Goal: Contribute content: Add original content to the website for others to see

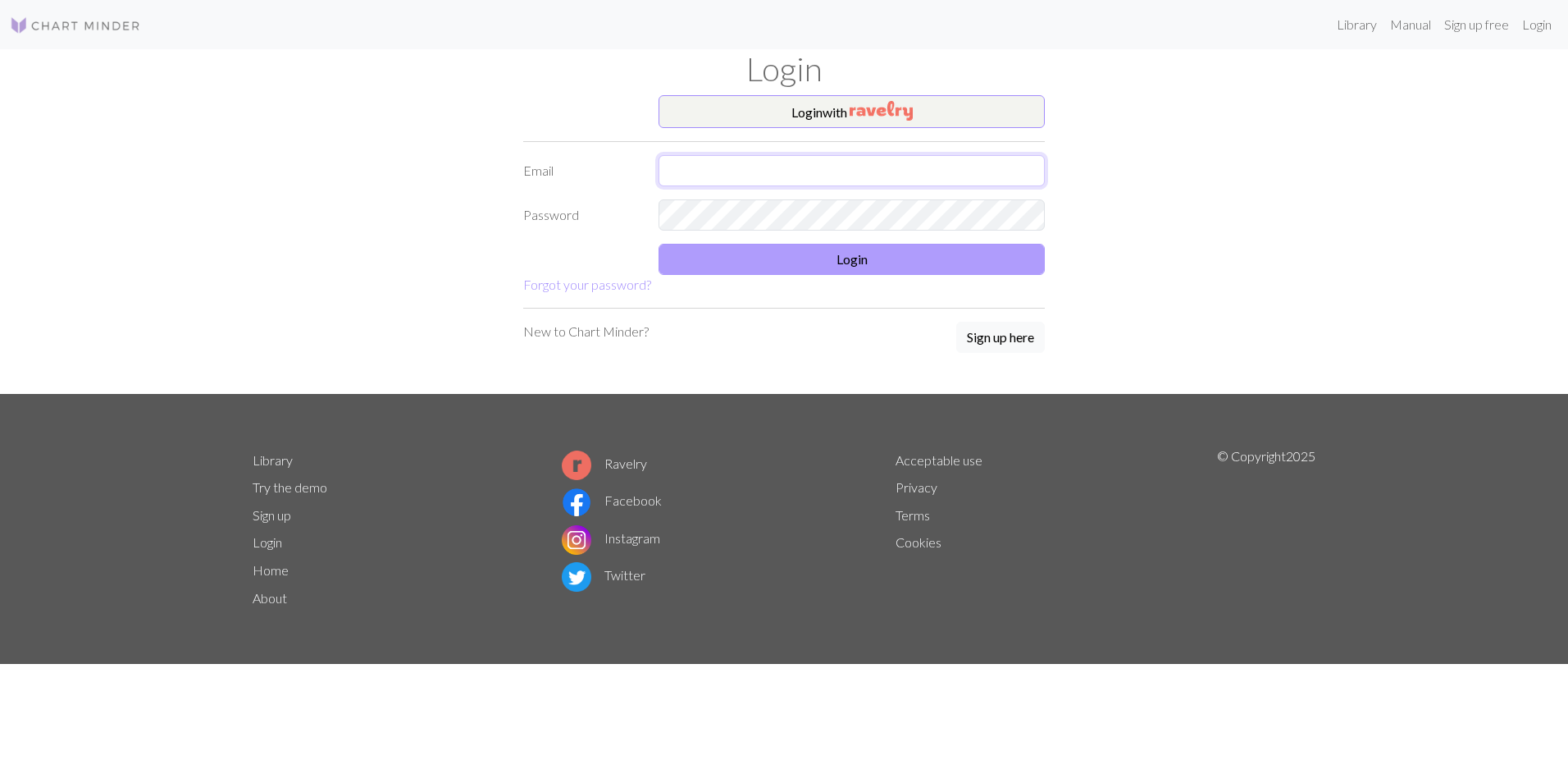
type input "[EMAIL_ADDRESS][DOMAIN_NAME]"
click at [729, 246] on button "Login" at bounding box center [851, 260] width 386 height 32
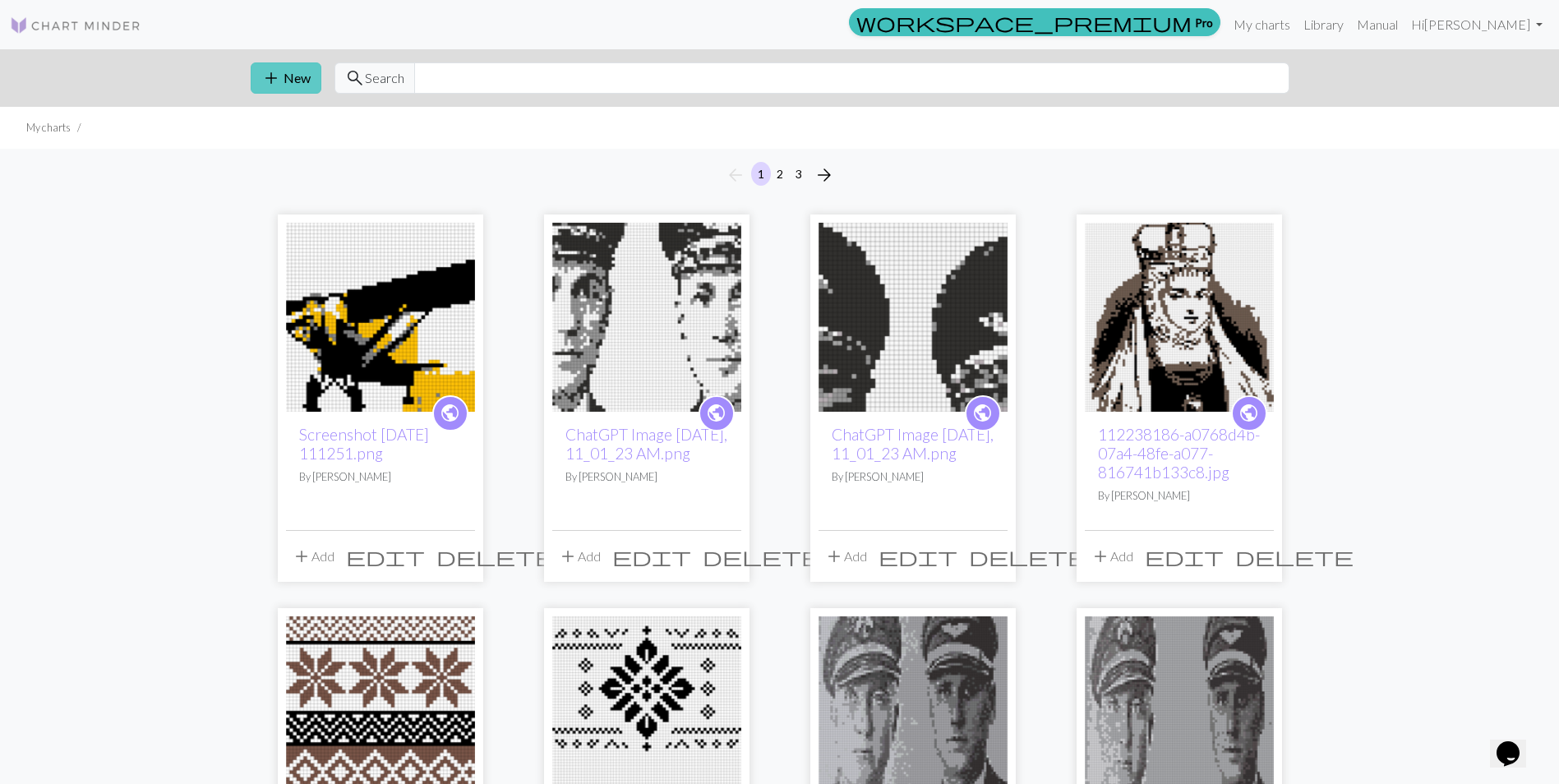
click at [291, 87] on button "add New" at bounding box center [285, 78] width 70 height 32
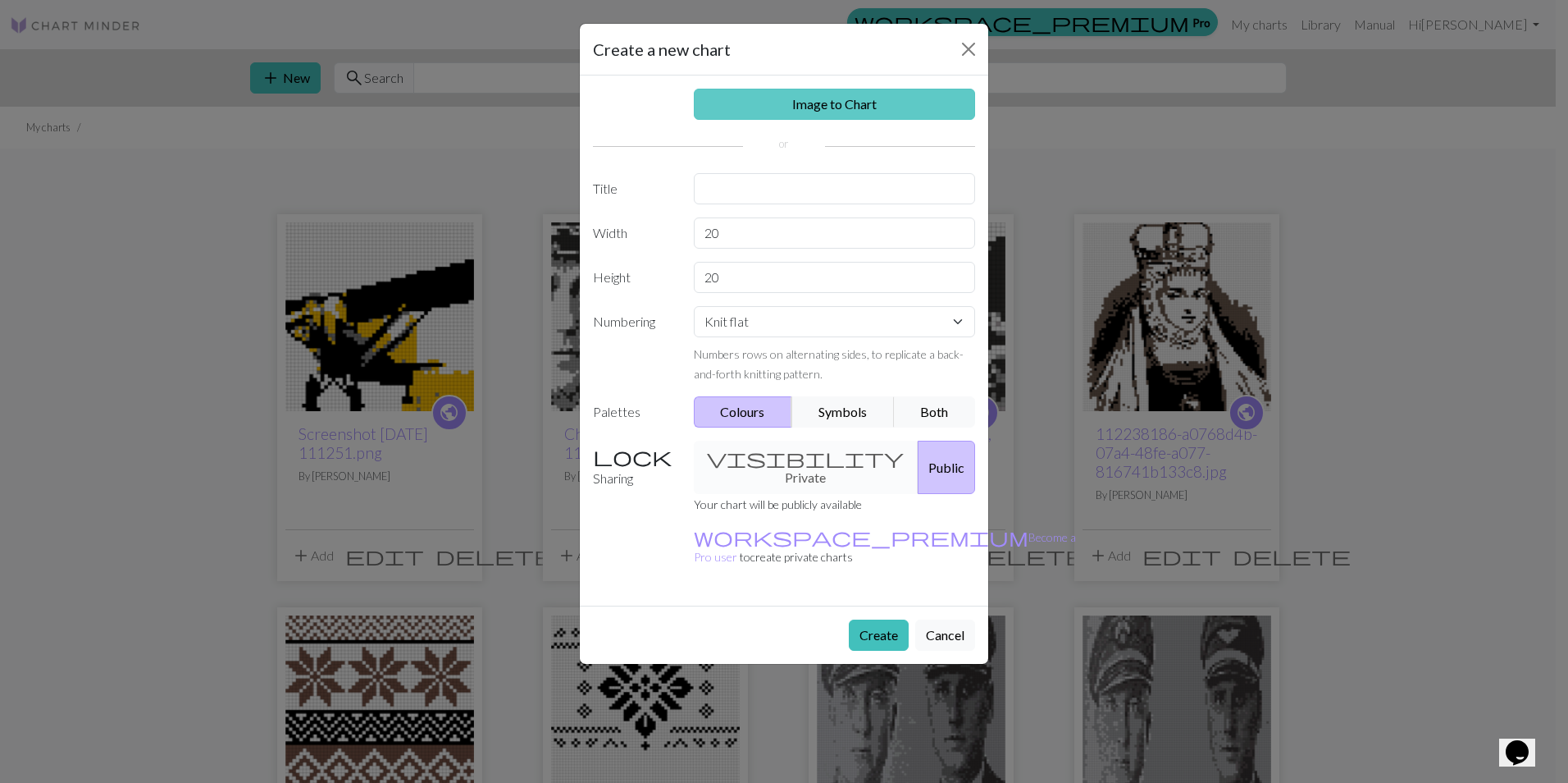
click at [771, 100] on link "Image to Chart" at bounding box center [835, 105] width 282 height 32
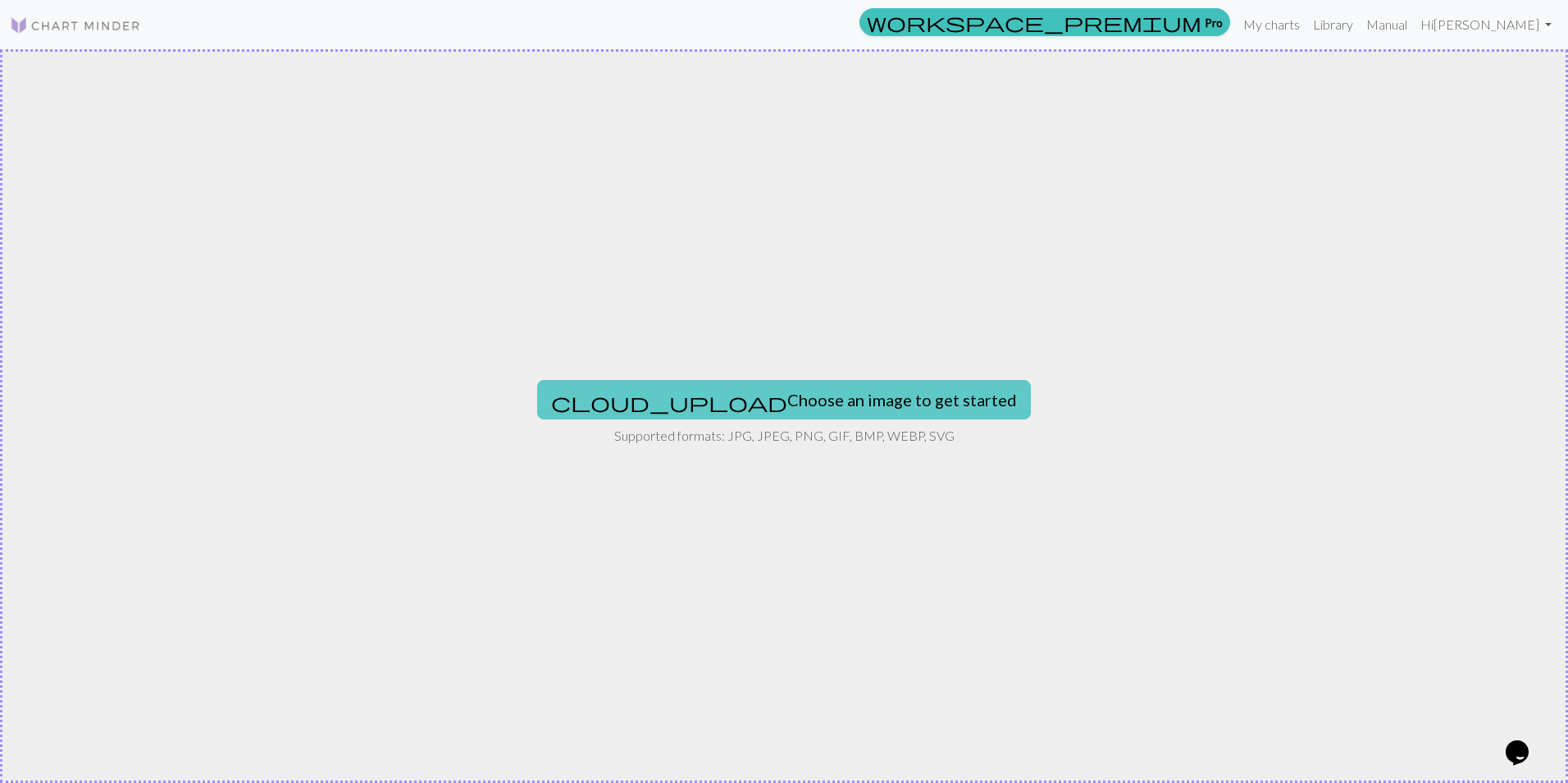
click at [802, 393] on button "cloud_upload Choose an image to get started" at bounding box center [784, 400] width 493 height 39
click at [761, 385] on button "cloud_upload Choose an image to get started" at bounding box center [784, 400] width 493 height 39
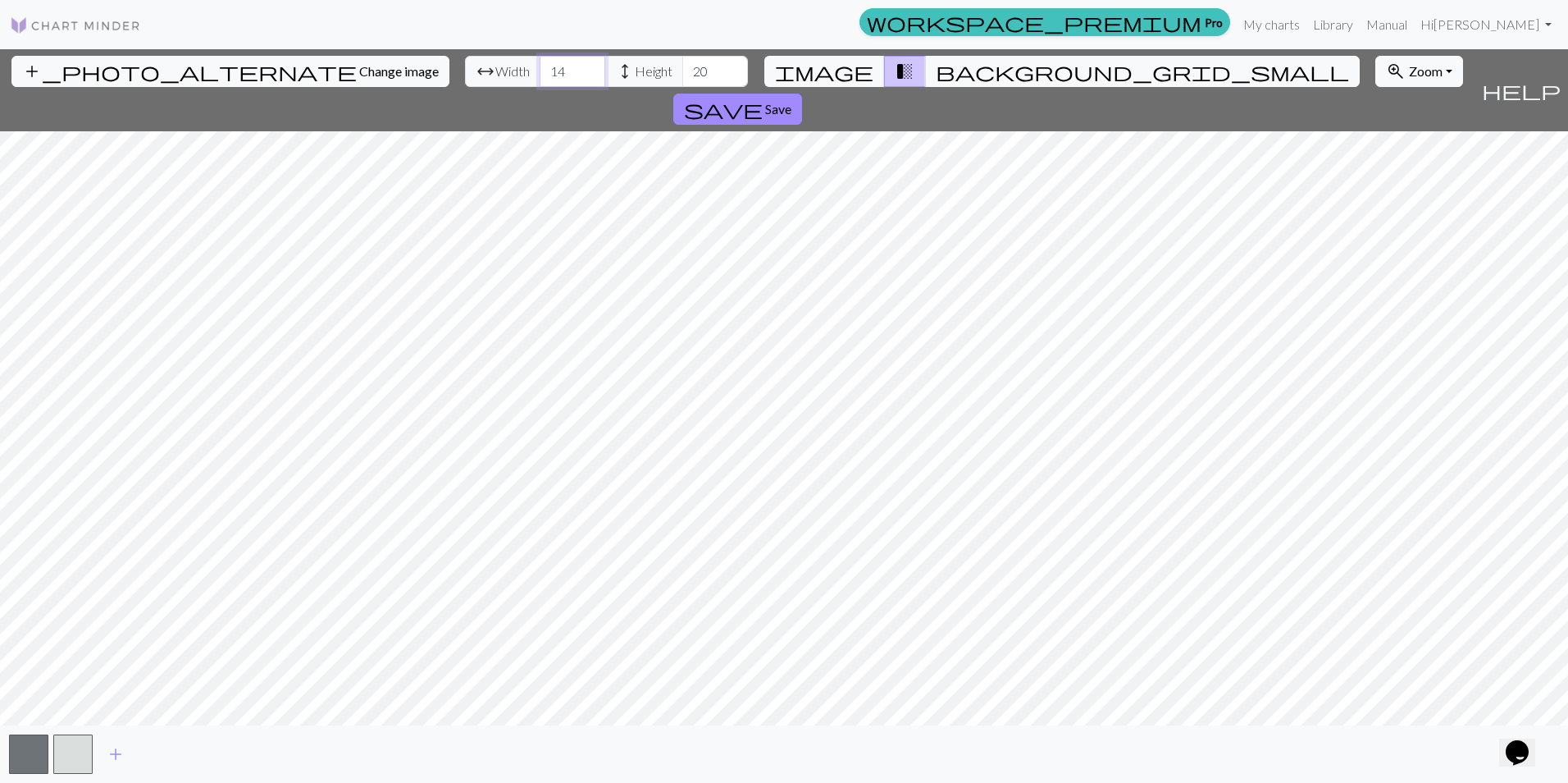
click at [540, 70] on input "14" at bounding box center [572, 72] width 65 height 32
type input "80"
click at [682, 70] on input "20" at bounding box center [714, 72] width 65 height 32
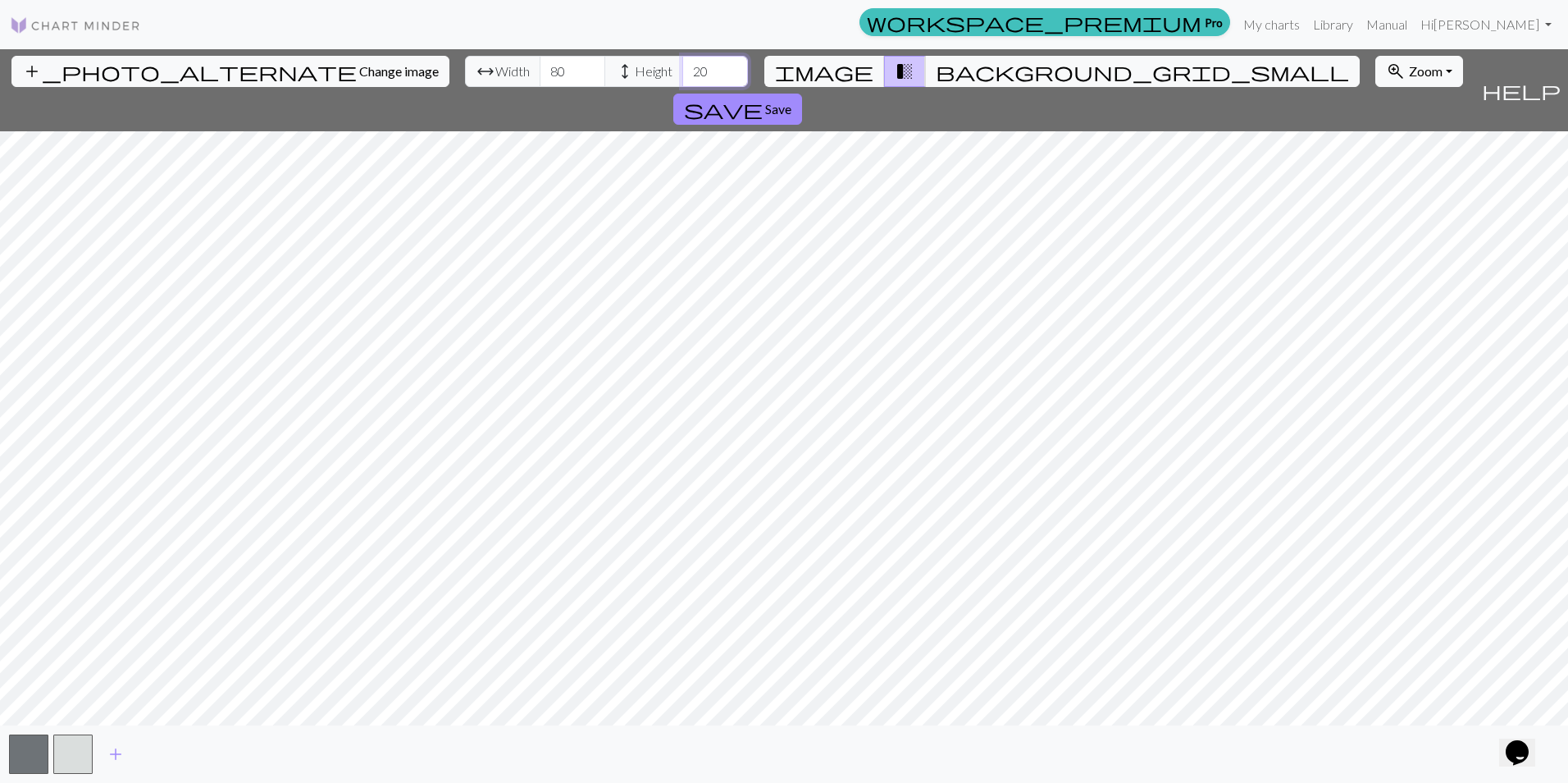
click at [682, 70] on input "20" at bounding box center [714, 72] width 65 height 32
type input "90"
click at [116, 754] on span "add" at bounding box center [115, 753] width 20 height 23
click at [162, 754] on span "add" at bounding box center [160, 753] width 20 height 23
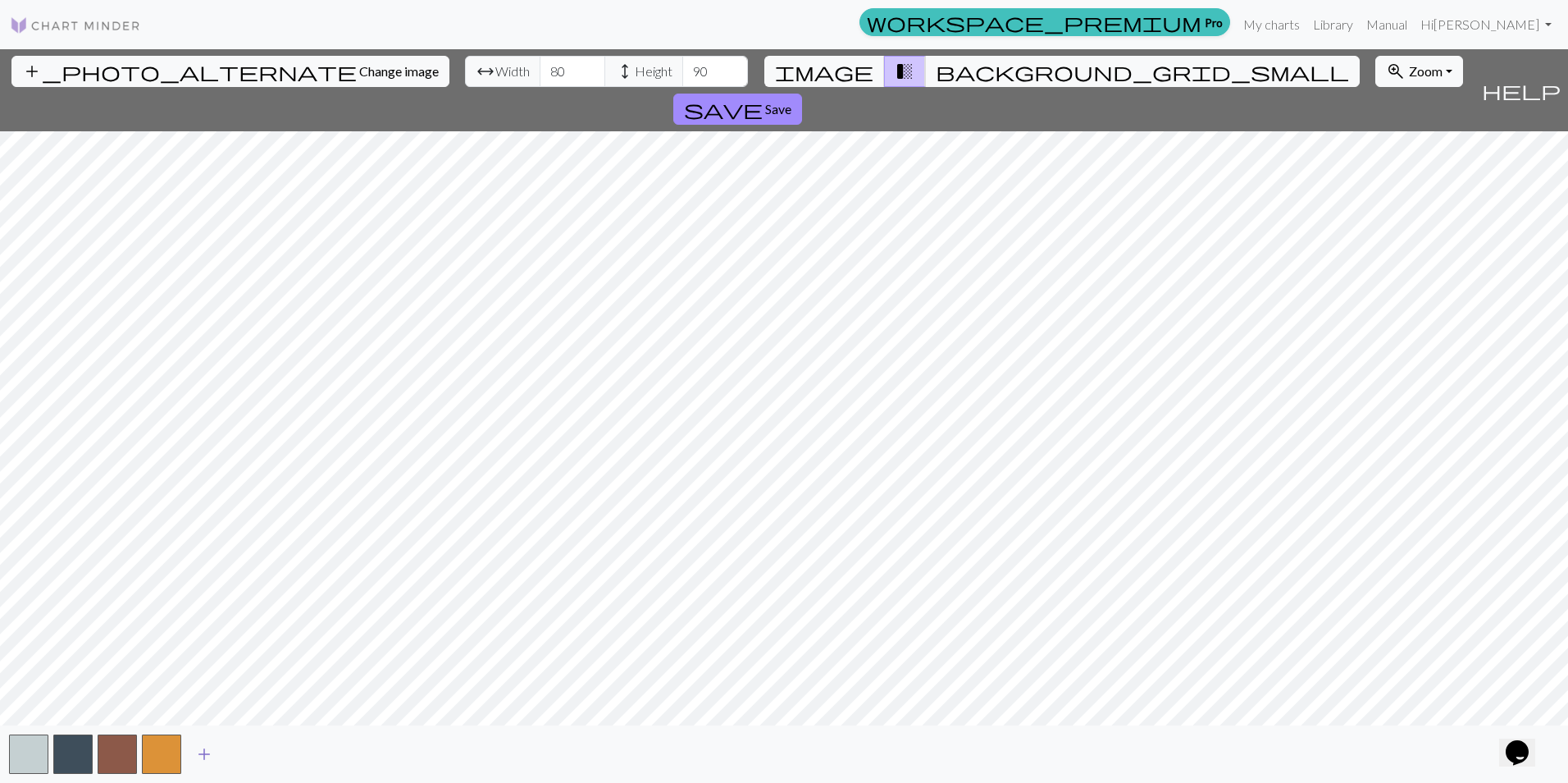
click at [206, 754] on span "add" at bounding box center [204, 753] width 20 height 23
click at [791, 101] on span "Save" at bounding box center [778, 109] width 27 height 16
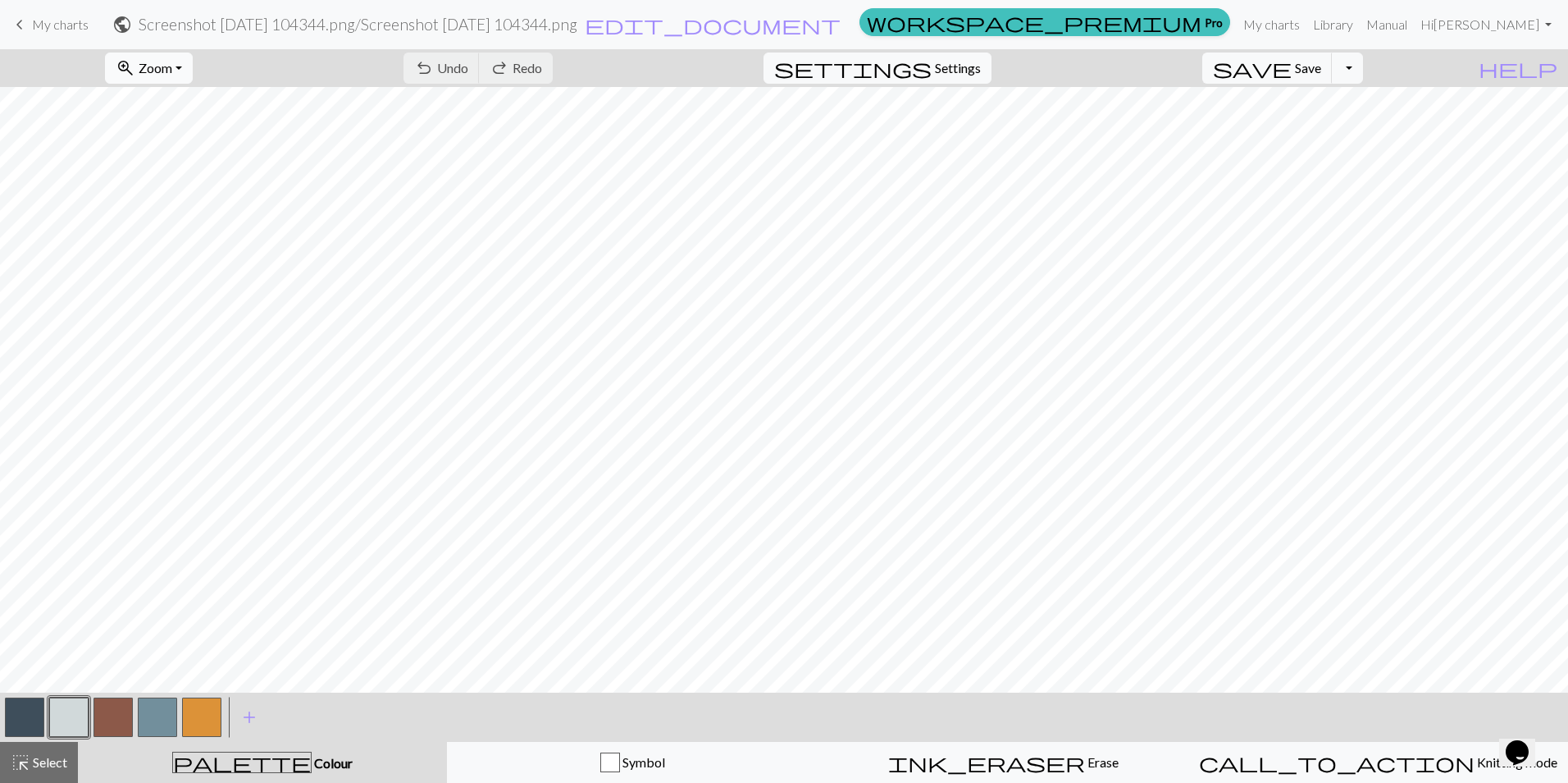
click at [192, 76] on button "zoom_in Zoom Zoom" at bounding box center [148, 68] width 88 height 32
click at [192, 105] on button "Fit all" at bounding box center [170, 104] width 129 height 27
click at [68, 718] on button "button" at bounding box center [69, 717] width 39 height 39
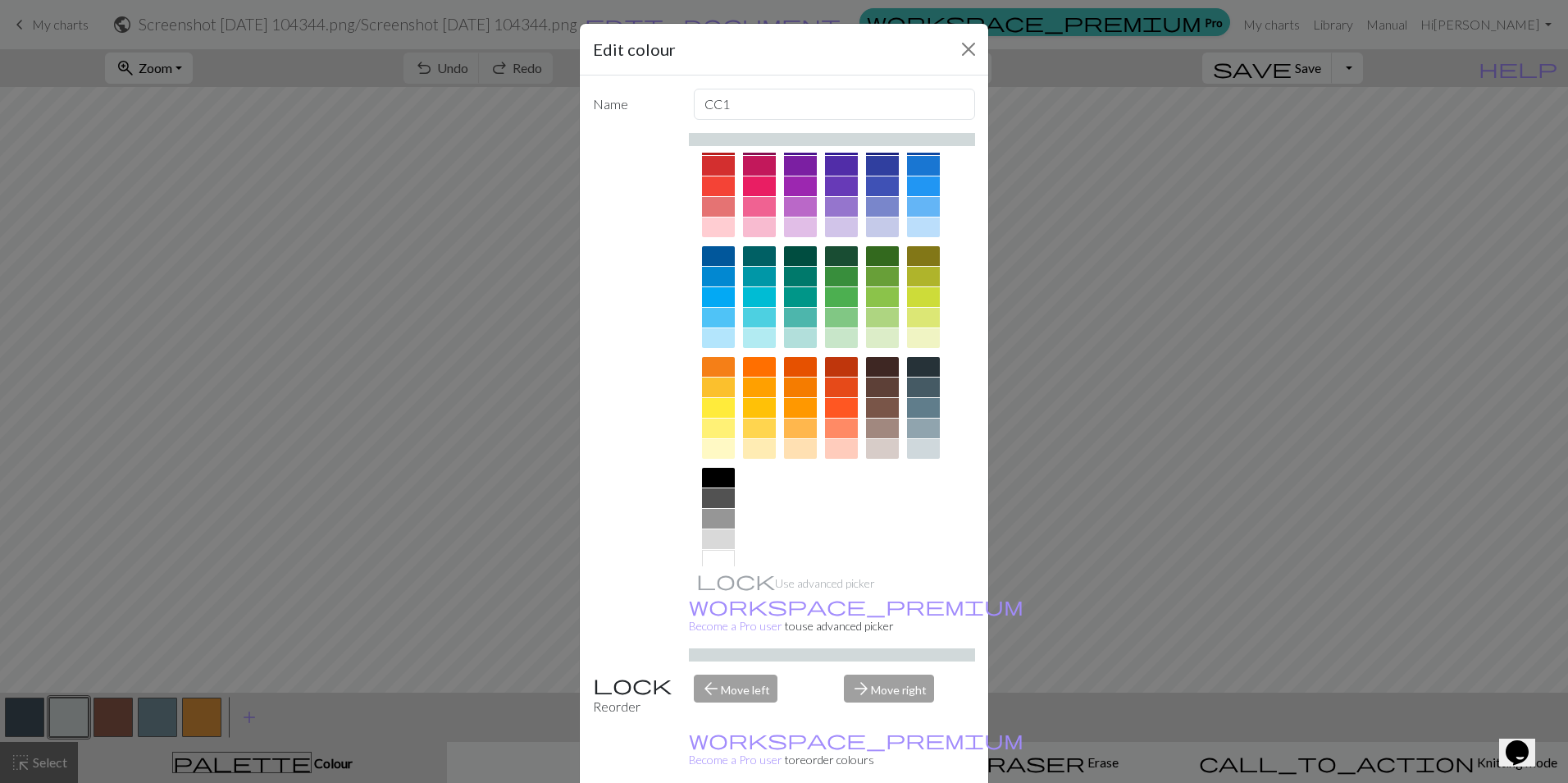
scroll to position [52, 0]
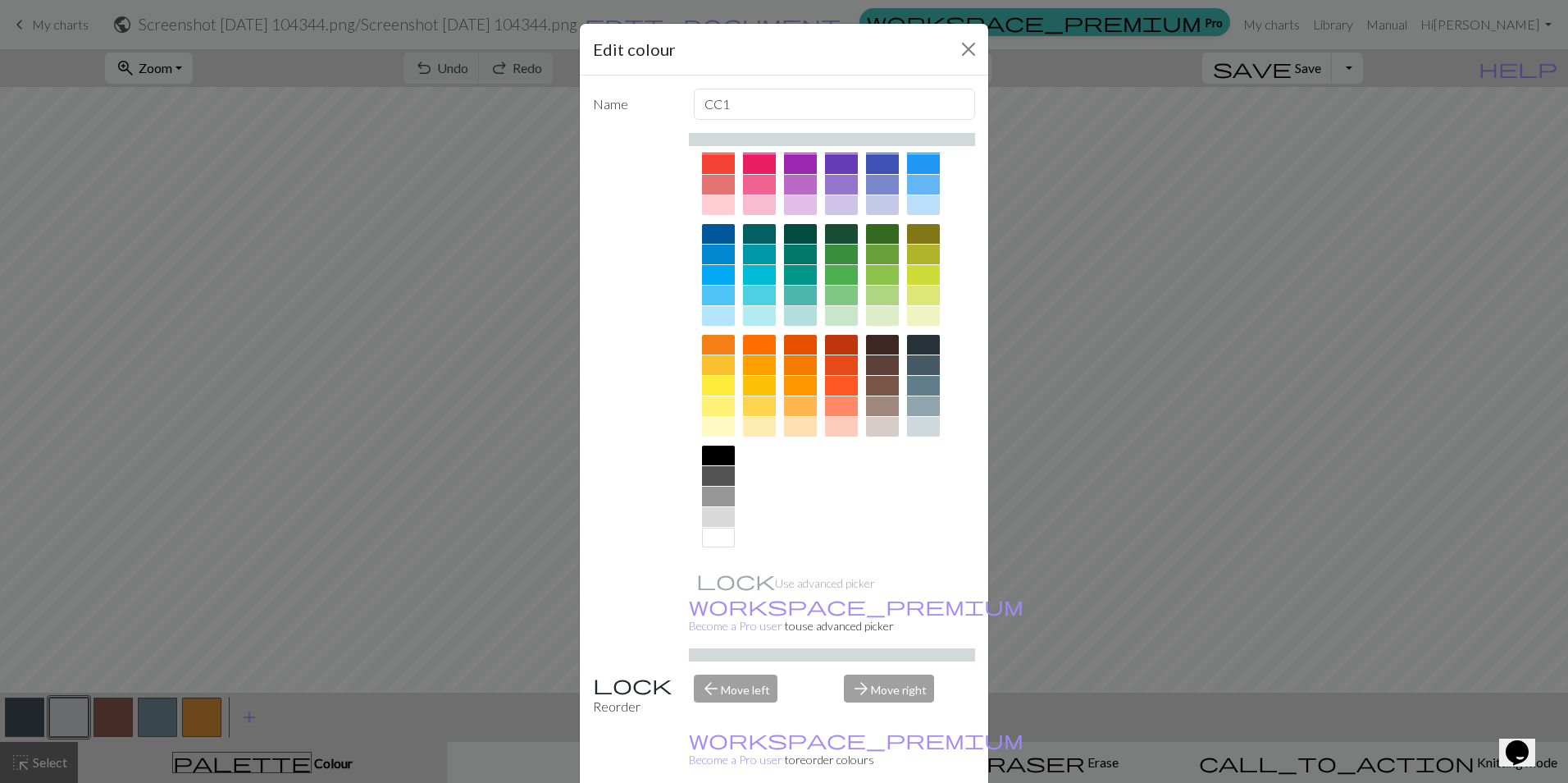
click at [712, 533] on div at bounding box center [717, 537] width 33 height 20
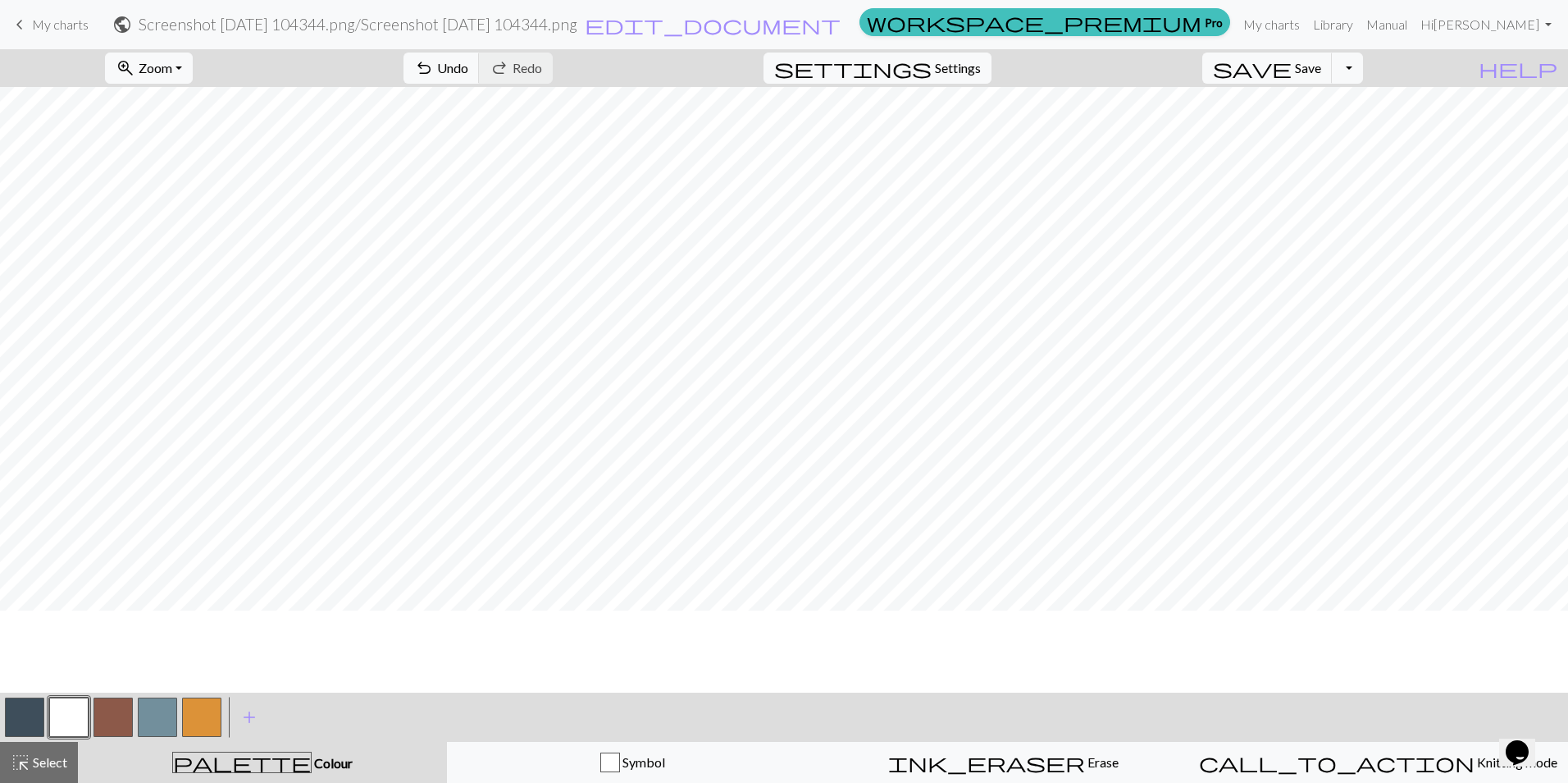
scroll to position [164, 0]
click at [104, 723] on button "button" at bounding box center [113, 717] width 39 height 39
click at [1321, 68] on span "Save" at bounding box center [1307, 68] width 27 height 16
click at [1321, 70] on span "Save" at bounding box center [1307, 68] width 27 height 16
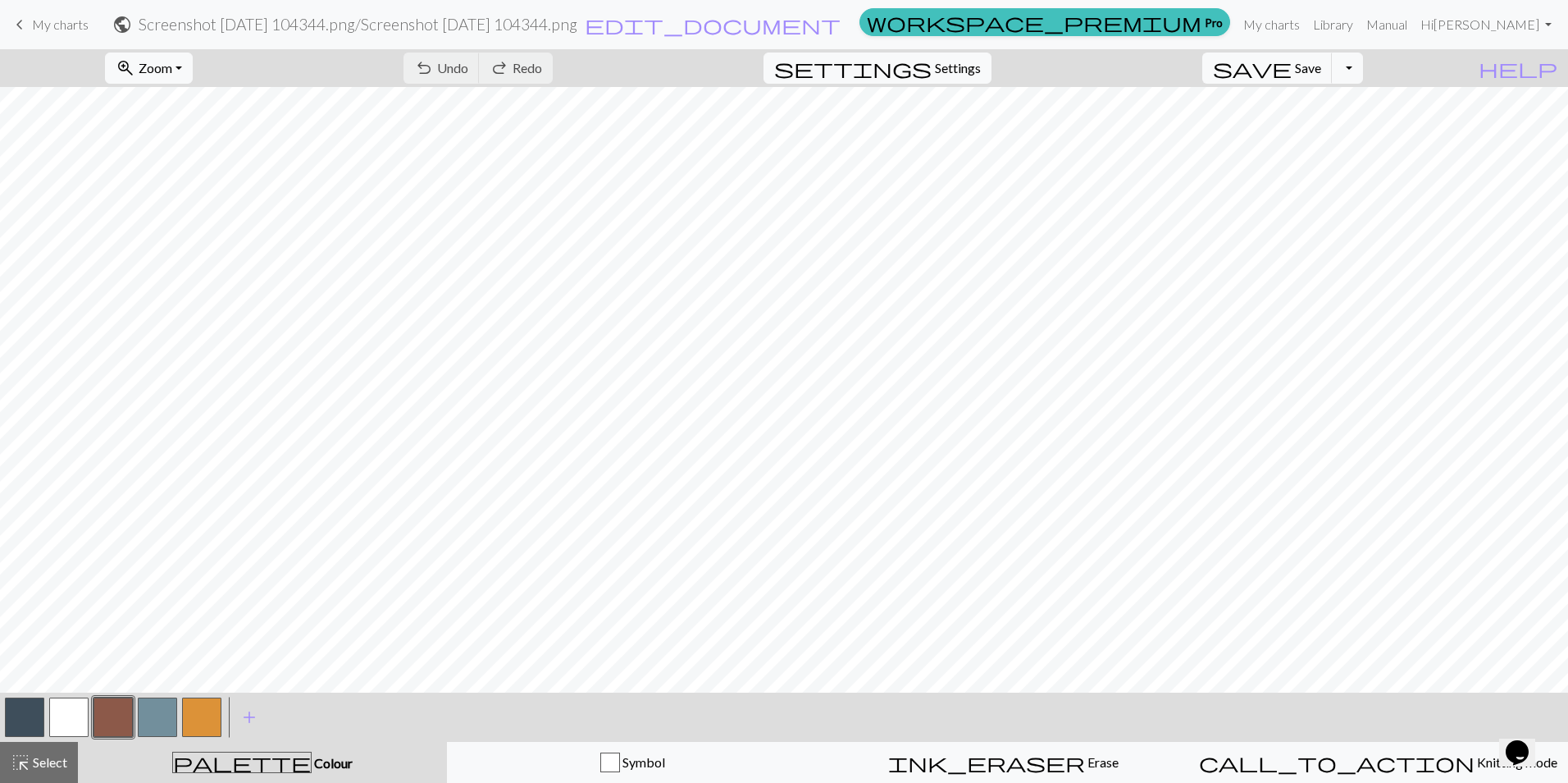
click at [56, 24] on span "My charts" at bounding box center [59, 25] width 56 height 16
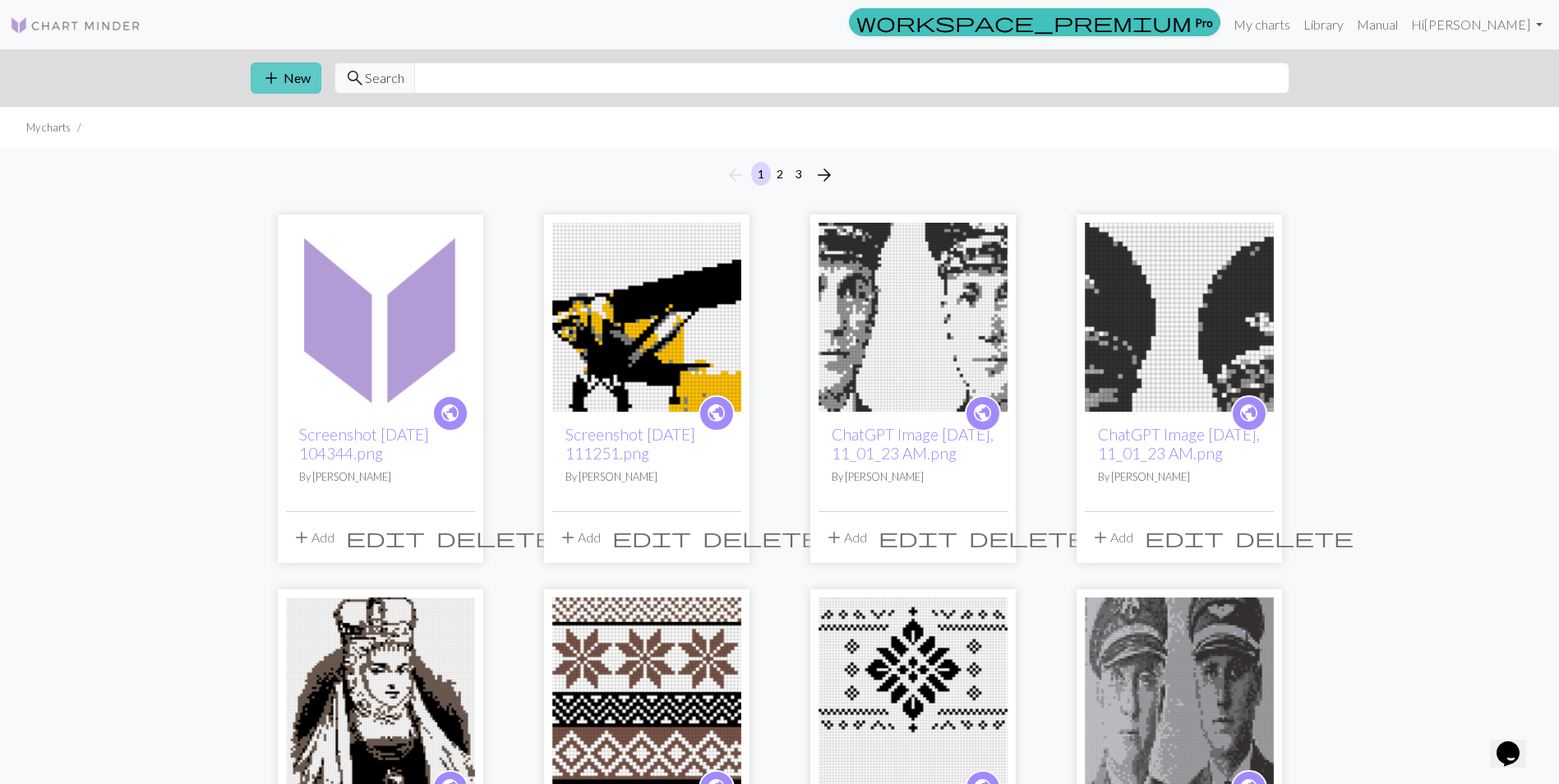
click at [280, 78] on span "add" at bounding box center [271, 77] width 20 height 23
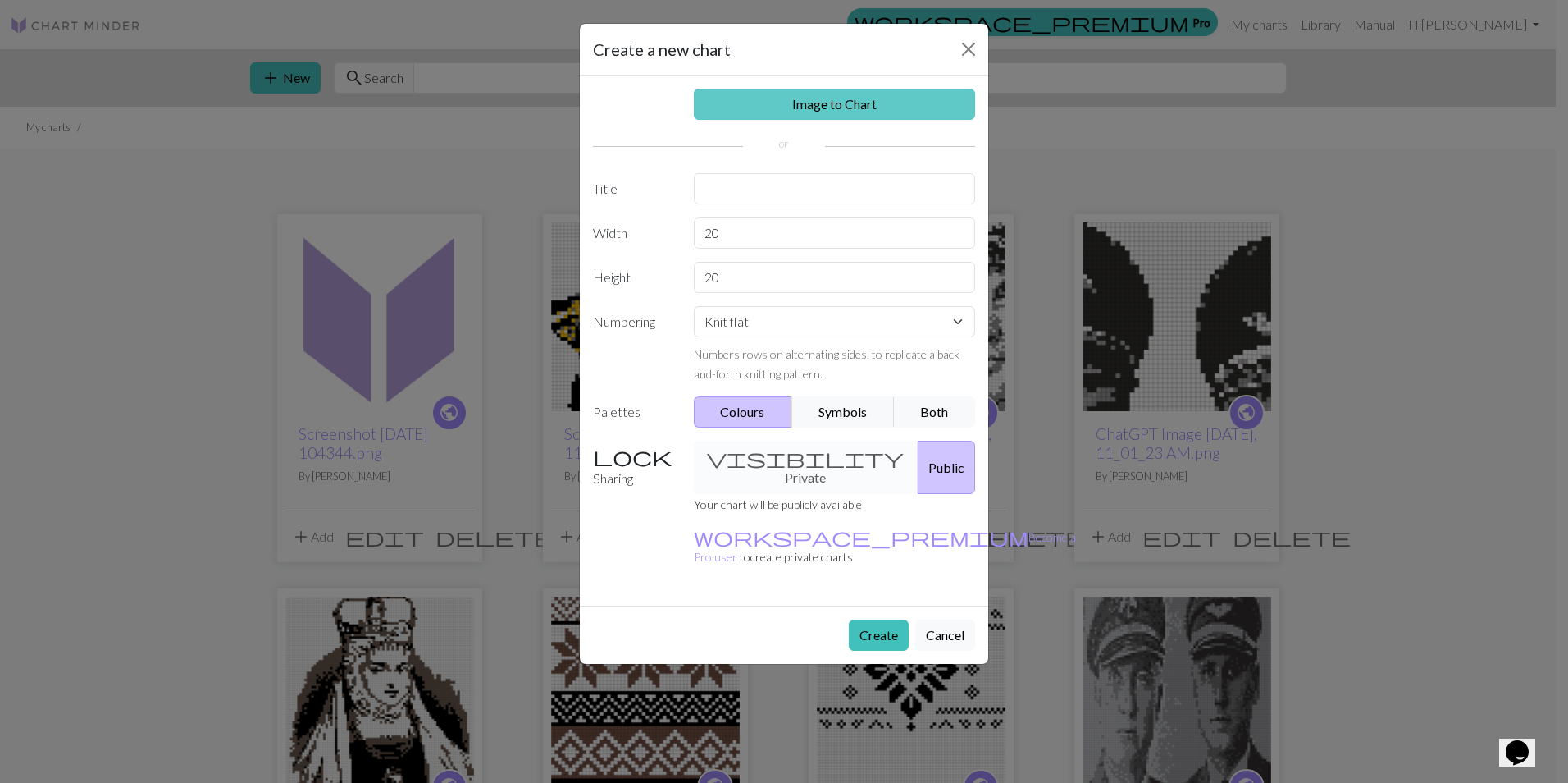
click at [841, 103] on link "Image to Chart" at bounding box center [835, 105] width 282 height 32
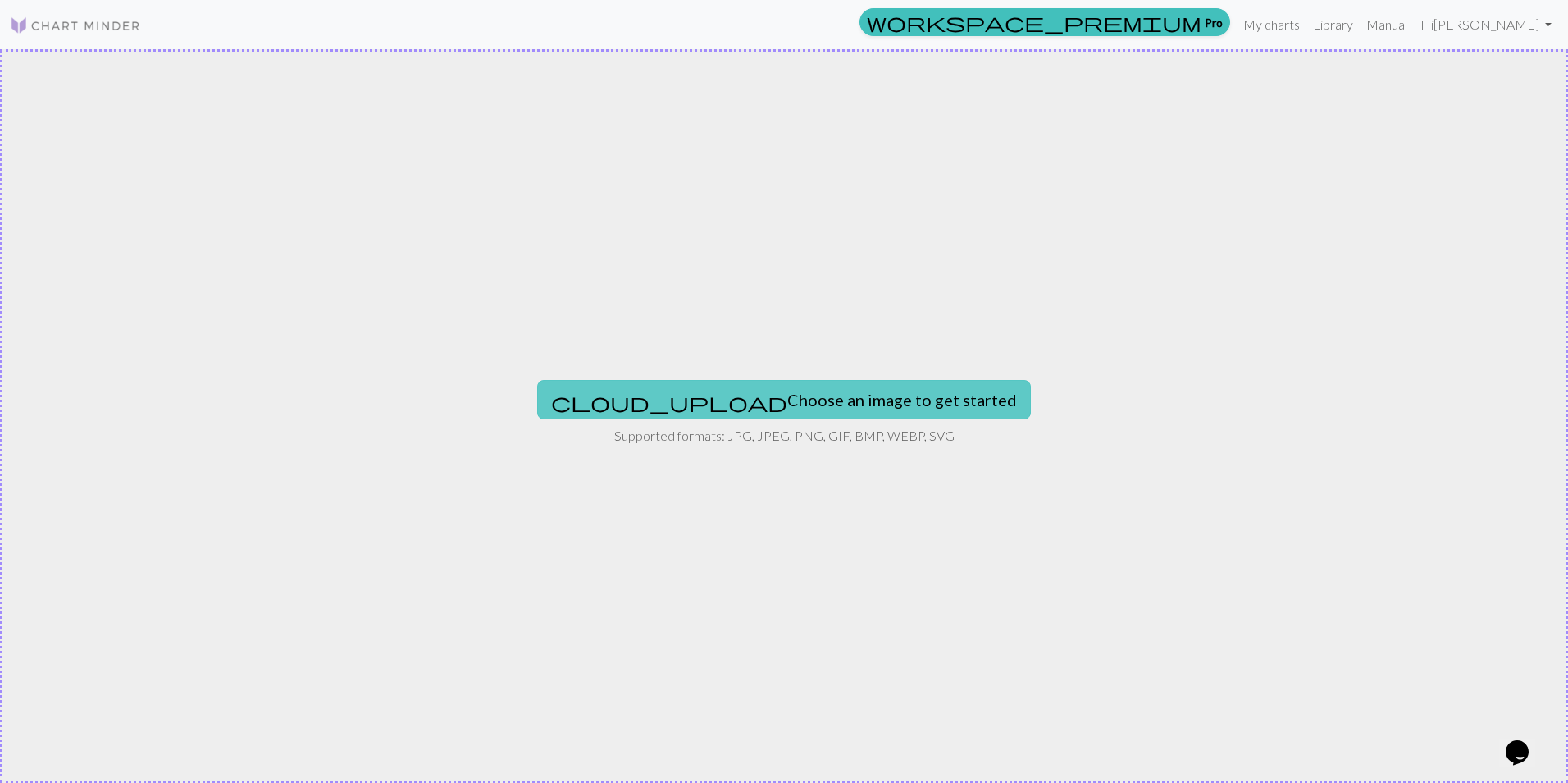
click at [781, 395] on button "cloud_upload Choose an image to get started" at bounding box center [784, 400] width 493 height 39
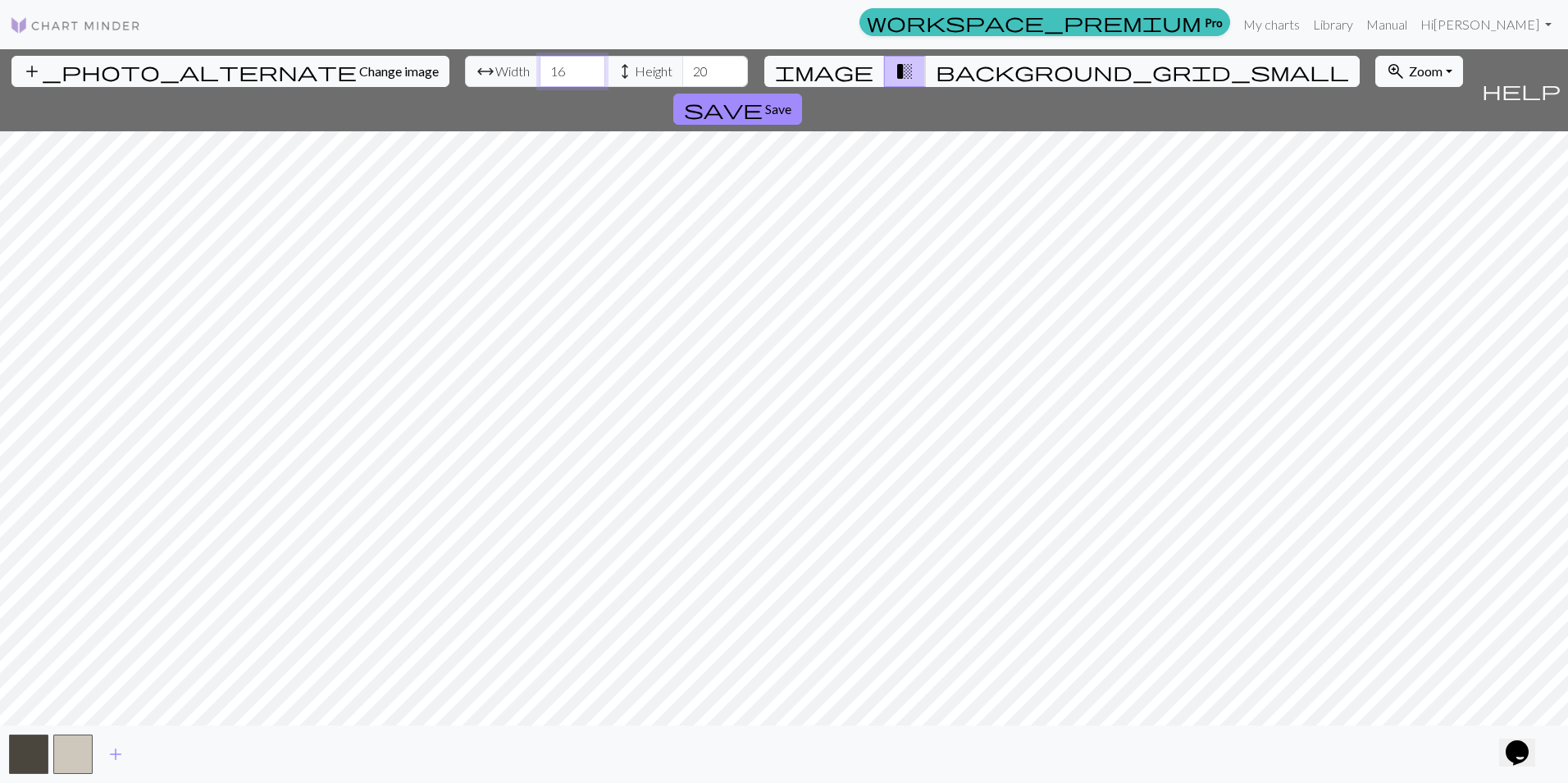
click at [540, 78] on input "16" at bounding box center [572, 72] width 65 height 32
type input "80"
type input "90"
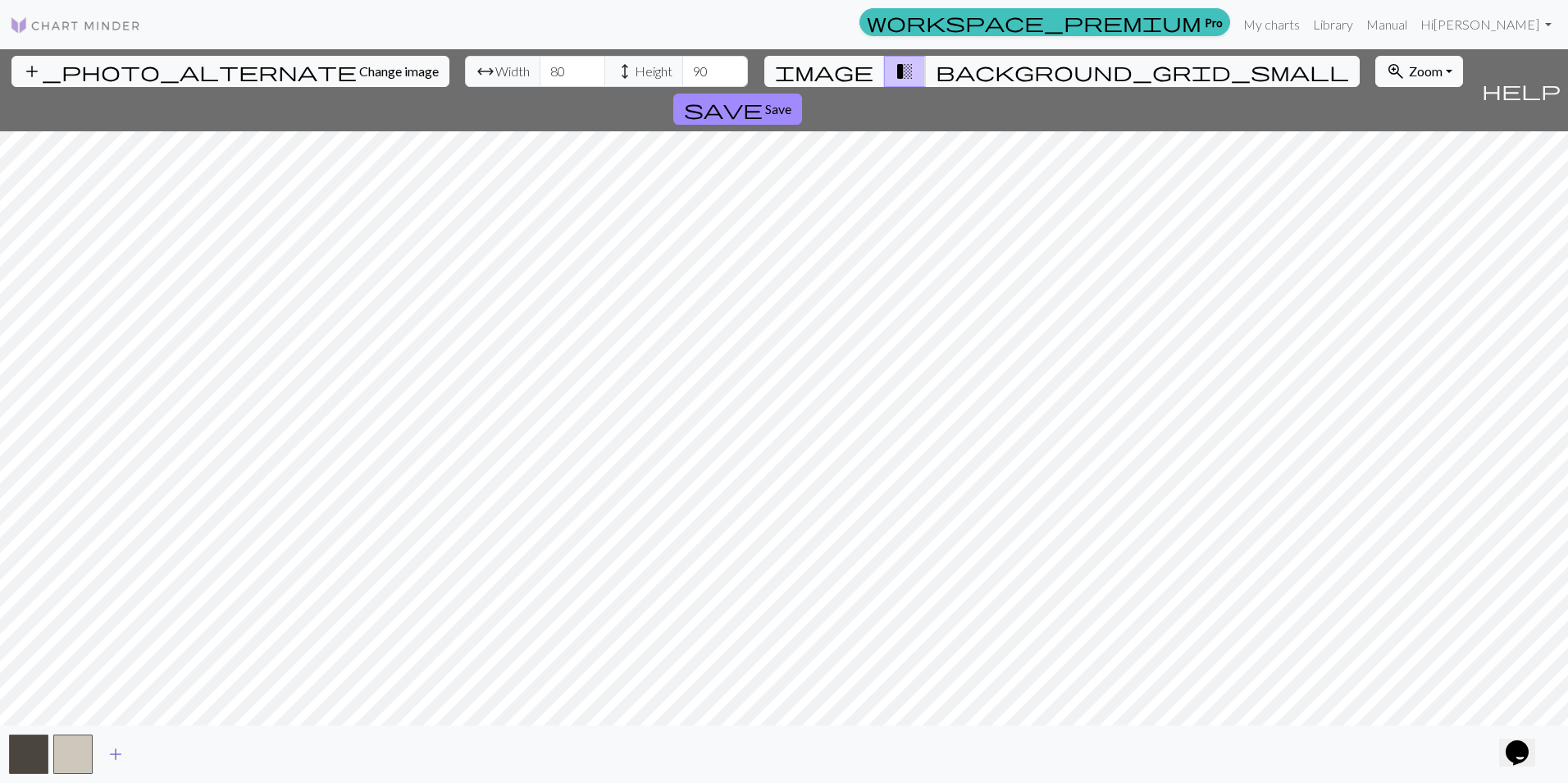
click at [113, 753] on span "add" at bounding box center [115, 753] width 20 height 23
click at [154, 754] on span "add" at bounding box center [160, 753] width 20 height 23
click at [205, 753] on span "add" at bounding box center [204, 753] width 20 height 23
click at [791, 101] on span "Save" at bounding box center [778, 109] width 27 height 16
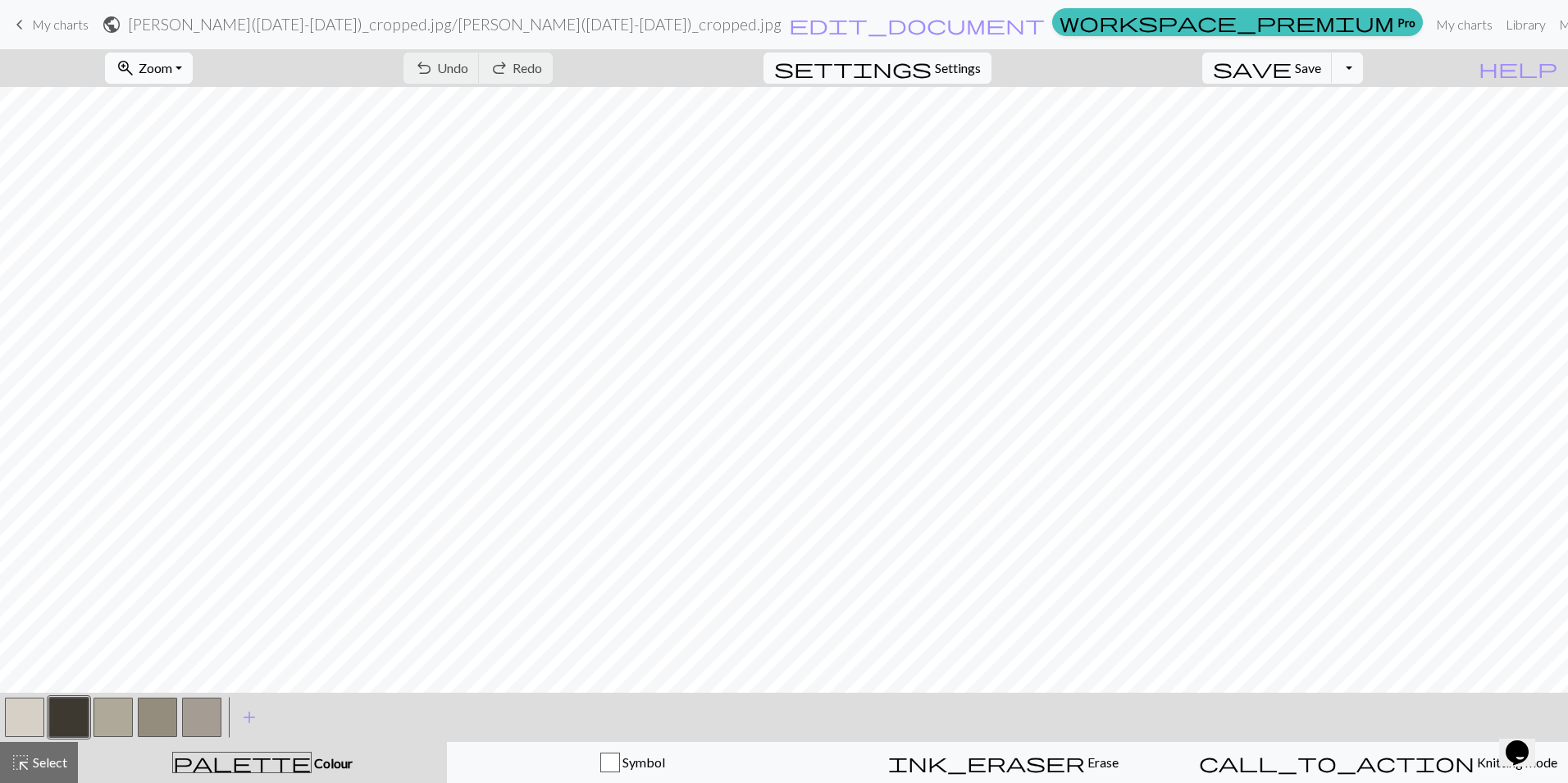
click at [172, 63] on span "Zoom" at bounding box center [155, 68] width 34 height 16
click at [196, 105] on button "Fit all" at bounding box center [170, 104] width 129 height 27
click at [33, 721] on button "button" at bounding box center [25, 717] width 39 height 39
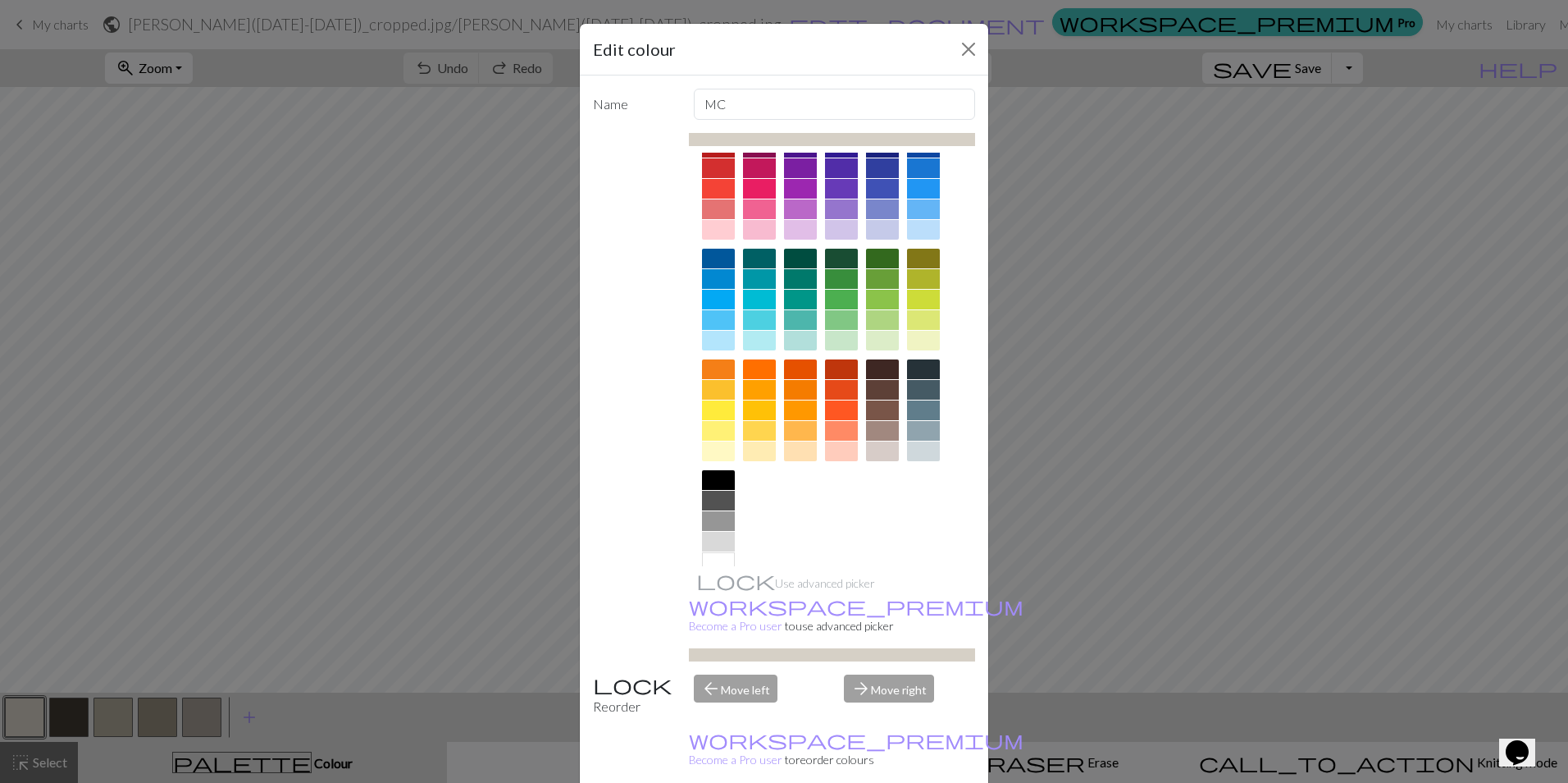
scroll to position [52, 0]
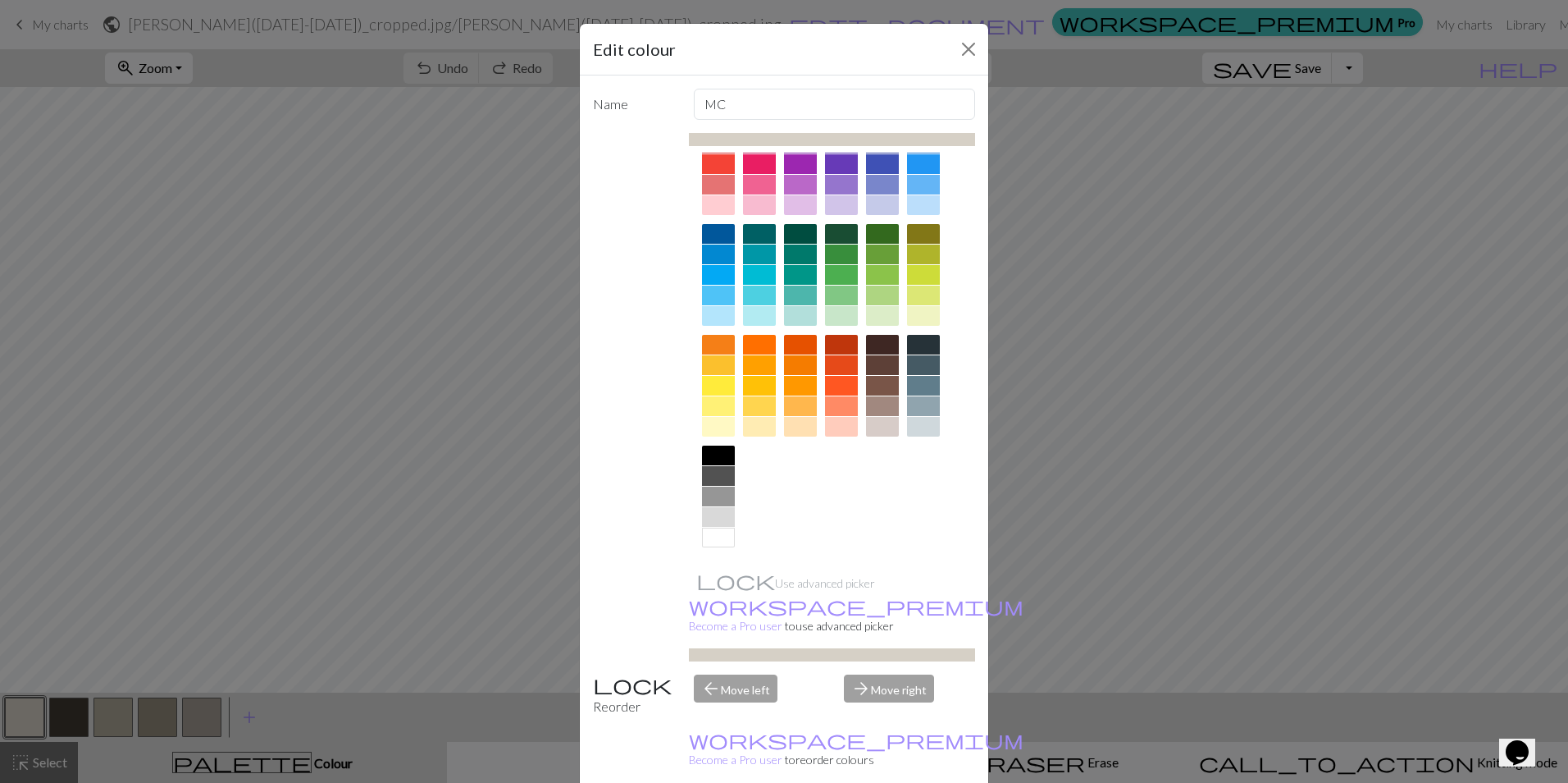
click at [718, 538] on div at bounding box center [717, 537] width 33 height 20
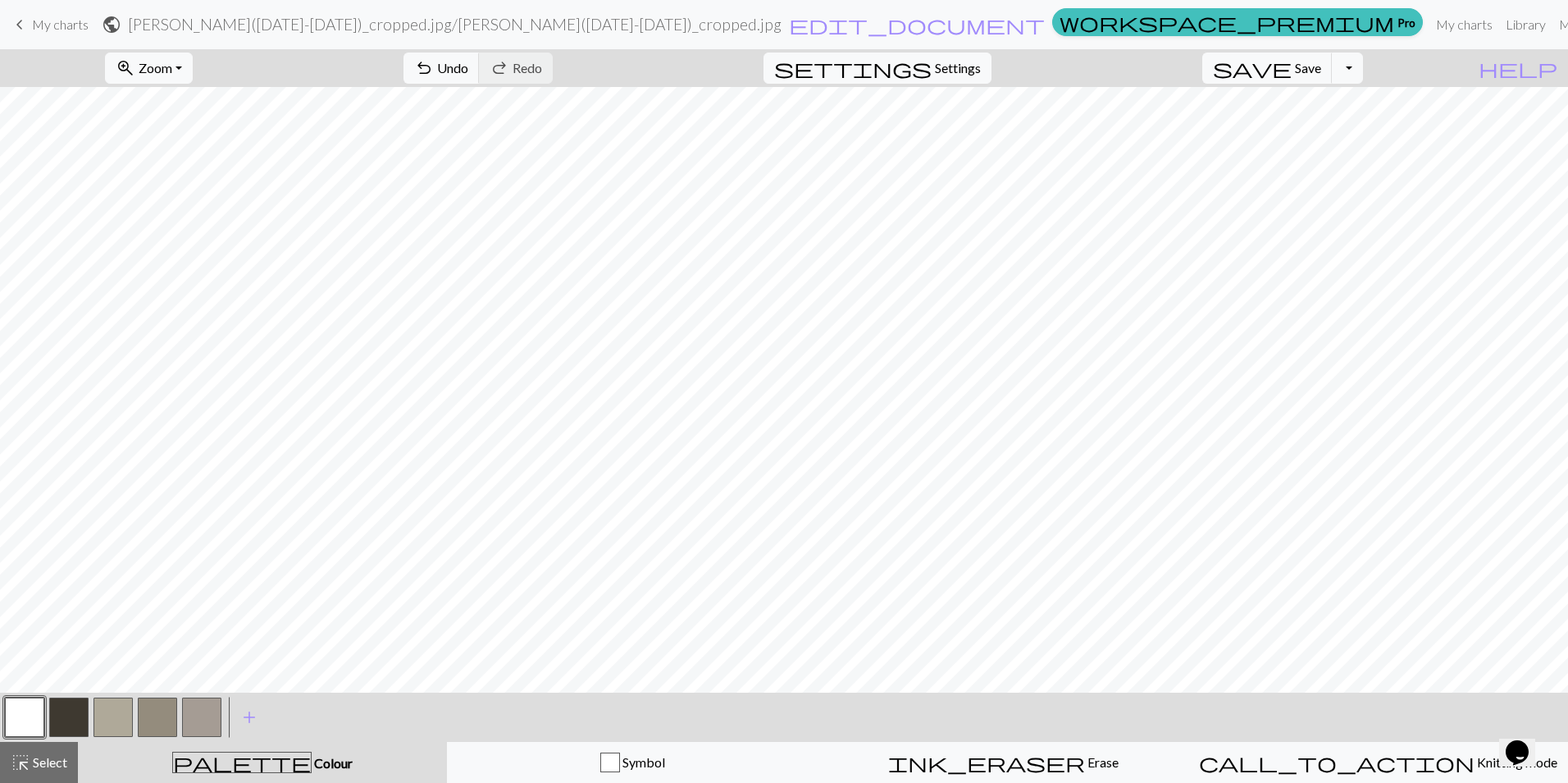
click at [124, 719] on button "button" at bounding box center [113, 717] width 39 height 39
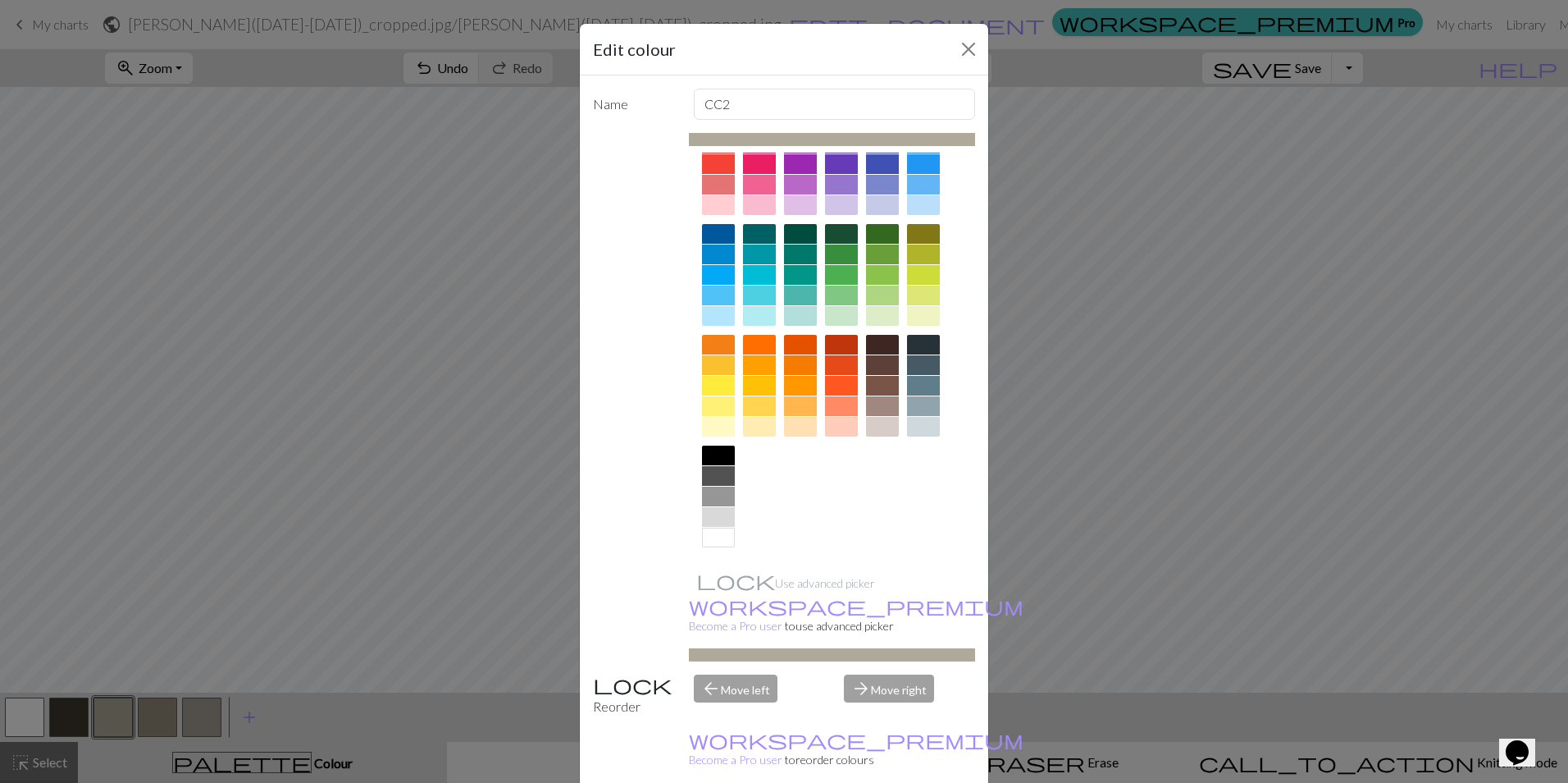
click at [715, 496] on div at bounding box center [717, 497] width 33 height 20
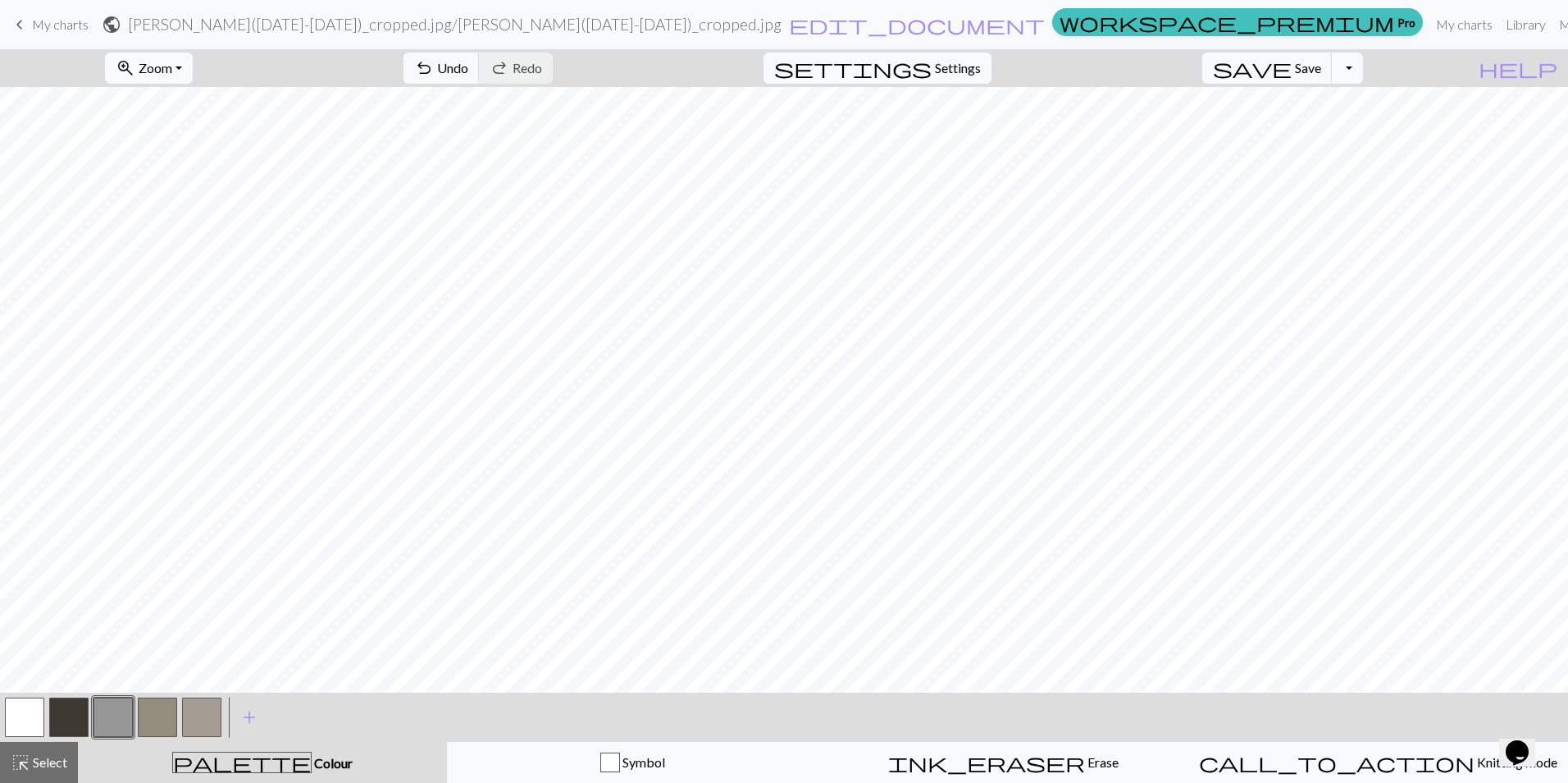
click at [146, 711] on button "button" at bounding box center [158, 717] width 39 height 39
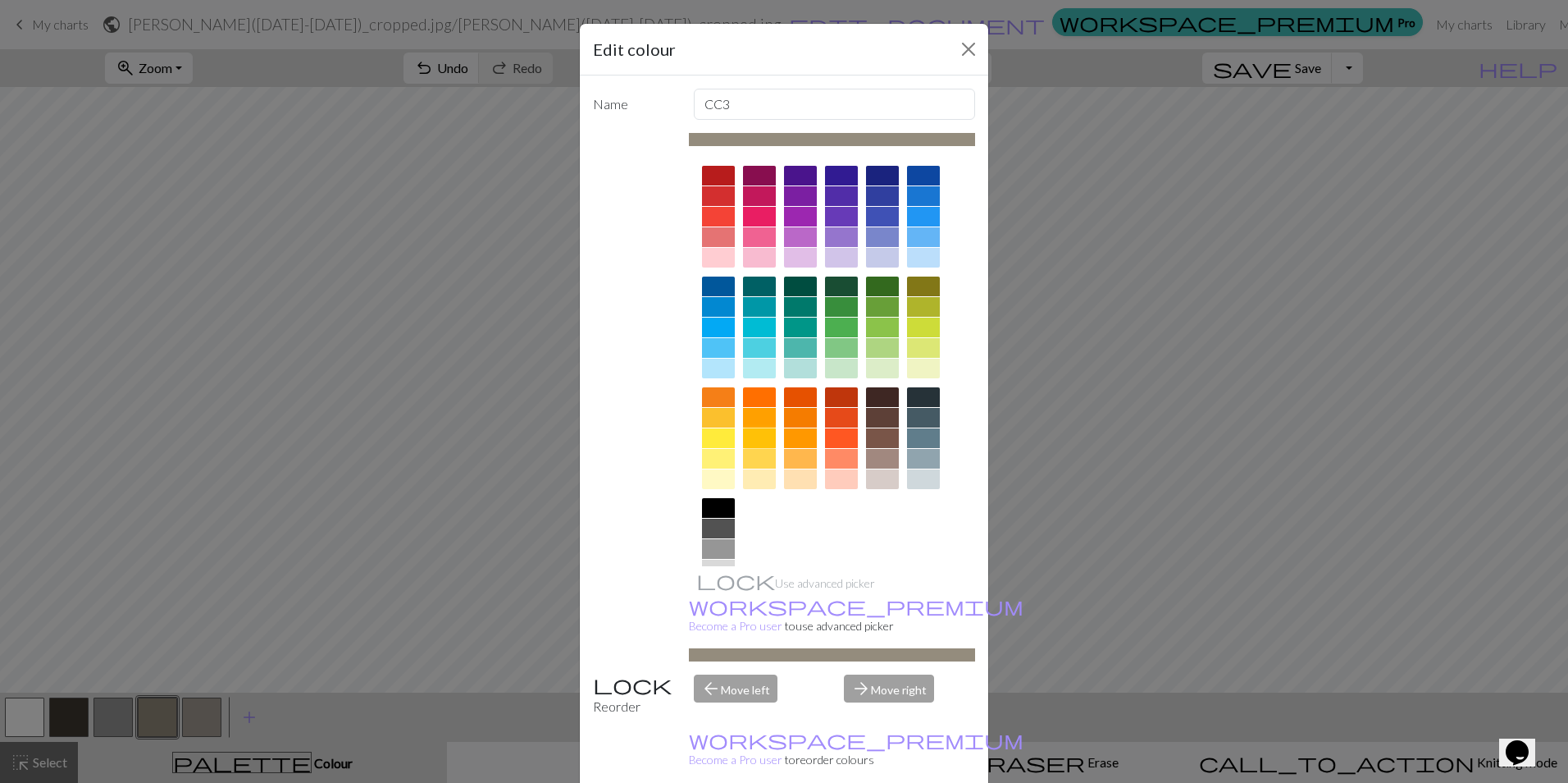
click at [759, 440] on div at bounding box center [759, 438] width 33 height 20
click at [0, 0] on icon at bounding box center [0, 0] width 0 height 0
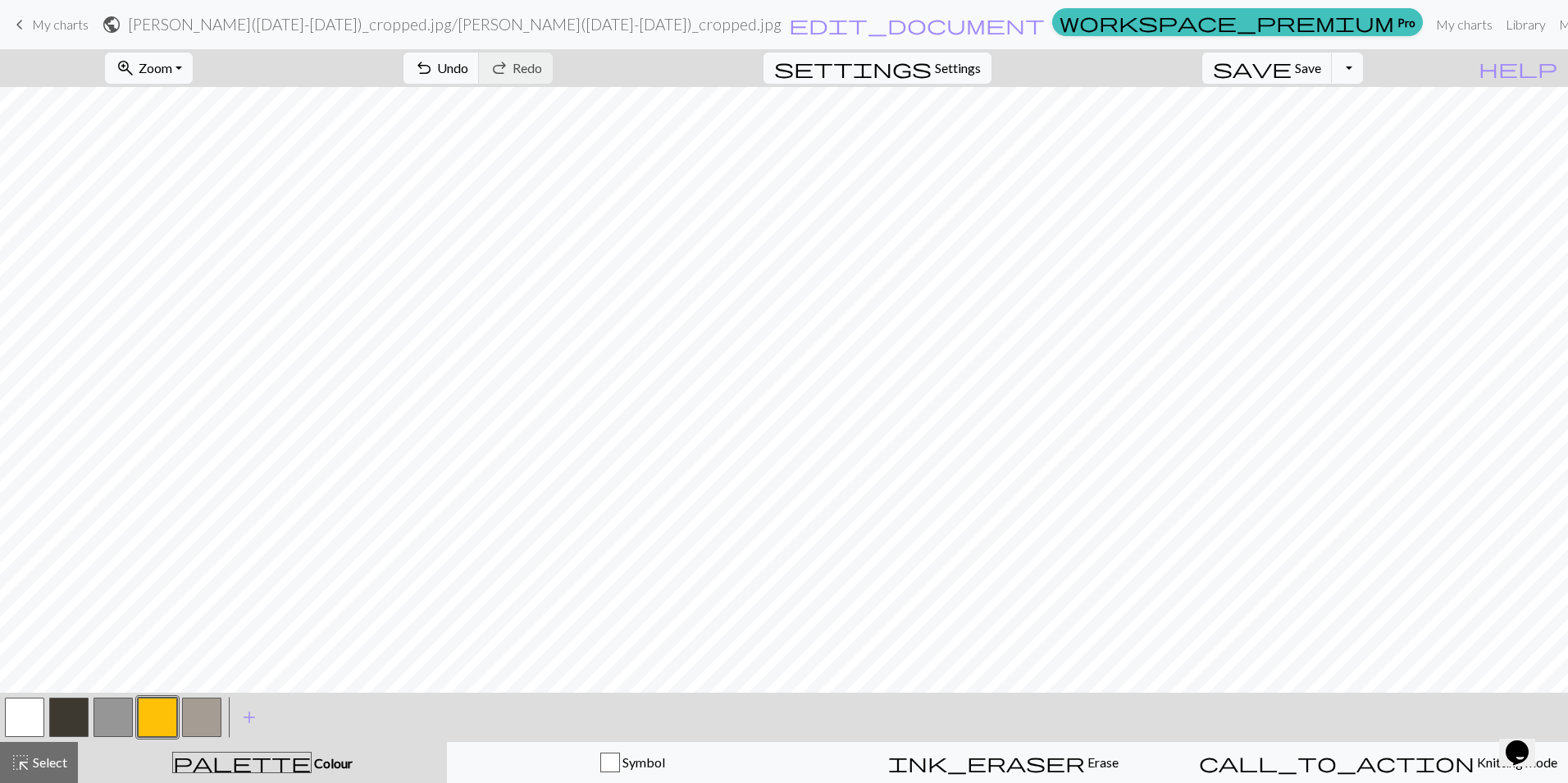
click at [209, 721] on button "button" at bounding box center [201, 717] width 39 height 39
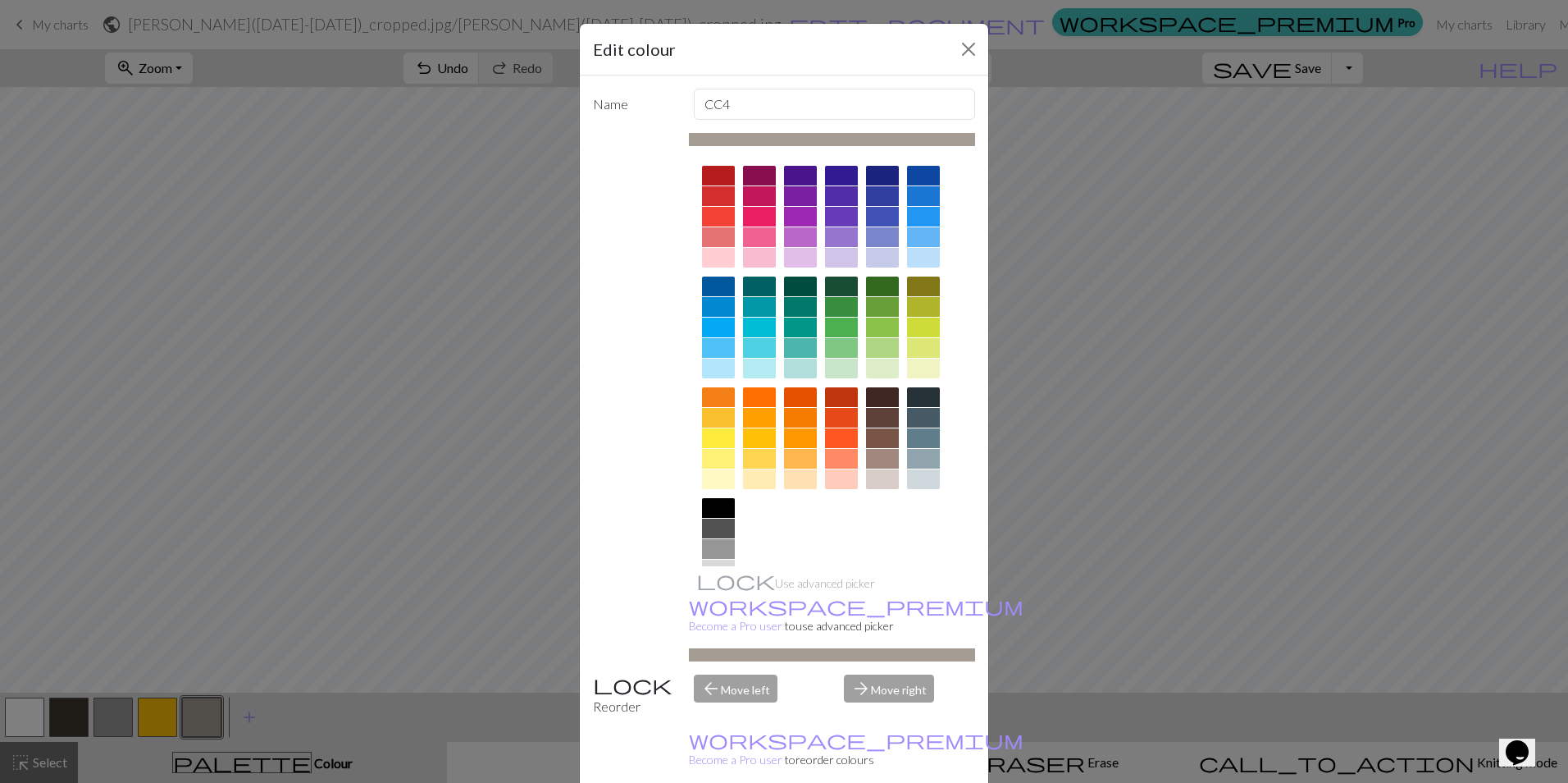
click at [833, 431] on div at bounding box center [841, 438] width 33 height 20
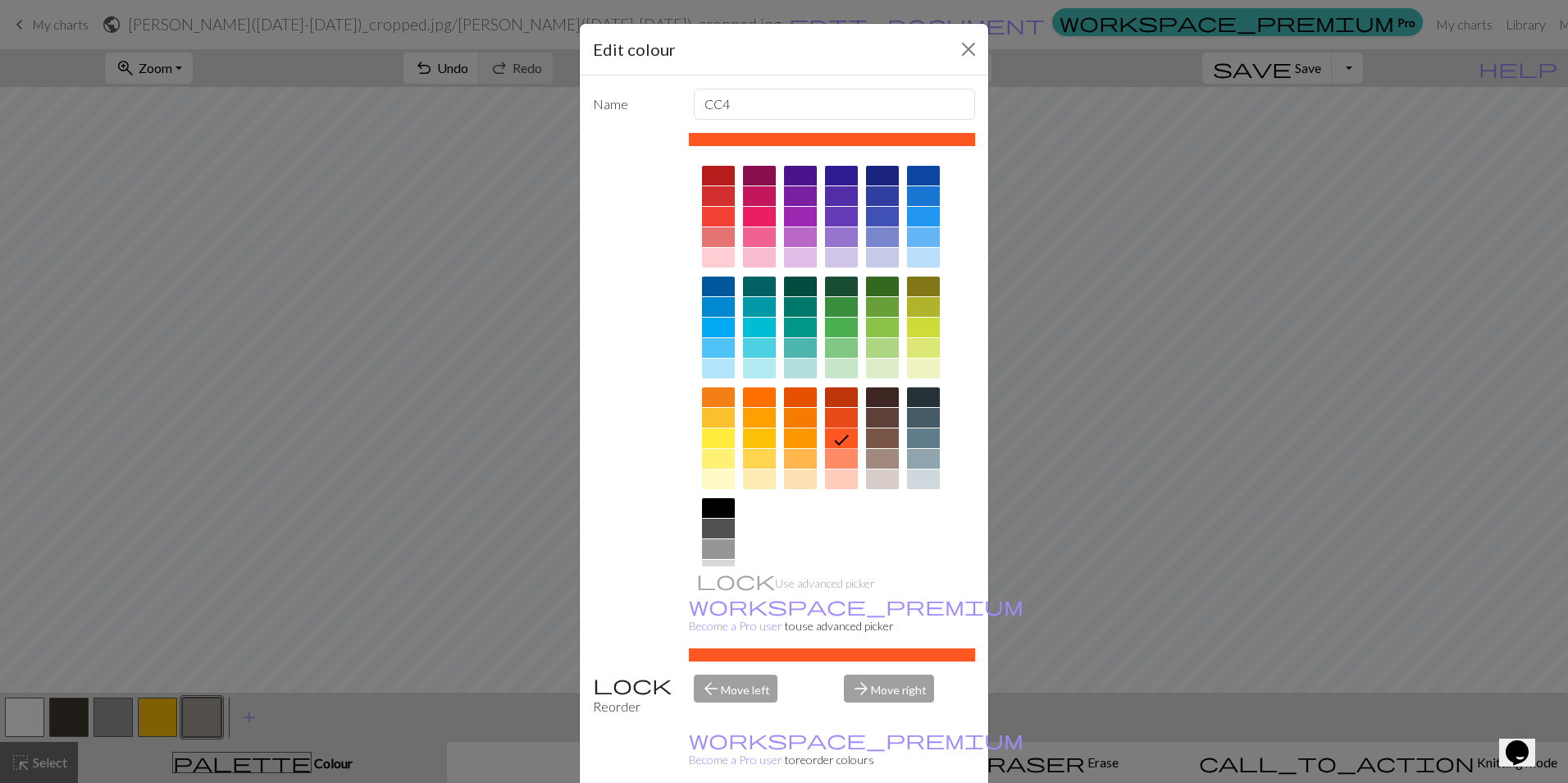
click at [833, 431] on icon at bounding box center [842, 439] width 20 height 20
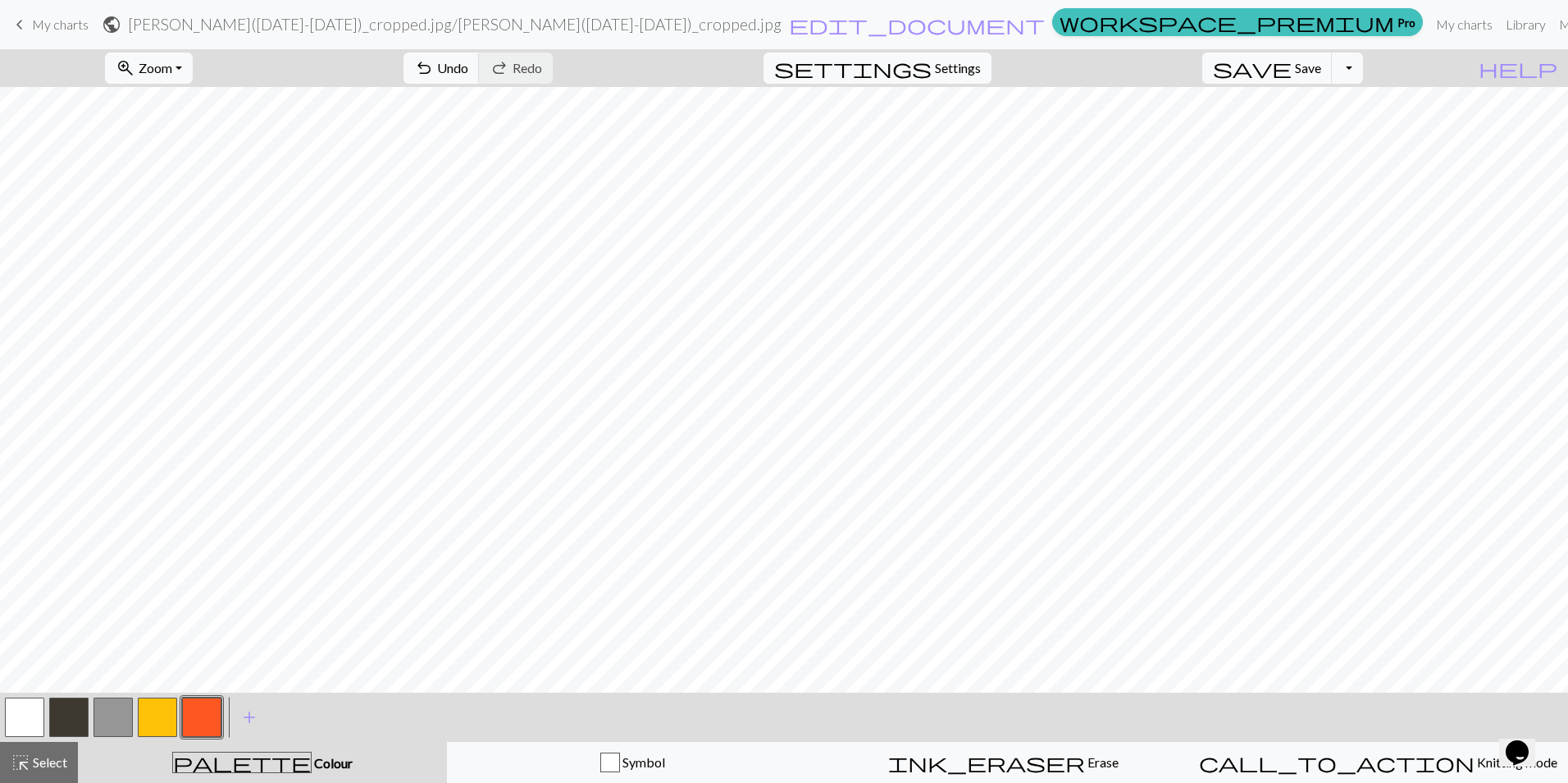
drag, startPoint x: 207, startPoint y: 706, endPoint x: 196, endPoint y: 716, distance: 14.9
click at [196, 716] on button "button" at bounding box center [201, 717] width 39 height 39
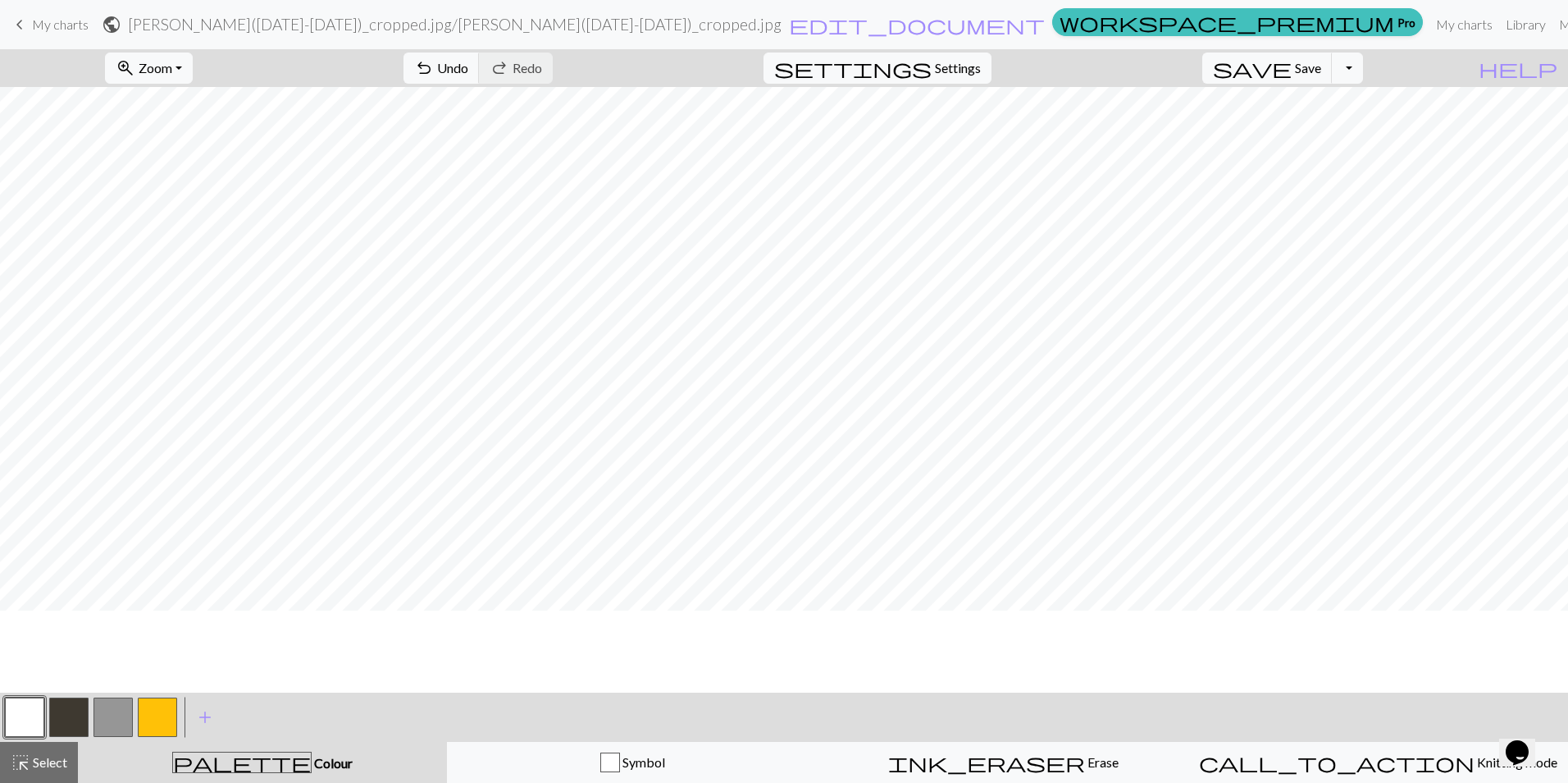
scroll to position [82, 0]
click at [139, 714] on button "button" at bounding box center [158, 717] width 39 height 39
click at [146, 714] on button "button" at bounding box center [158, 717] width 39 height 39
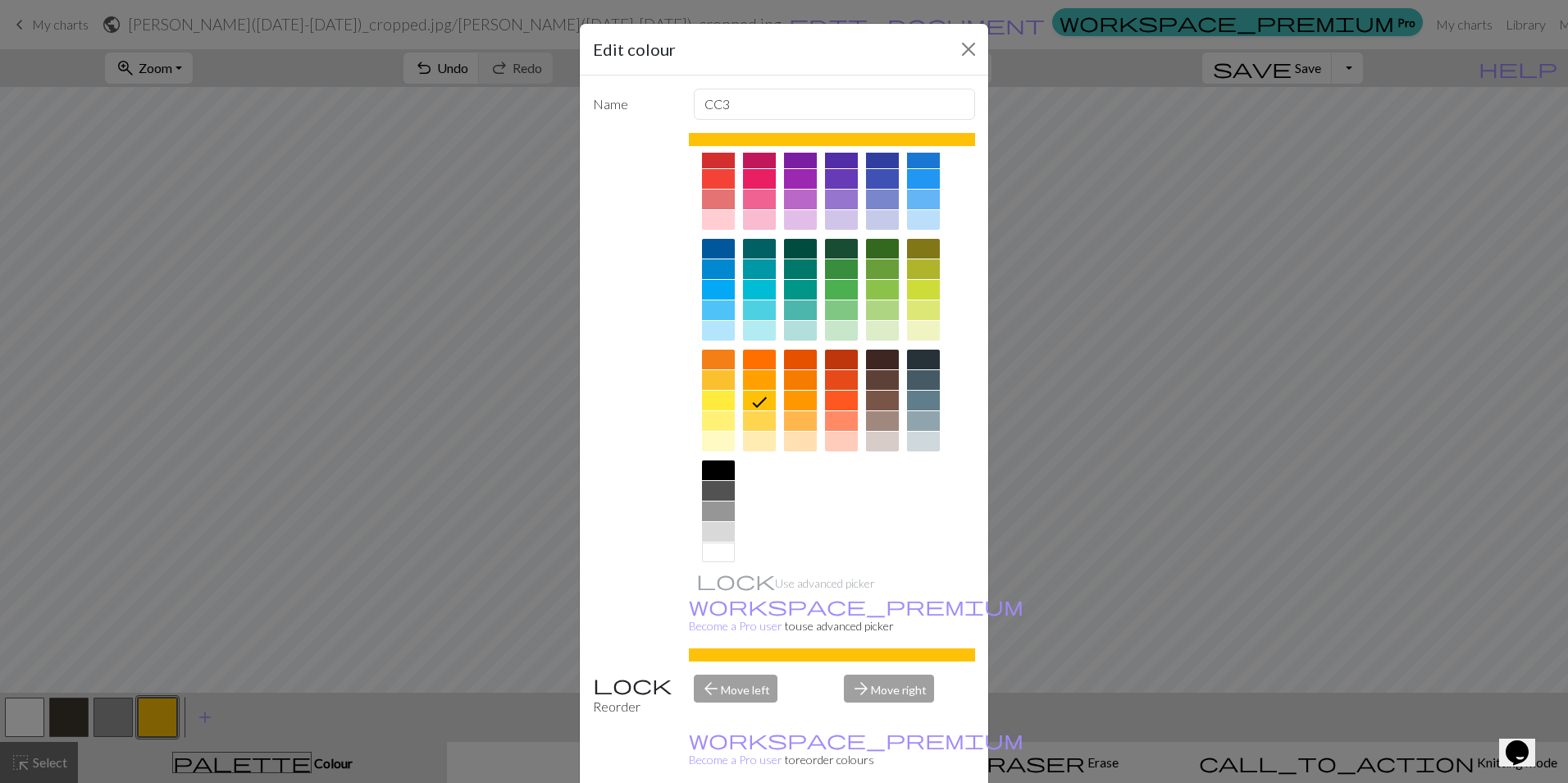
scroll to position [52, 0]
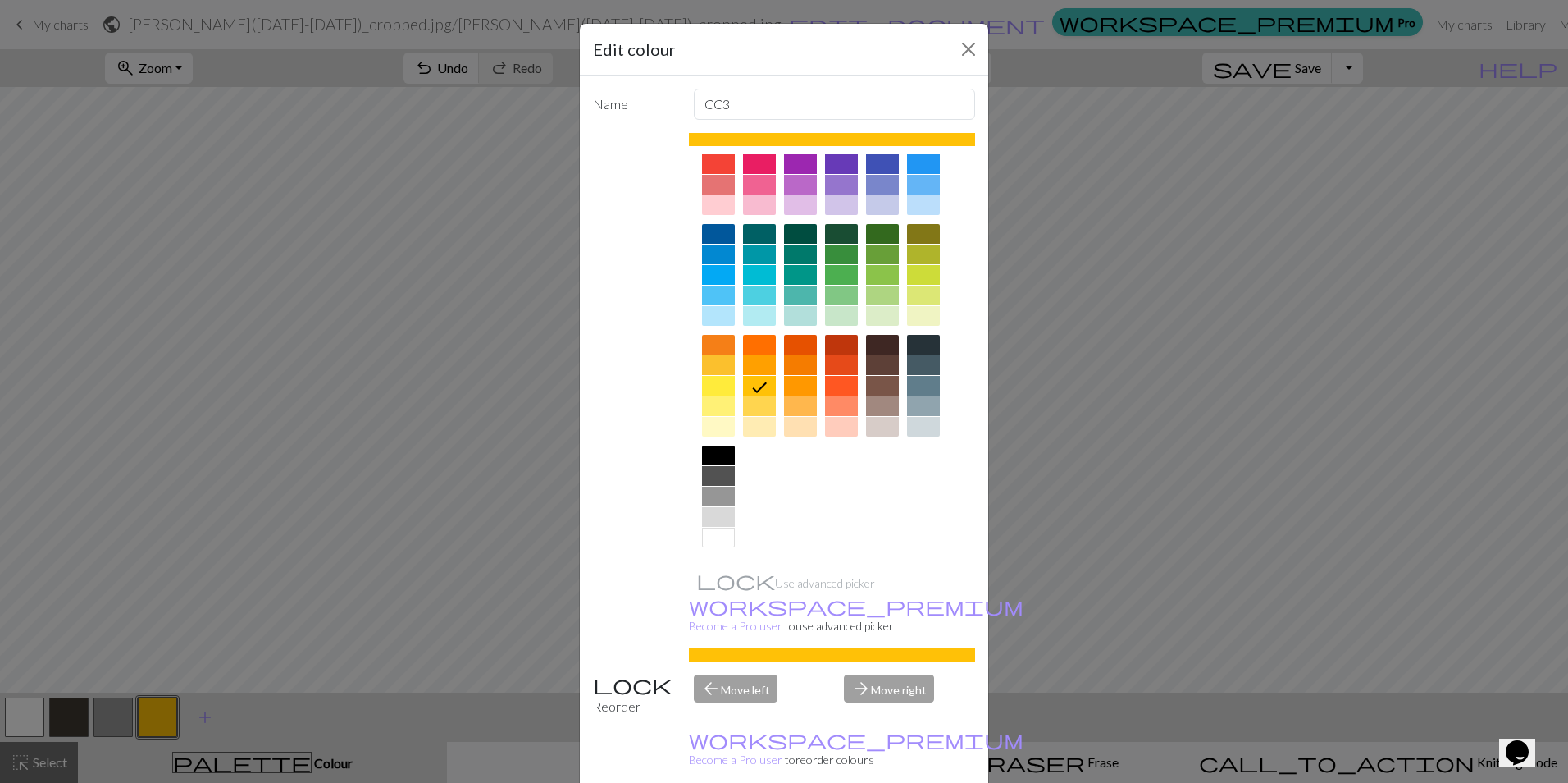
click at [716, 473] on div at bounding box center [717, 476] width 33 height 20
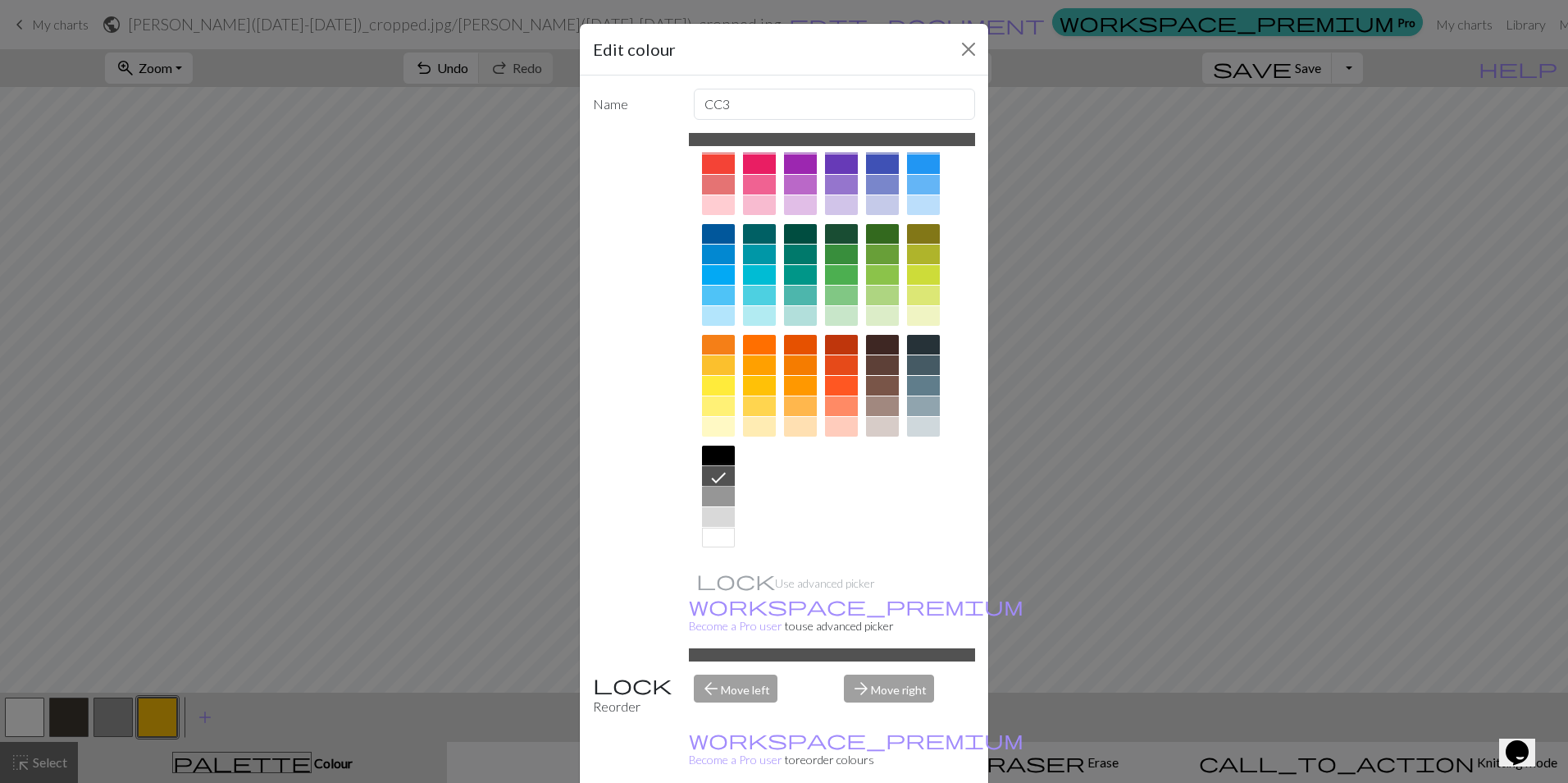
click at [716, 473] on icon at bounding box center [718, 478] width 20 height 20
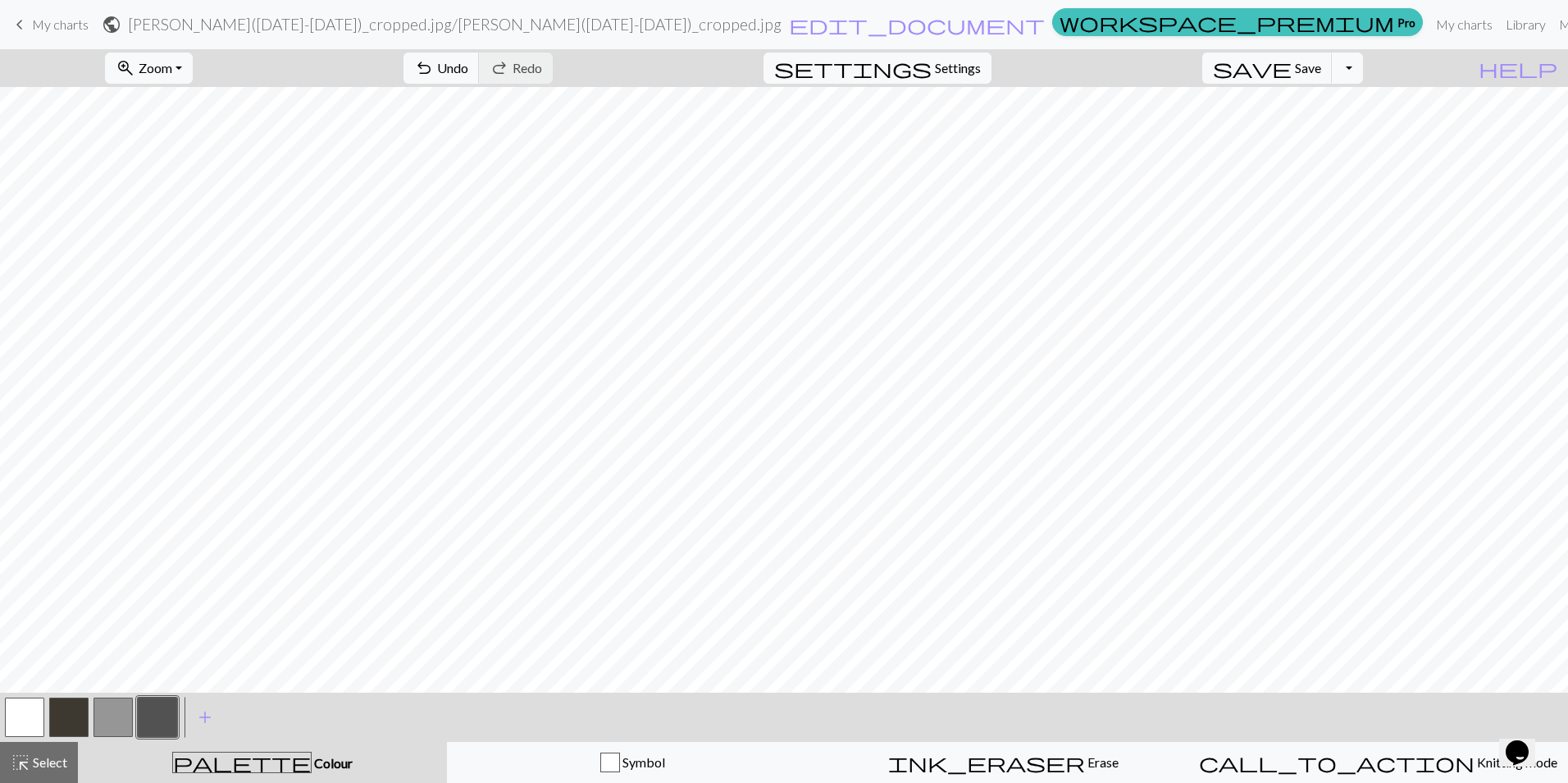
click at [136, 706] on div at bounding box center [157, 717] width 44 height 44
click at [143, 706] on button "button" at bounding box center [158, 717] width 39 height 39
click at [143, 706] on div "Edit colour Name CC3 Use advanced picker workspace_premium Become a Pro user to…" at bounding box center [784, 391] width 1568 height 783
click at [143, 706] on button "button" at bounding box center [158, 717] width 39 height 39
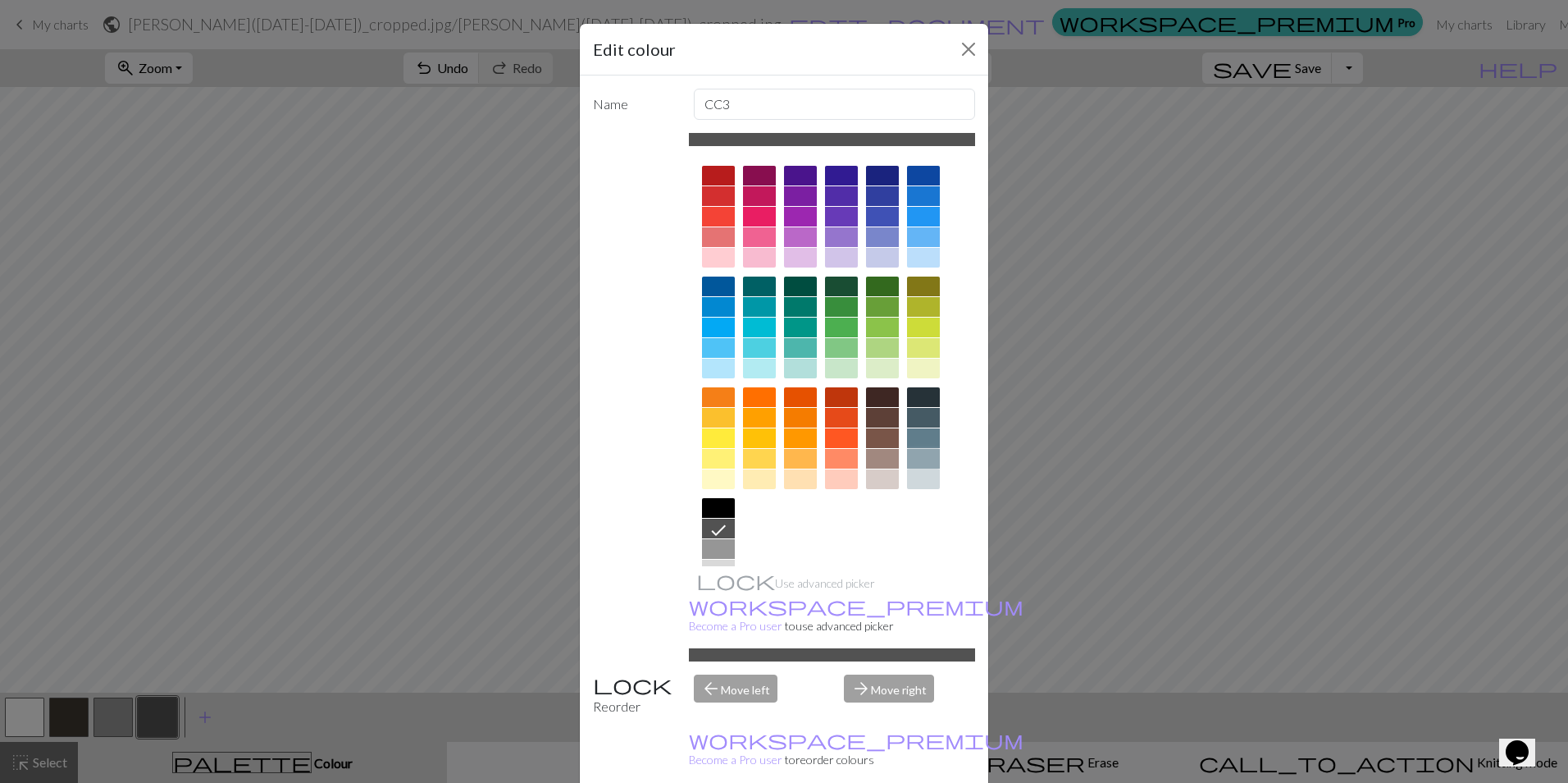
click at [927, 460] on div at bounding box center [923, 459] width 33 height 20
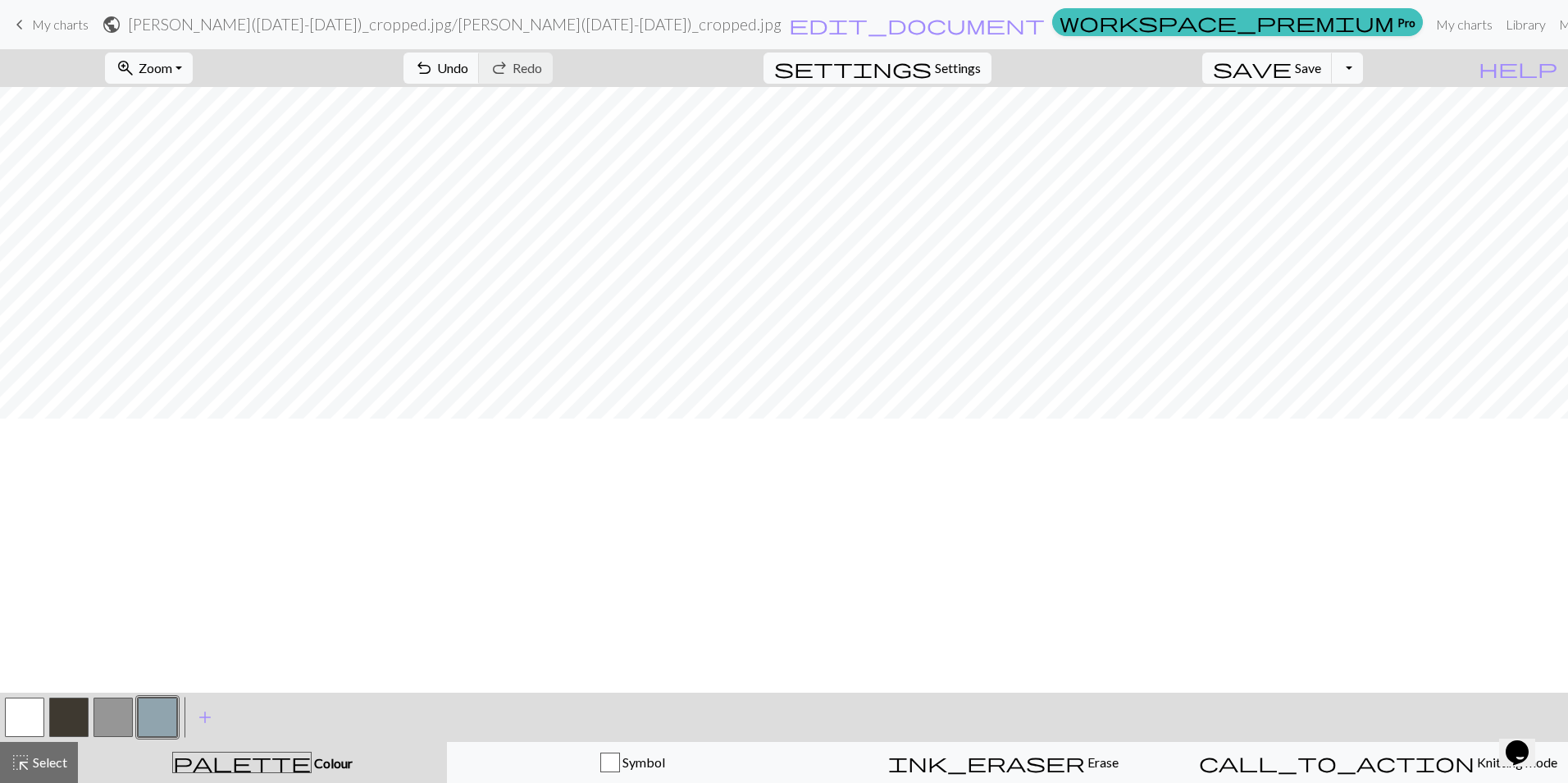
scroll to position [0, 0]
click at [1301, 80] on button "save Save Save" at bounding box center [1267, 68] width 130 height 32
click at [67, 25] on span "My charts" at bounding box center [59, 25] width 56 height 16
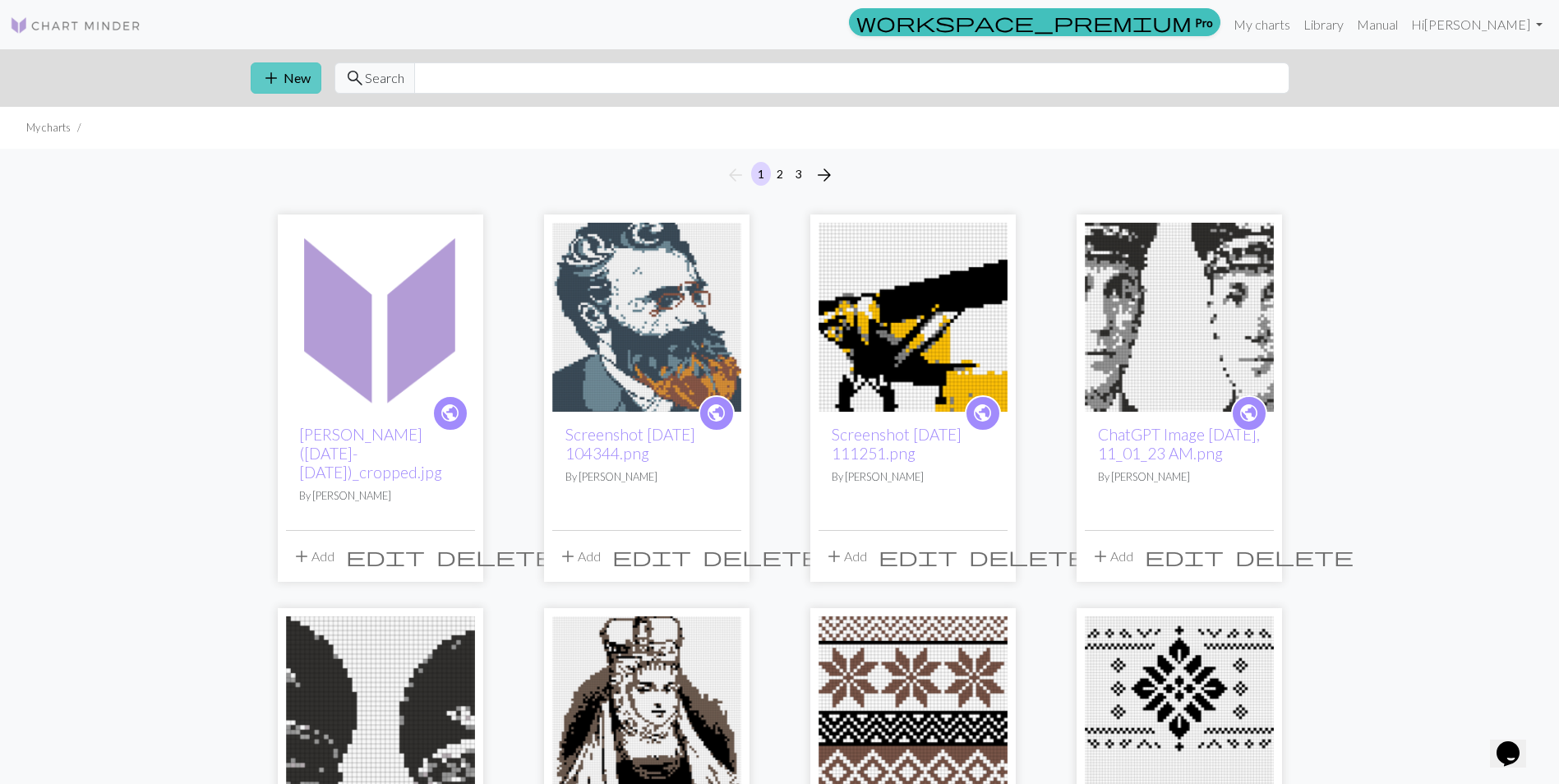
click at [297, 85] on button "add New" at bounding box center [285, 78] width 70 height 32
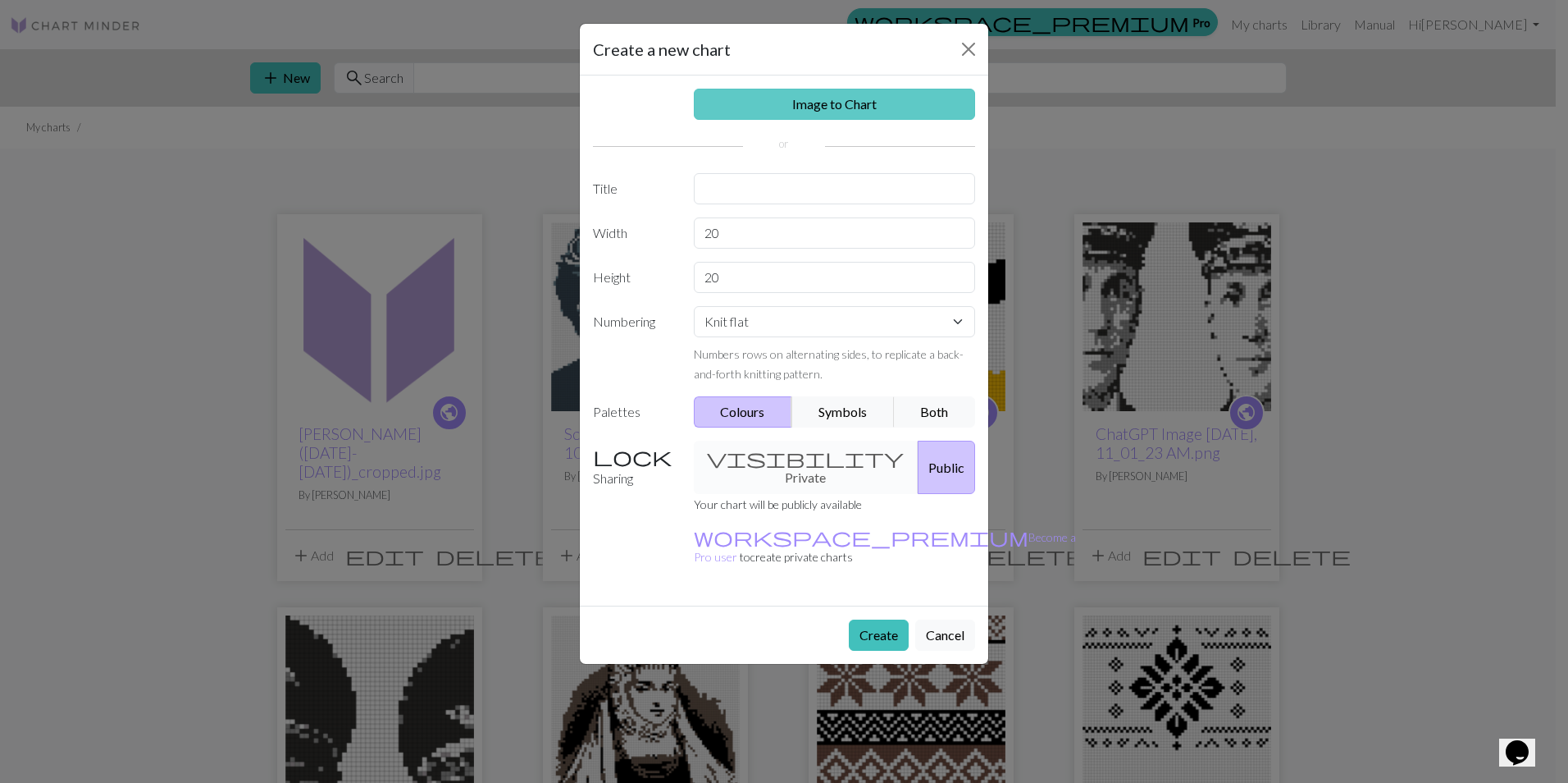
click at [802, 95] on link "Image to Chart" at bounding box center [835, 105] width 282 height 32
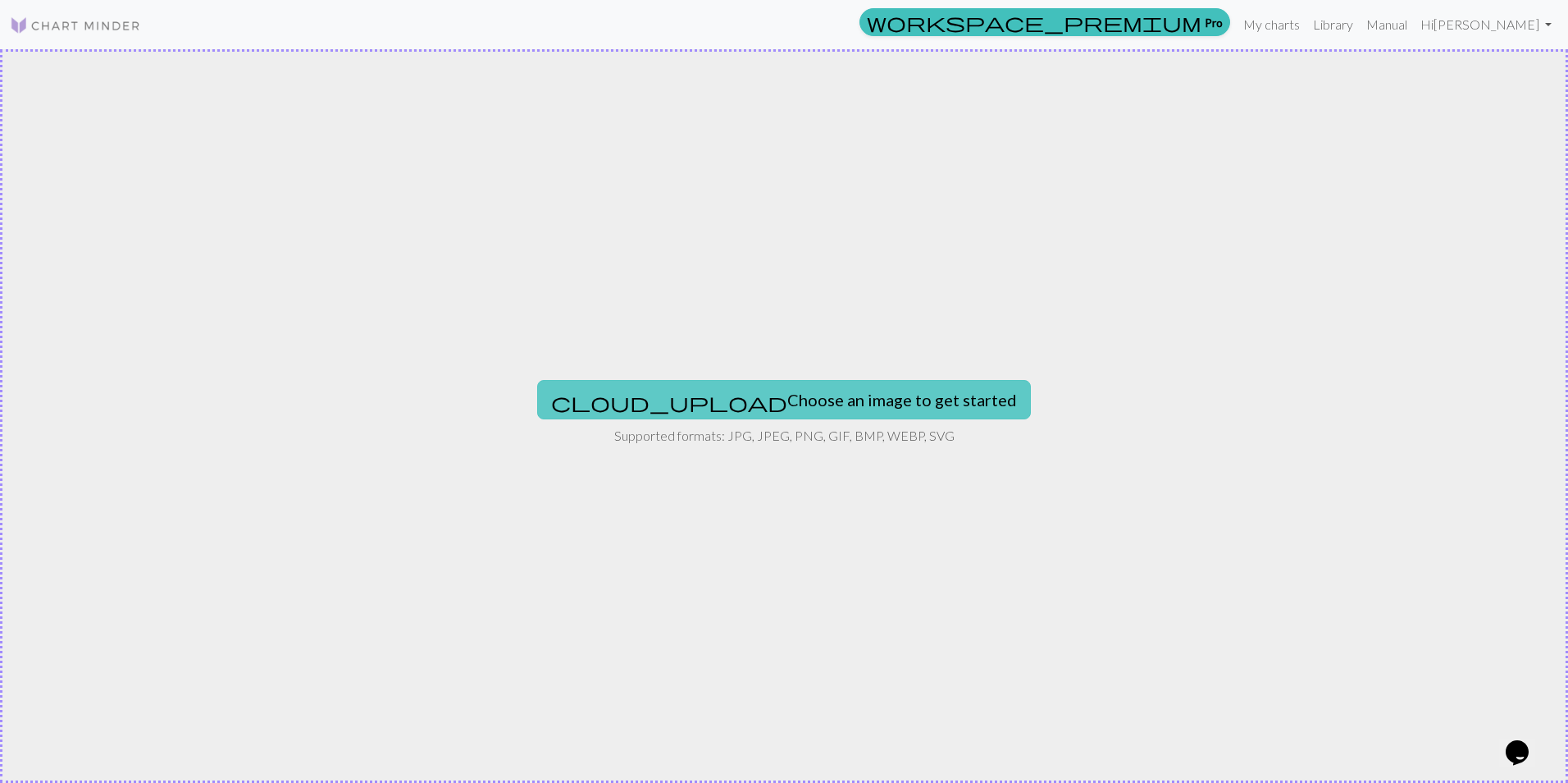
click at [777, 389] on button "cloud_upload Choose an image to get started" at bounding box center [784, 400] width 493 height 39
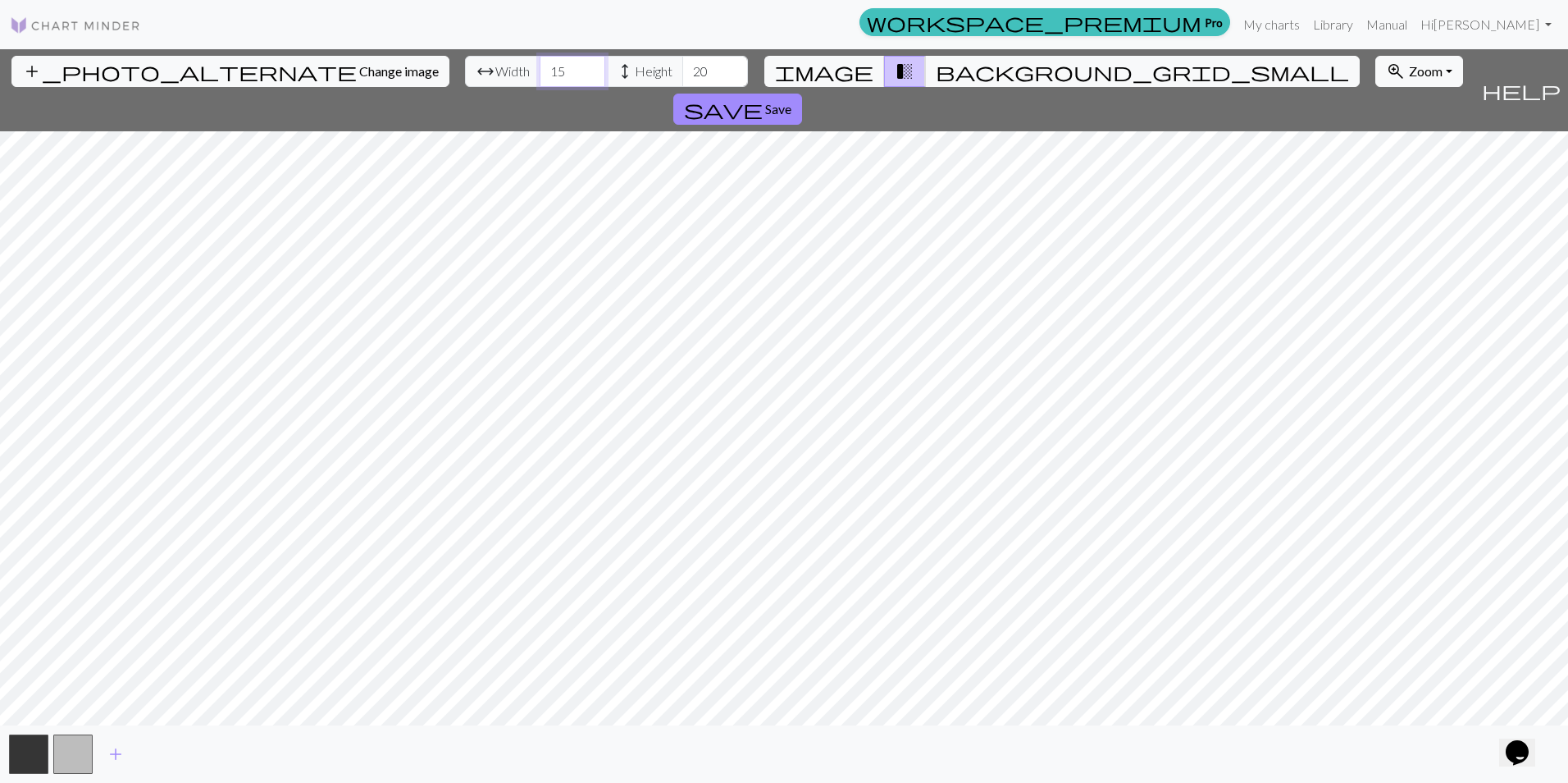
click at [540, 75] on input "15" at bounding box center [572, 72] width 65 height 32
type input "80"
type input "90"
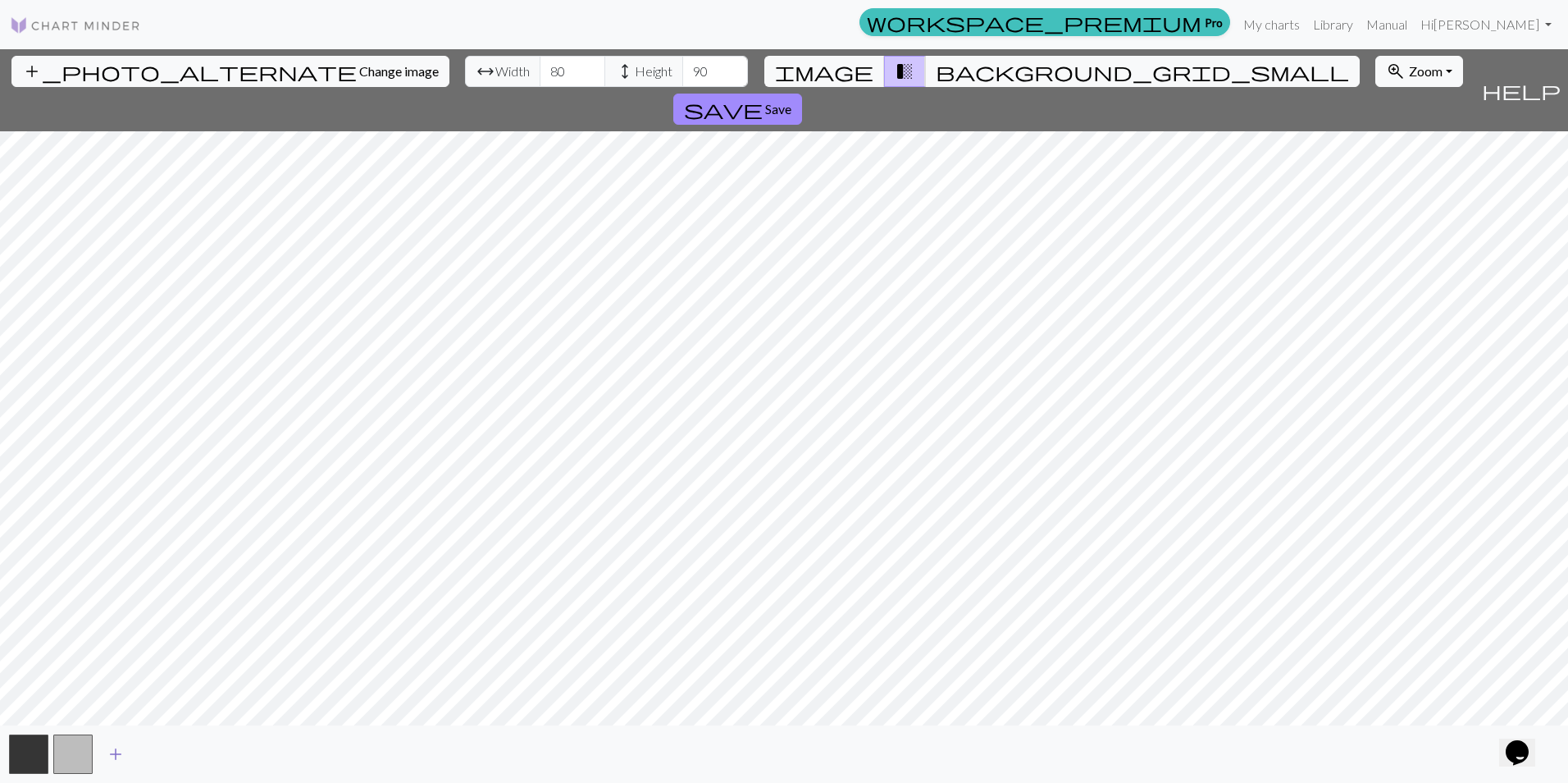
click at [114, 756] on span "add" at bounding box center [115, 753] width 20 height 23
click at [155, 754] on span "add" at bounding box center [160, 753] width 20 height 23
click at [198, 749] on span "add" at bounding box center [204, 753] width 20 height 23
click at [244, 749] on span "add" at bounding box center [249, 753] width 20 height 23
click at [791, 101] on span "Save" at bounding box center [778, 109] width 27 height 16
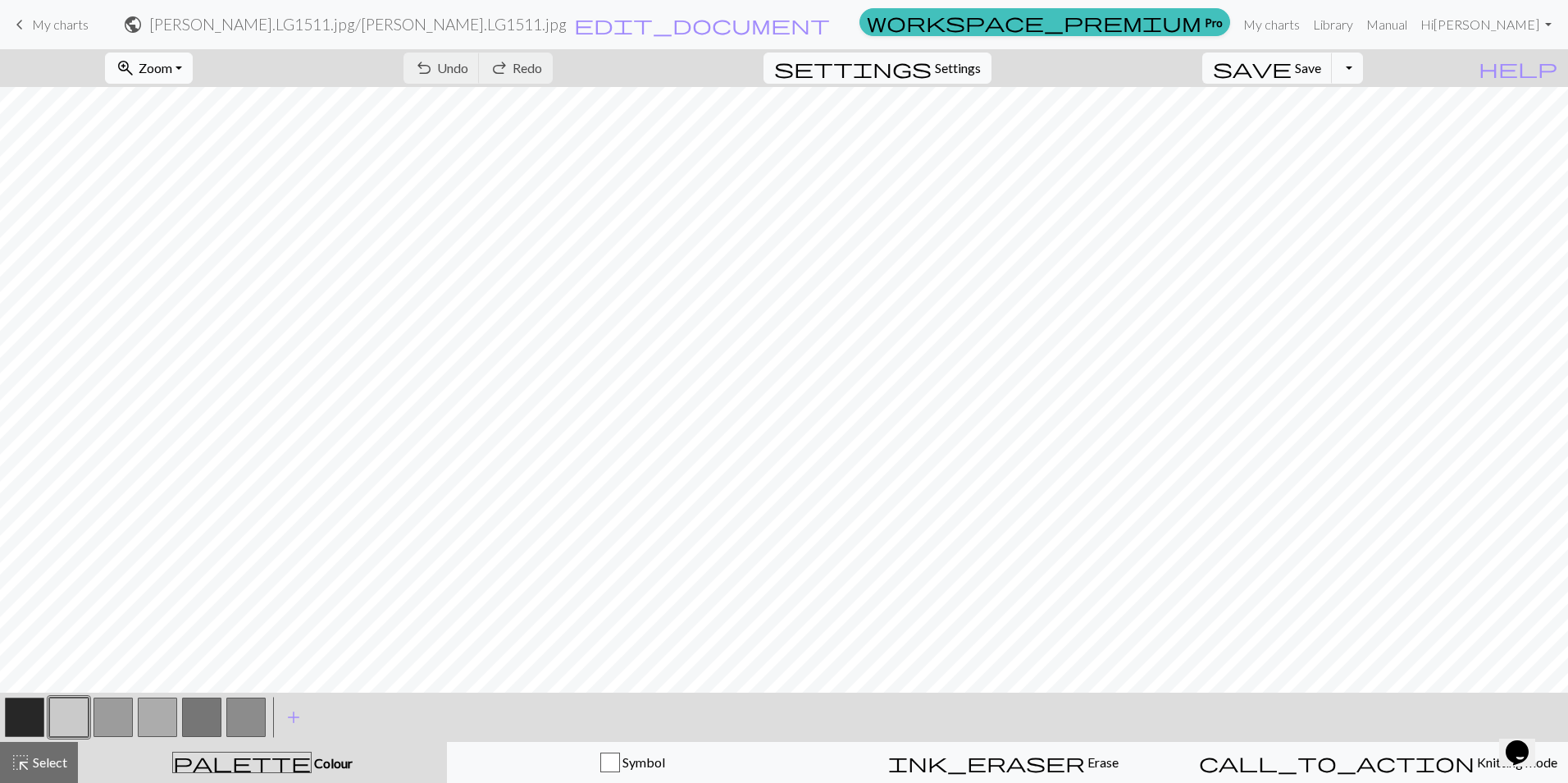
click at [172, 72] on span "Zoom" at bounding box center [155, 68] width 34 height 16
click at [189, 100] on button "Fit all" at bounding box center [170, 104] width 129 height 27
click at [68, 711] on button "button" at bounding box center [69, 717] width 39 height 39
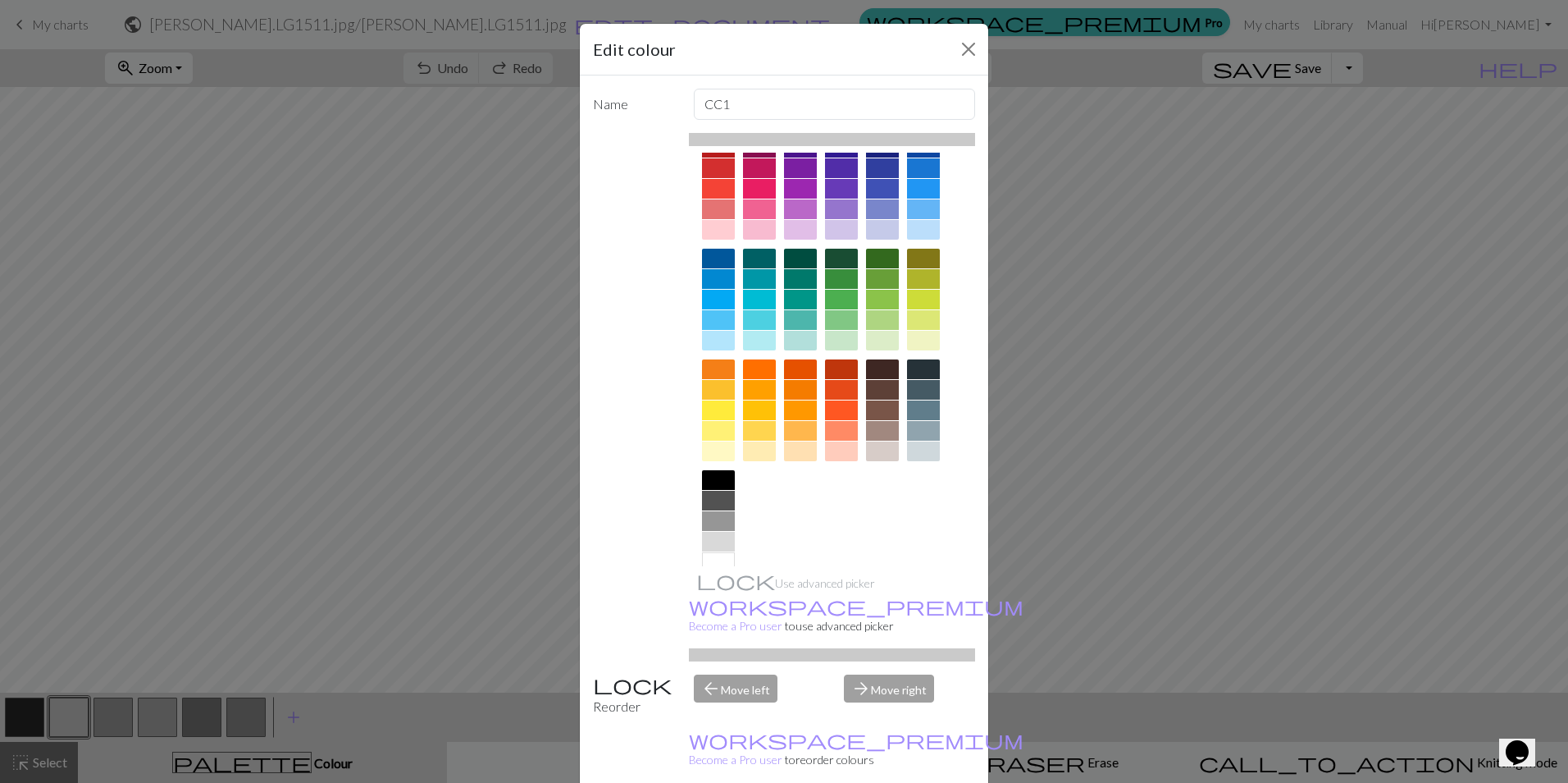
scroll to position [52, 0]
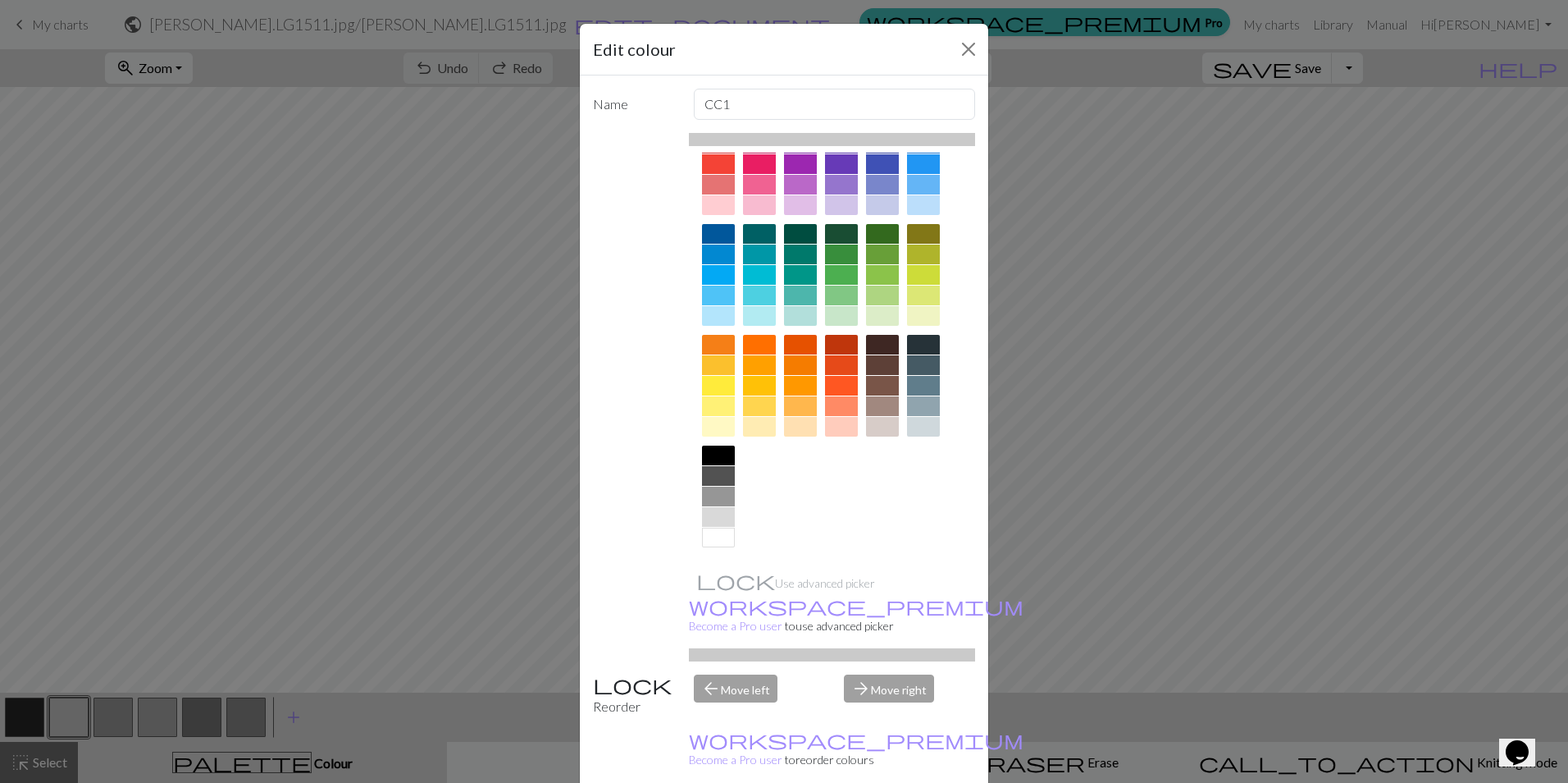
click at [716, 541] on div at bounding box center [717, 537] width 33 height 20
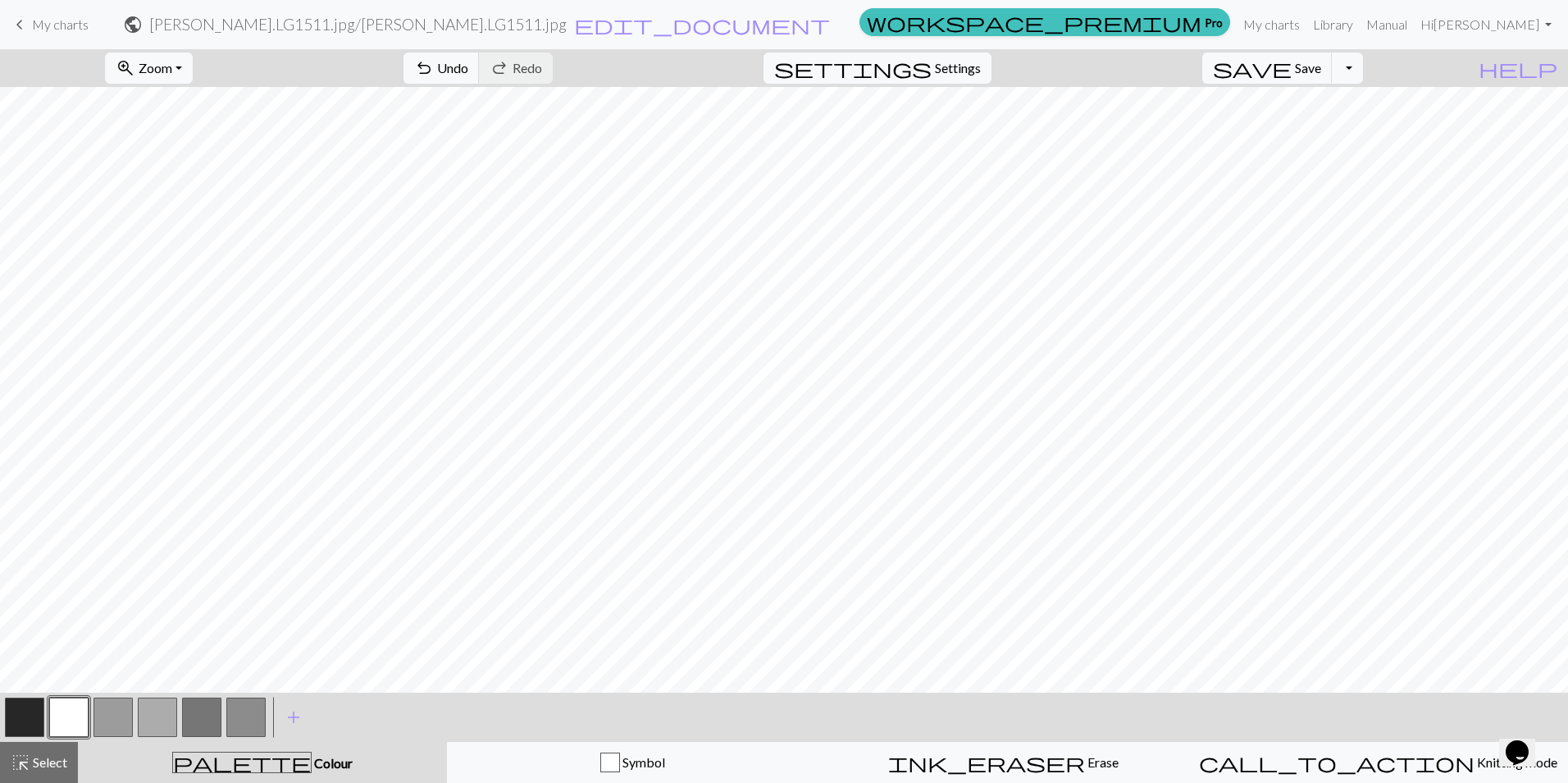
click at [253, 717] on button "button" at bounding box center [246, 717] width 39 height 39
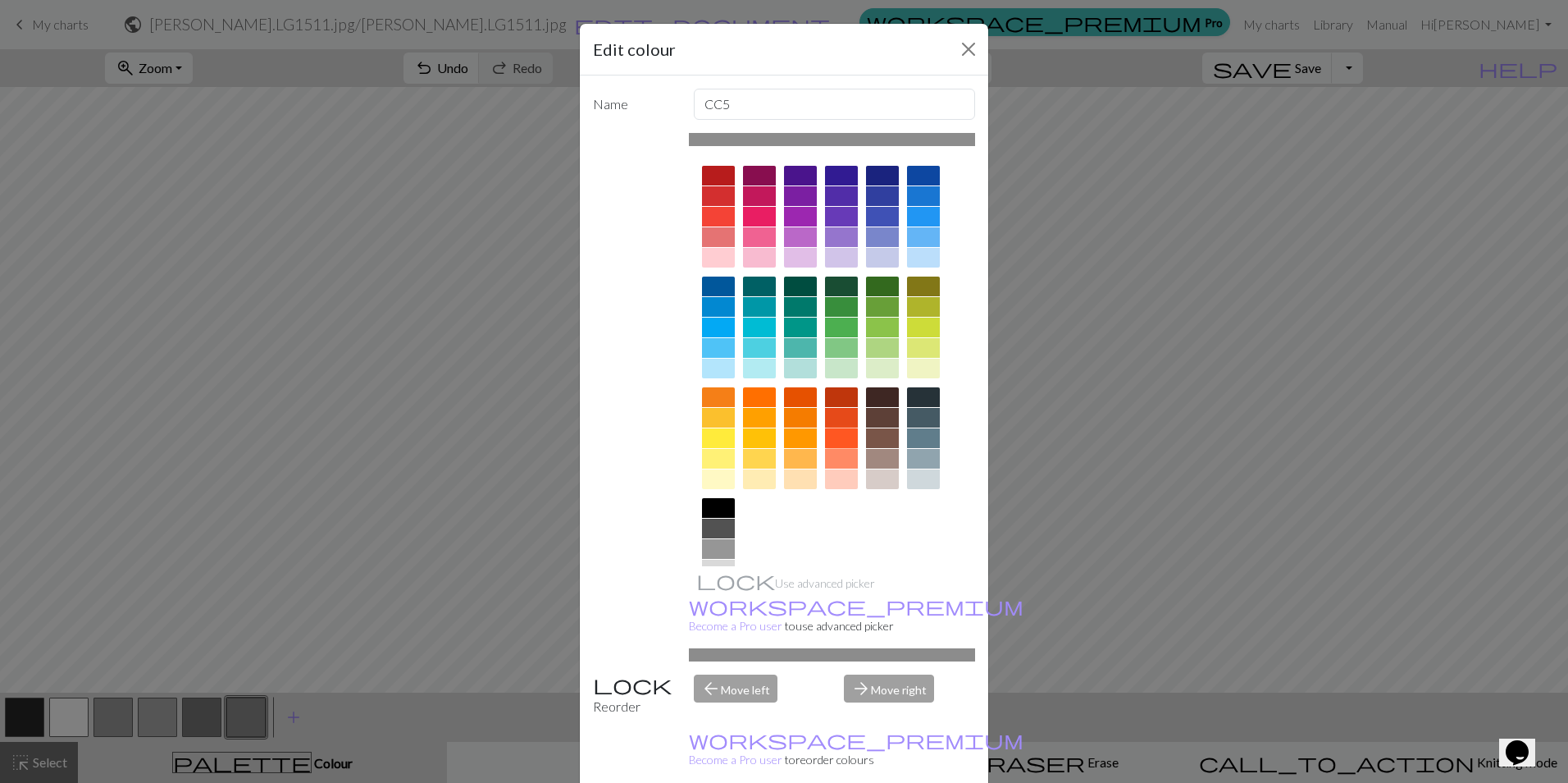
click at [842, 440] on div at bounding box center [841, 438] width 33 height 20
click at [0, 0] on icon at bounding box center [0, 0] width 0 height 0
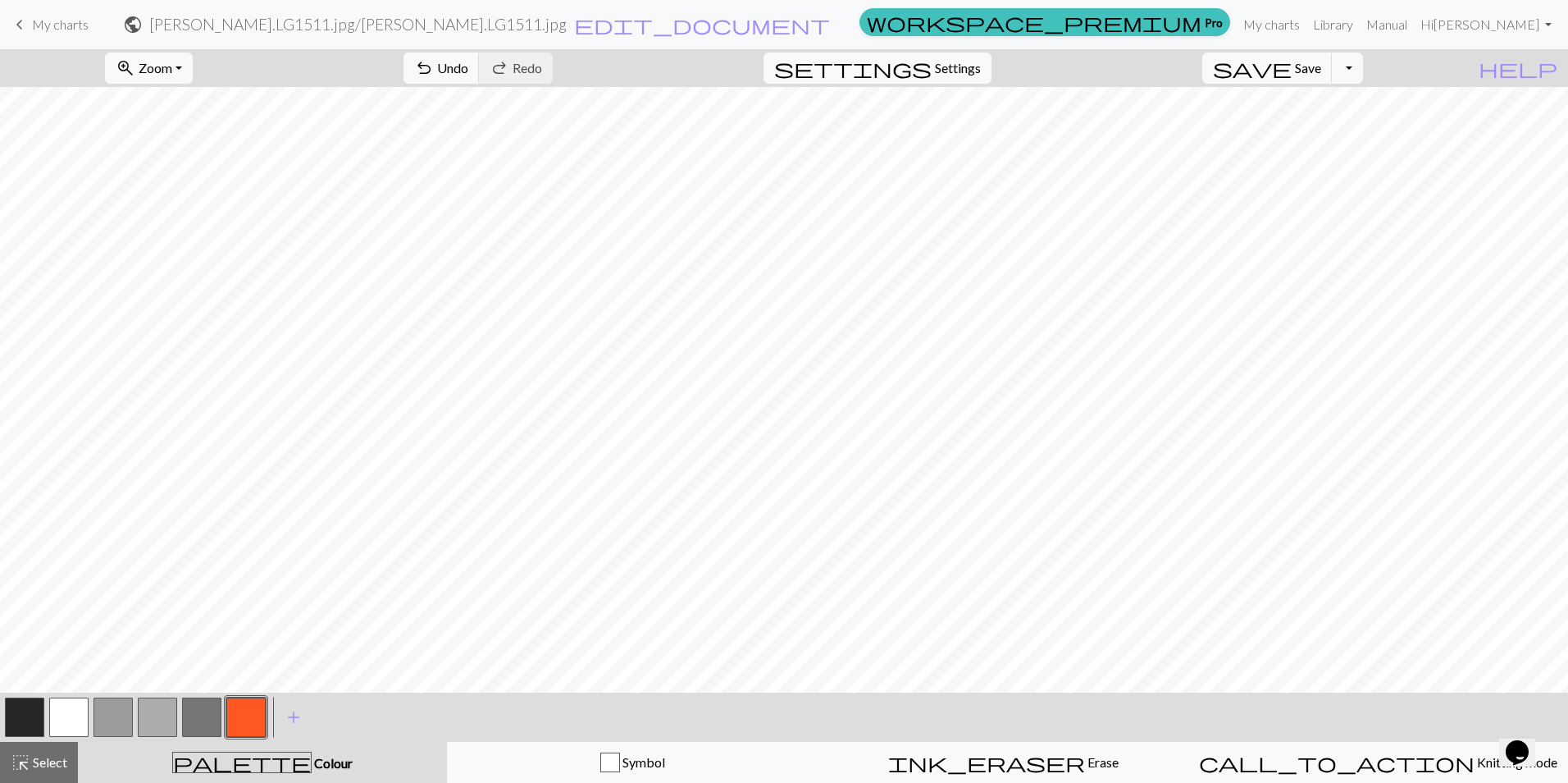
click at [250, 707] on button "button" at bounding box center [246, 717] width 39 height 39
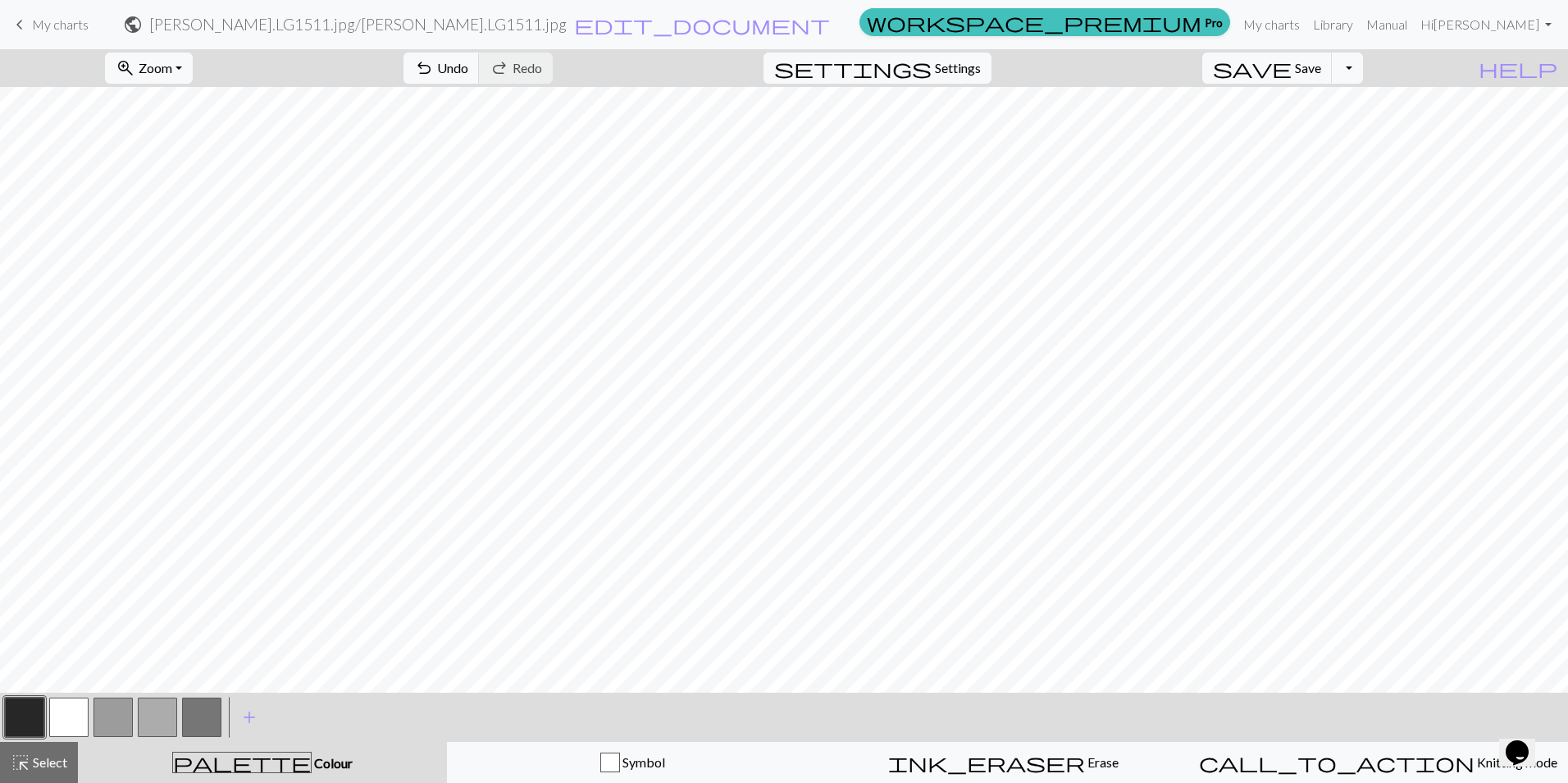
click at [208, 719] on button "button" at bounding box center [201, 717] width 39 height 39
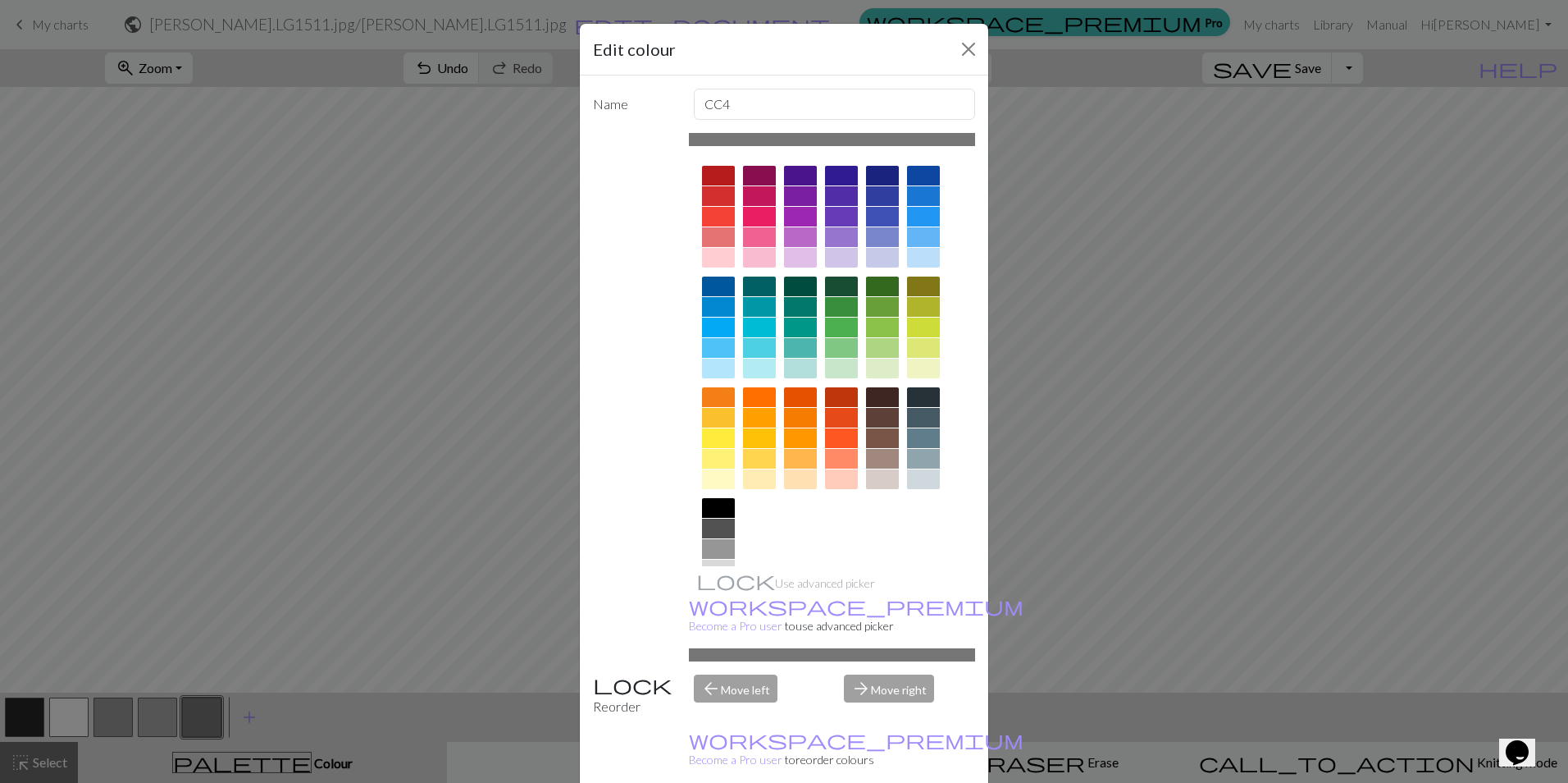
click at [840, 440] on div at bounding box center [841, 438] width 33 height 20
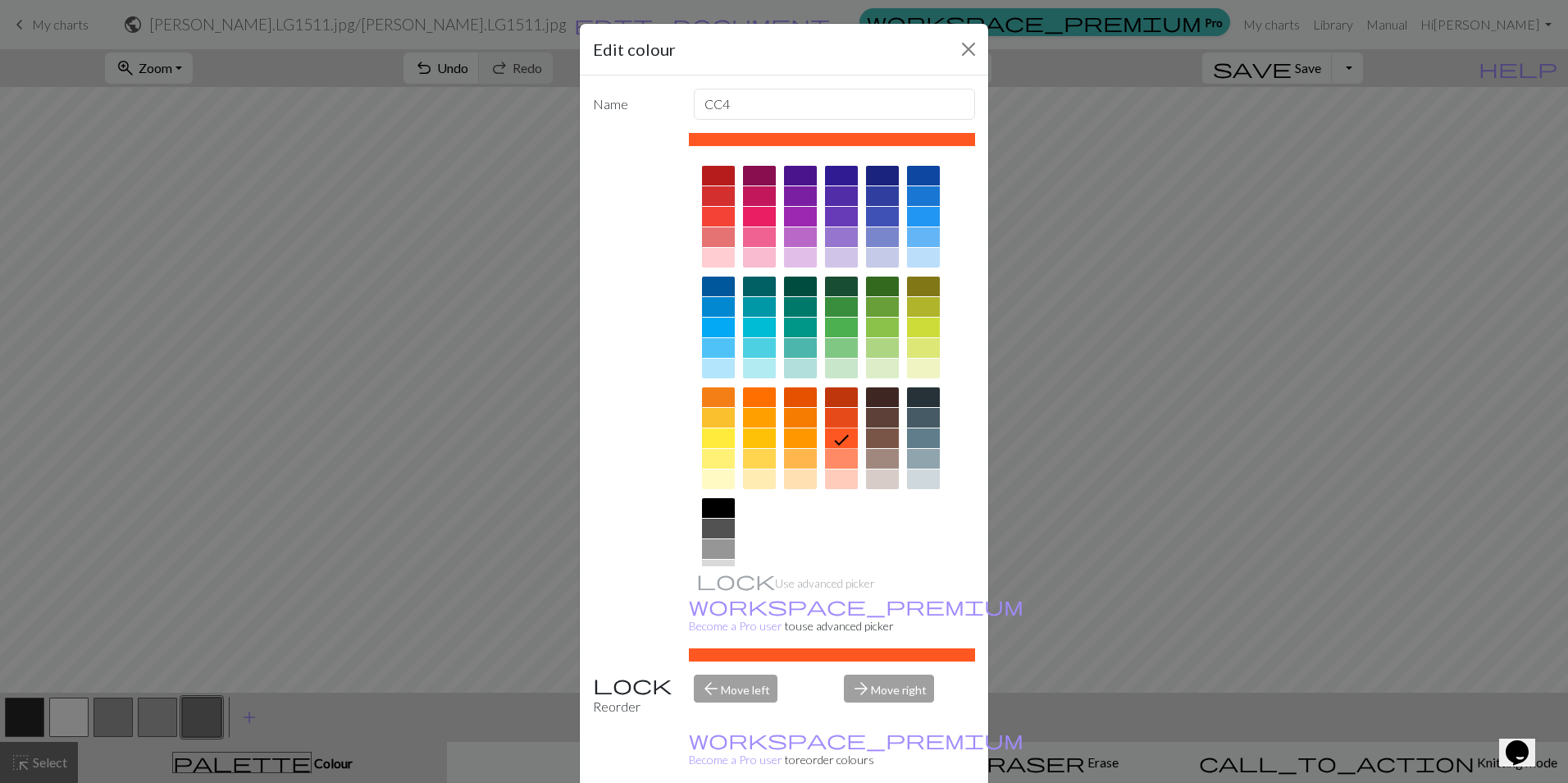
click at [840, 440] on icon at bounding box center [842, 439] width 20 height 20
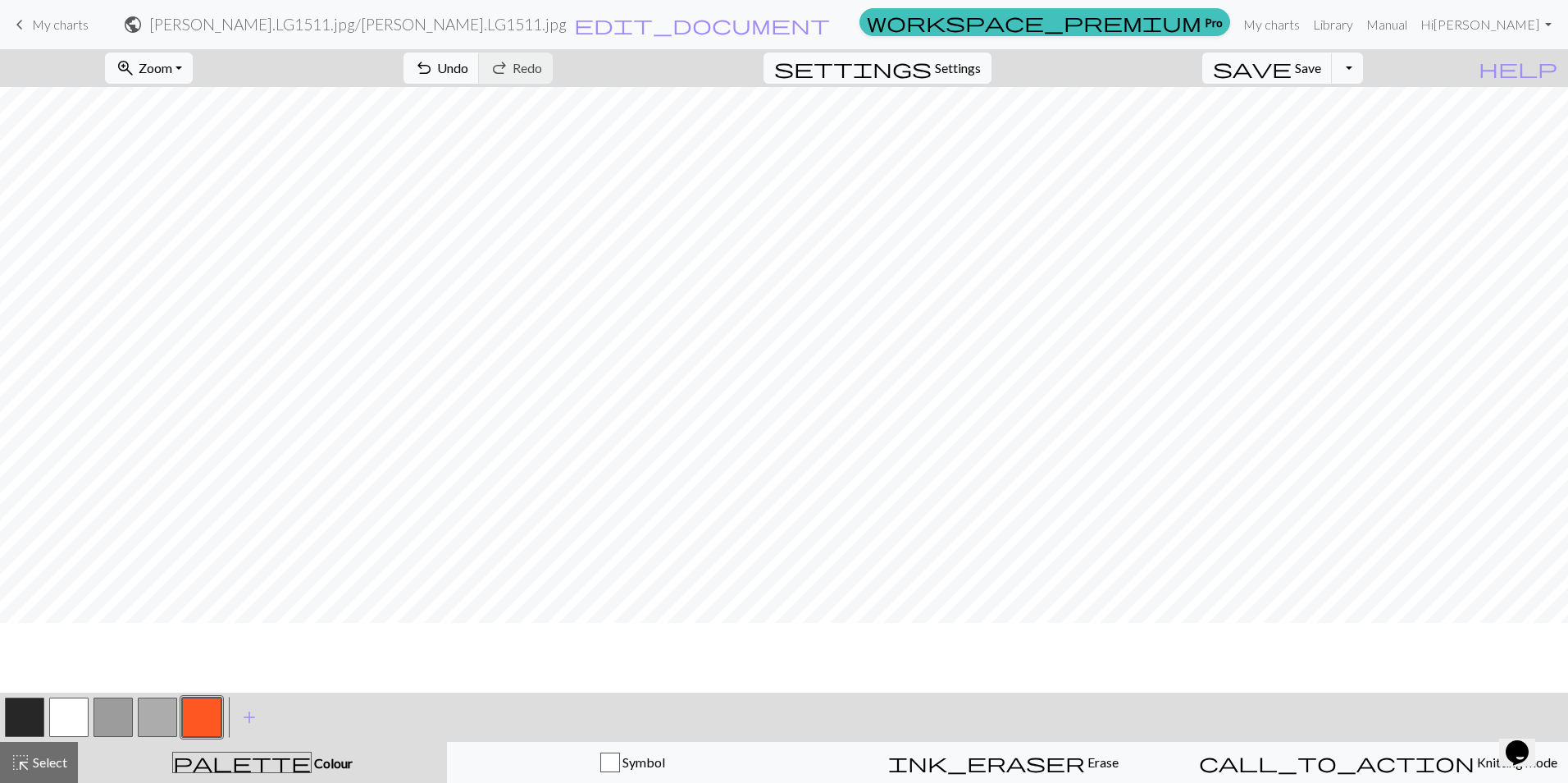
scroll to position [39, 0]
click at [163, 714] on button "button" at bounding box center [158, 717] width 39 height 39
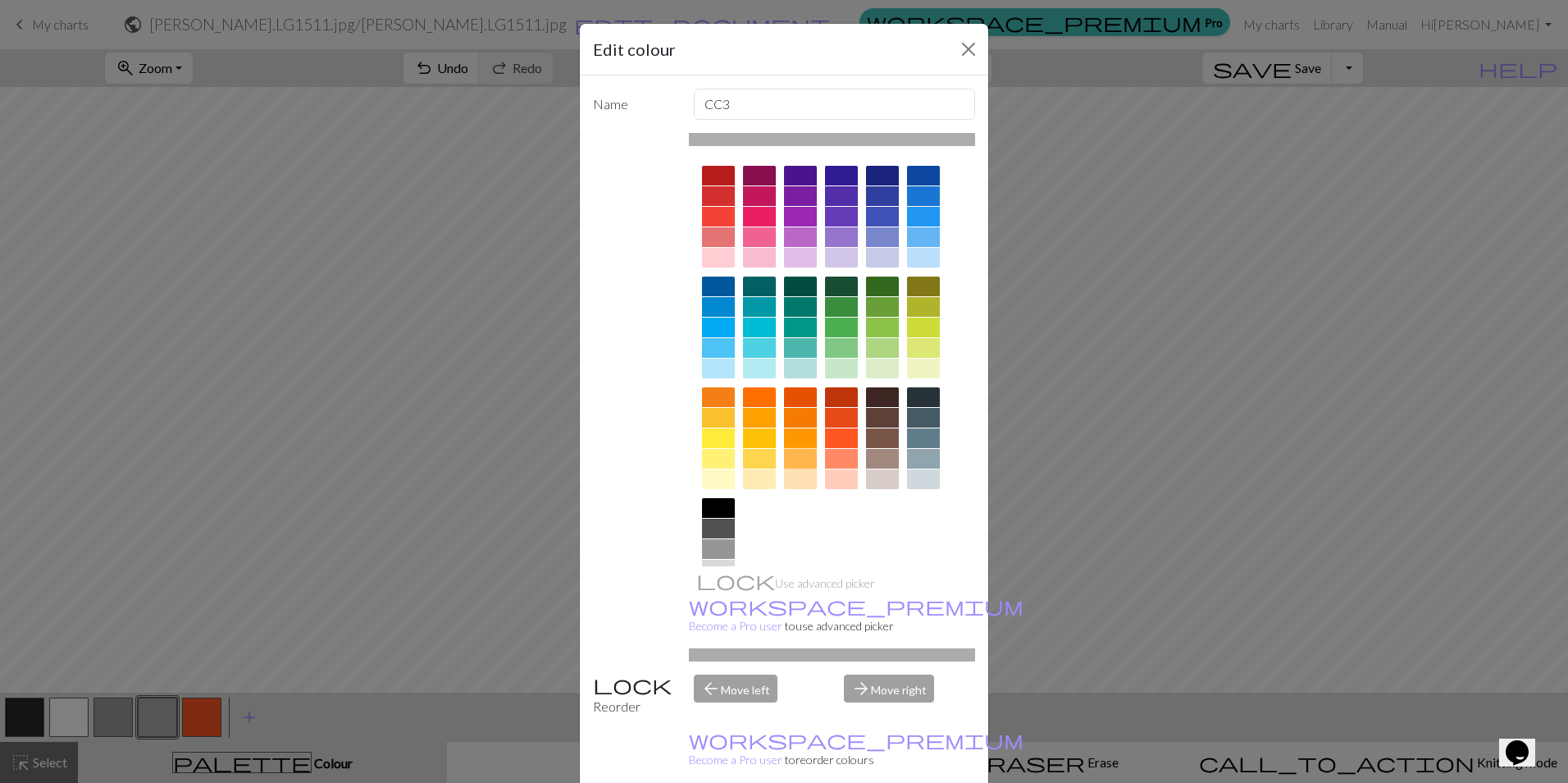
click at [801, 455] on div at bounding box center [799, 459] width 33 height 20
click at [0, 0] on icon at bounding box center [0, 0] width 0 height 0
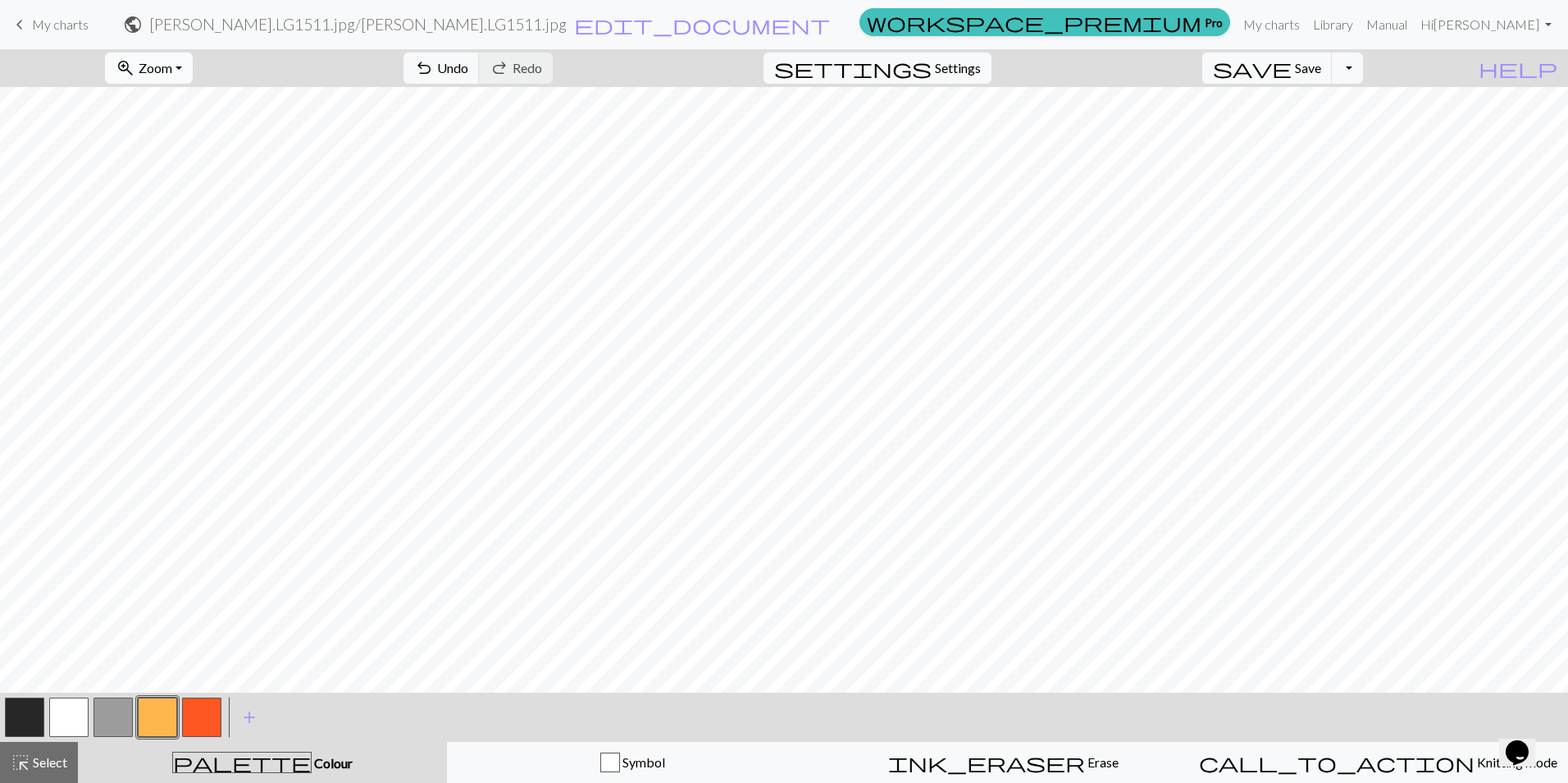
click at [172, 67] on span "Zoom" at bounding box center [155, 68] width 34 height 16
click at [200, 102] on button "Fit all" at bounding box center [170, 104] width 129 height 27
click at [1332, 79] on button "save Save Save" at bounding box center [1267, 68] width 130 height 32
click at [56, 25] on span "My charts" at bounding box center [59, 25] width 56 height 16
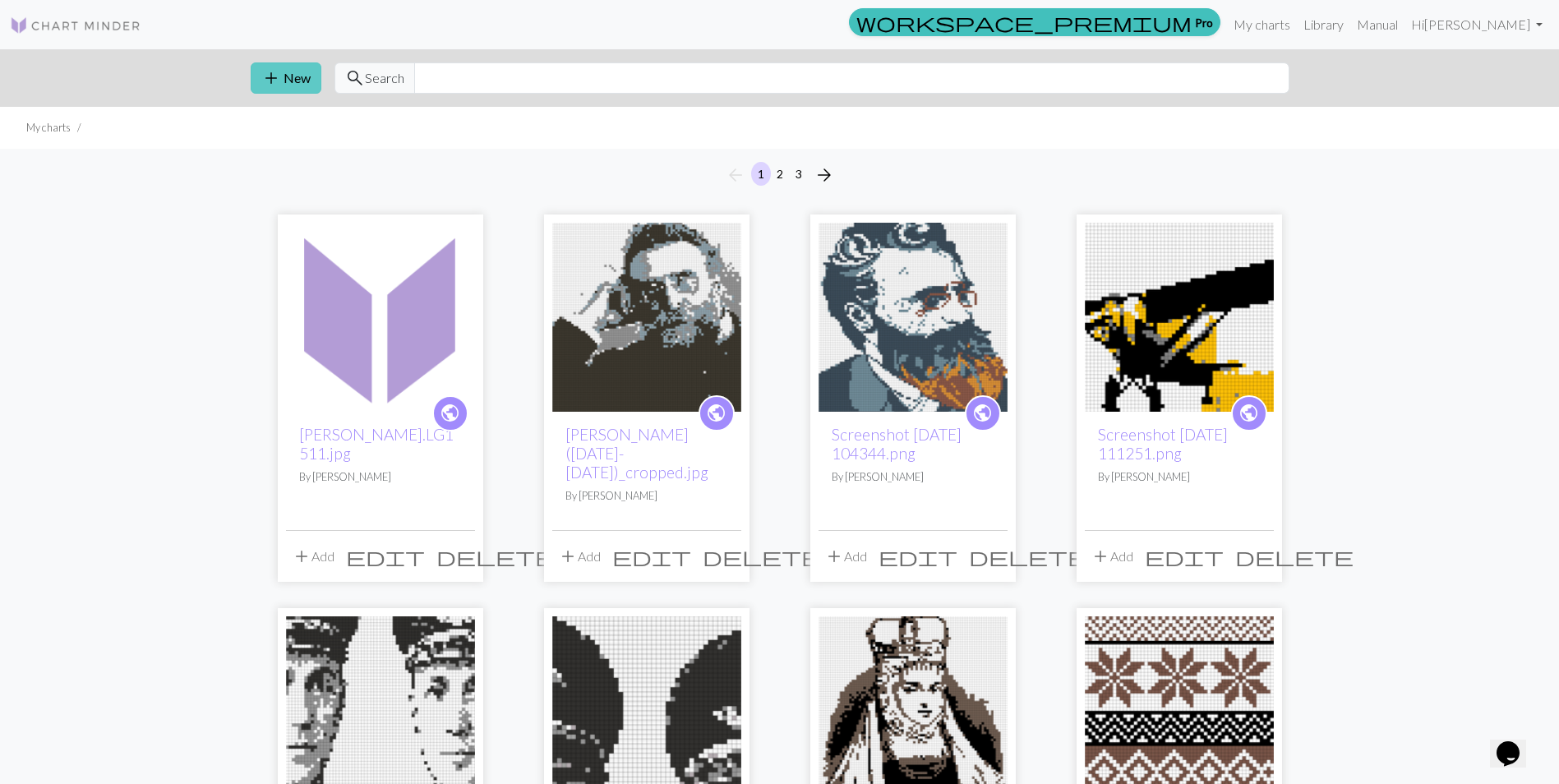
click at [284, 70] on button "add New" at bounding box center [285, 78] width 70 height 32
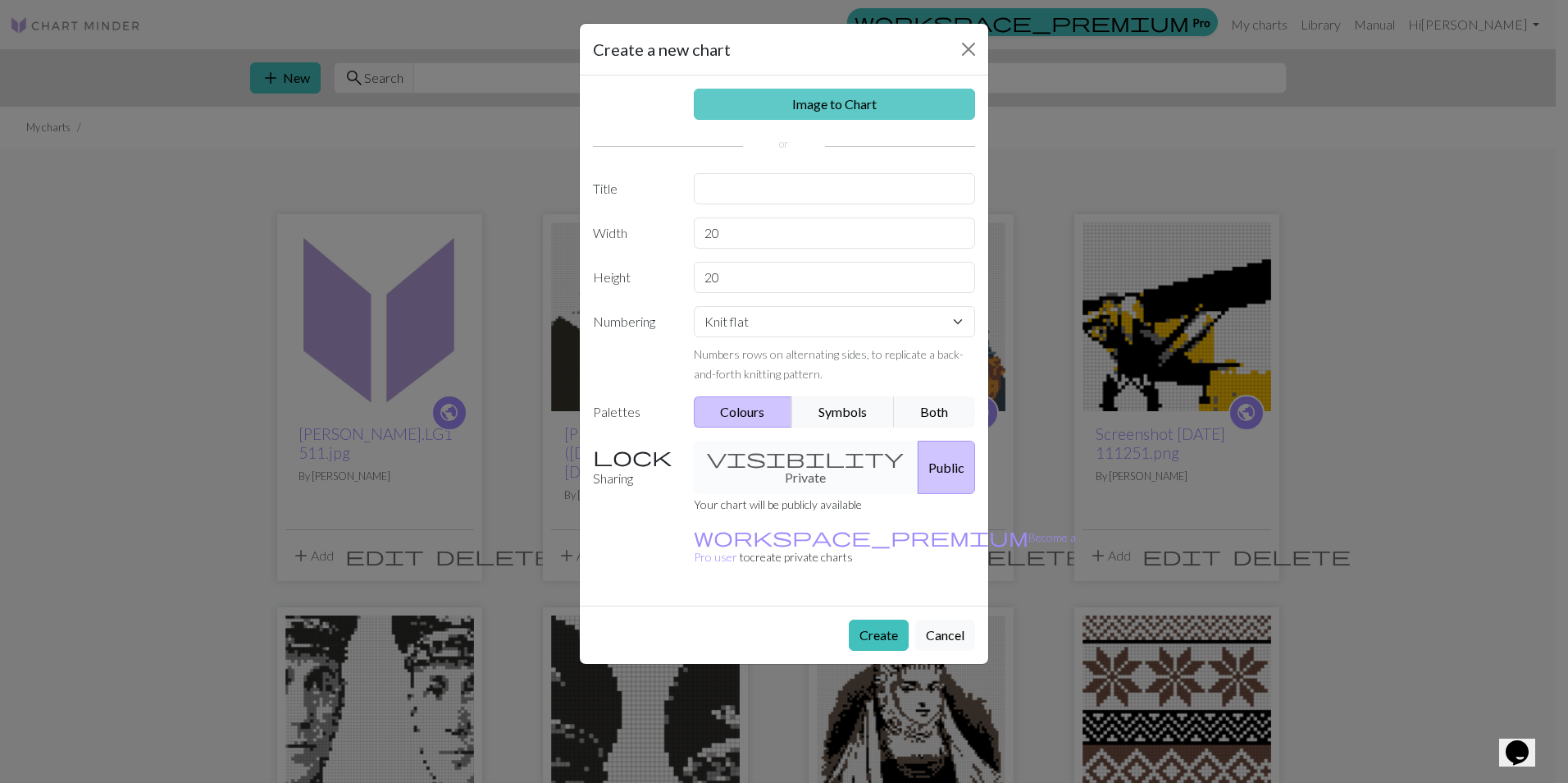
click at [774, 111] on link "Image to Chart" at bounding box center [835, 105] width 282 height 32
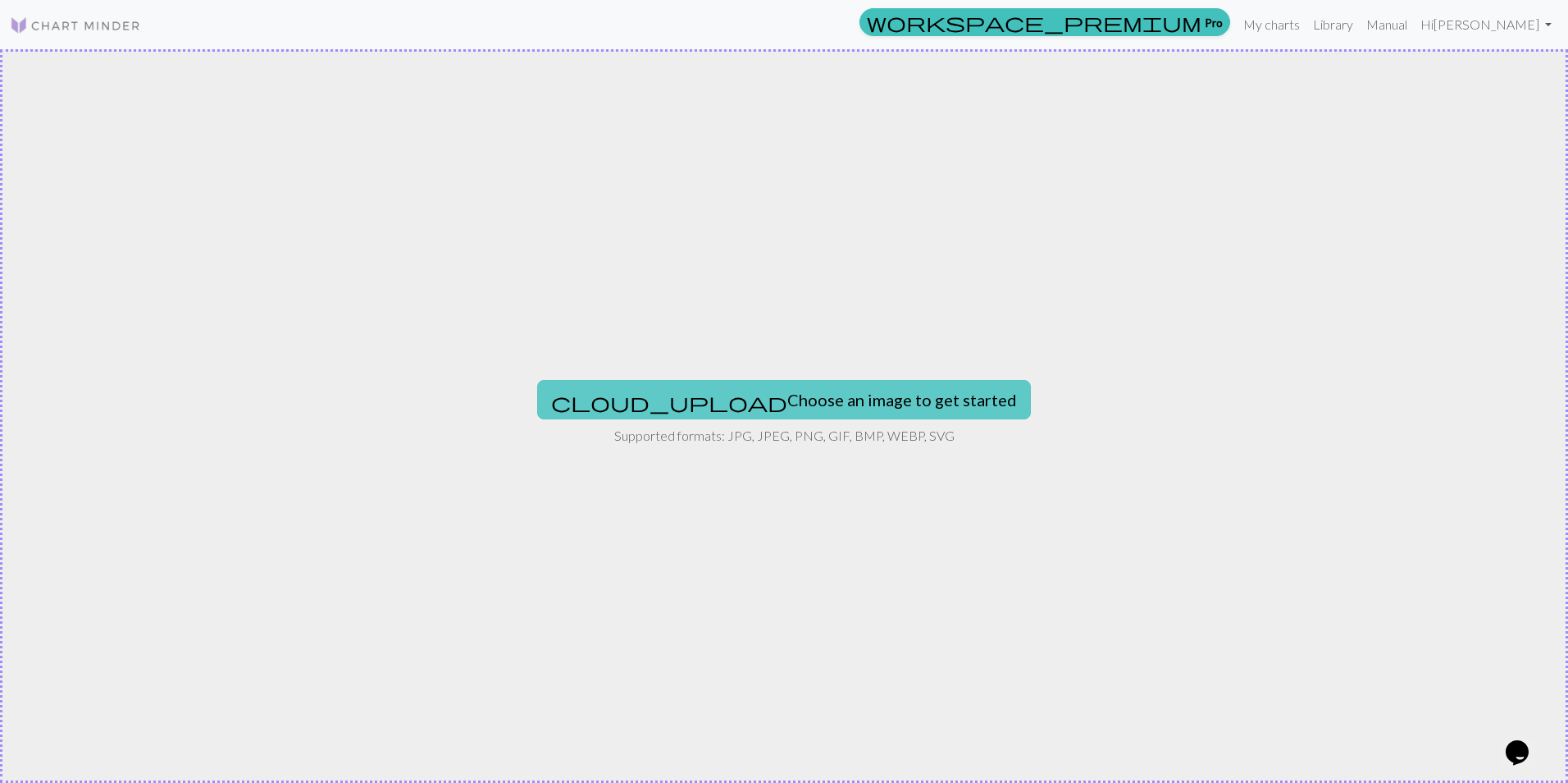
click at [725, 401] on button "cloud_upload Choose an image to get started" at bounding box center [784, 400] width 493 height 39
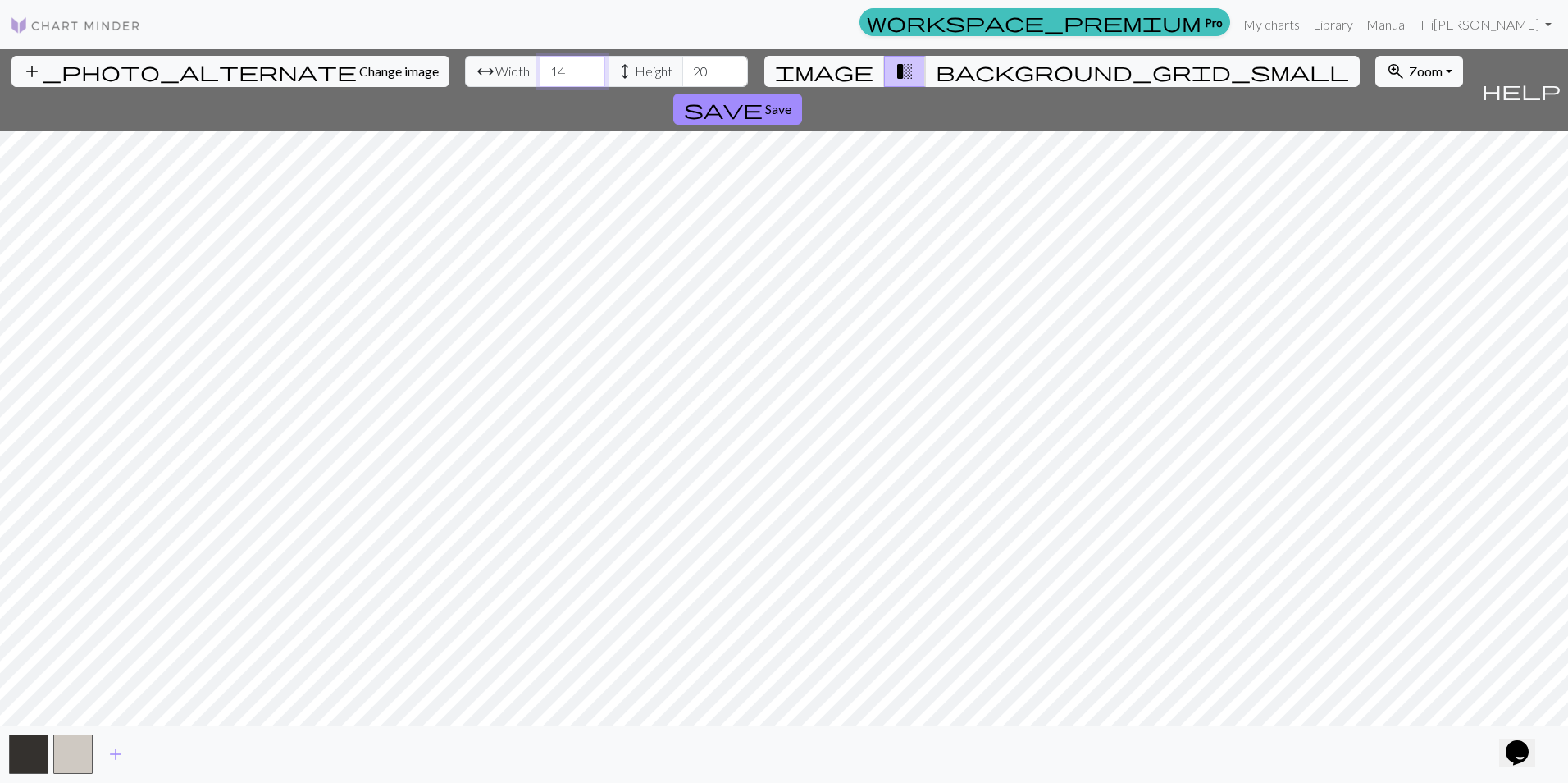
click at [540, 70] on input "14" at bounding box center [572, 72] width 65 height 32
type input "80"
type input "90"
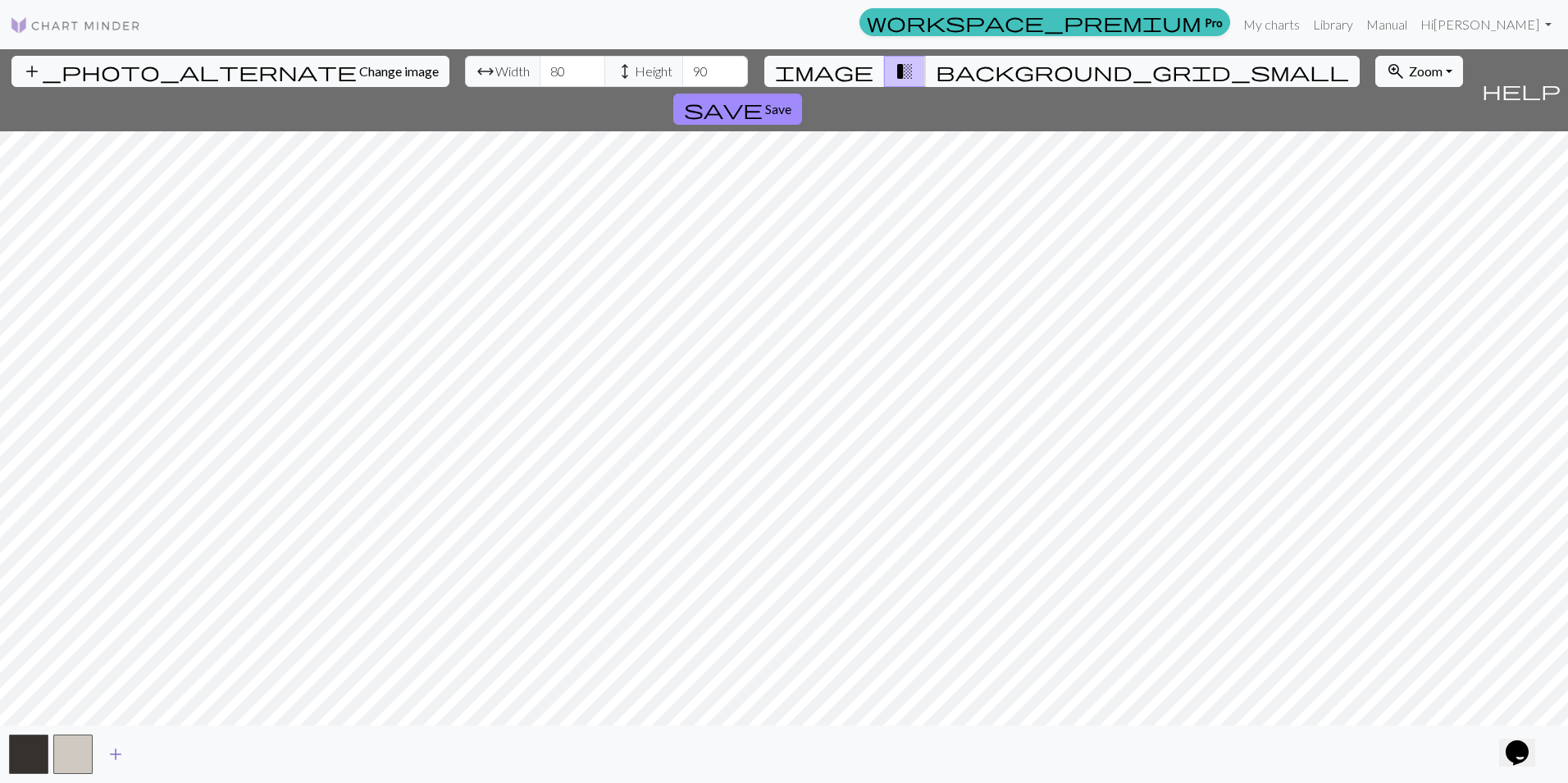
click at [116, 752] on span "add" at bounding box center [115, 753] width 20 height 23
click at [158, 753] on span "add" at bounding box center [160, 753] width 20 height 23
click at [209, 758] on span "add" at bounding box center [204, 753] width 20 height 23
click at [248, 746] on span "add" at bounding box center [249, 753] width 20 height 23
click at [299, 754] on span "add" at bounding box center [293, 753] width 20 height 23
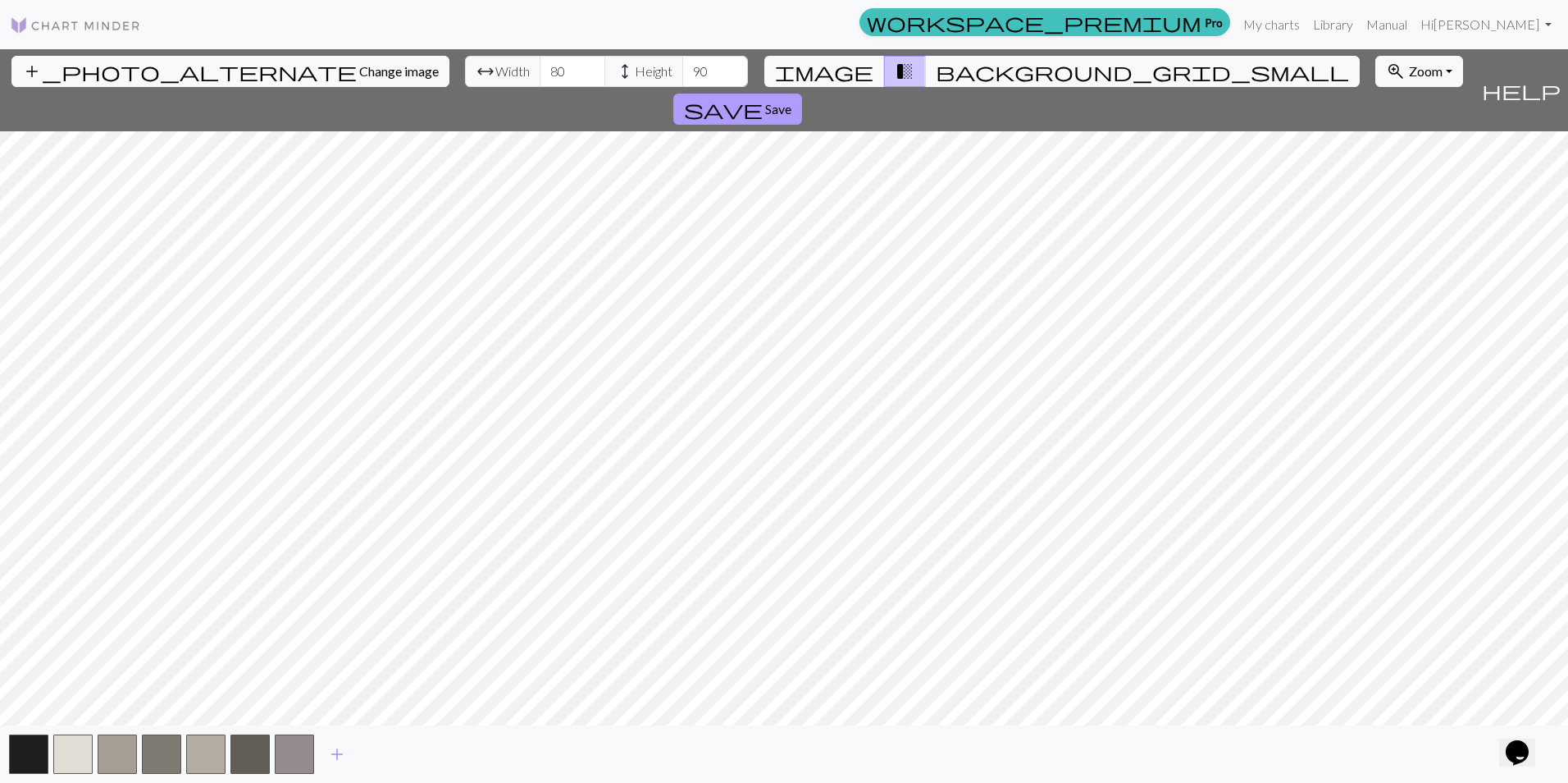
click at [791, 101] on span "Save" at bounding box center [778, 109] width 27 height 16
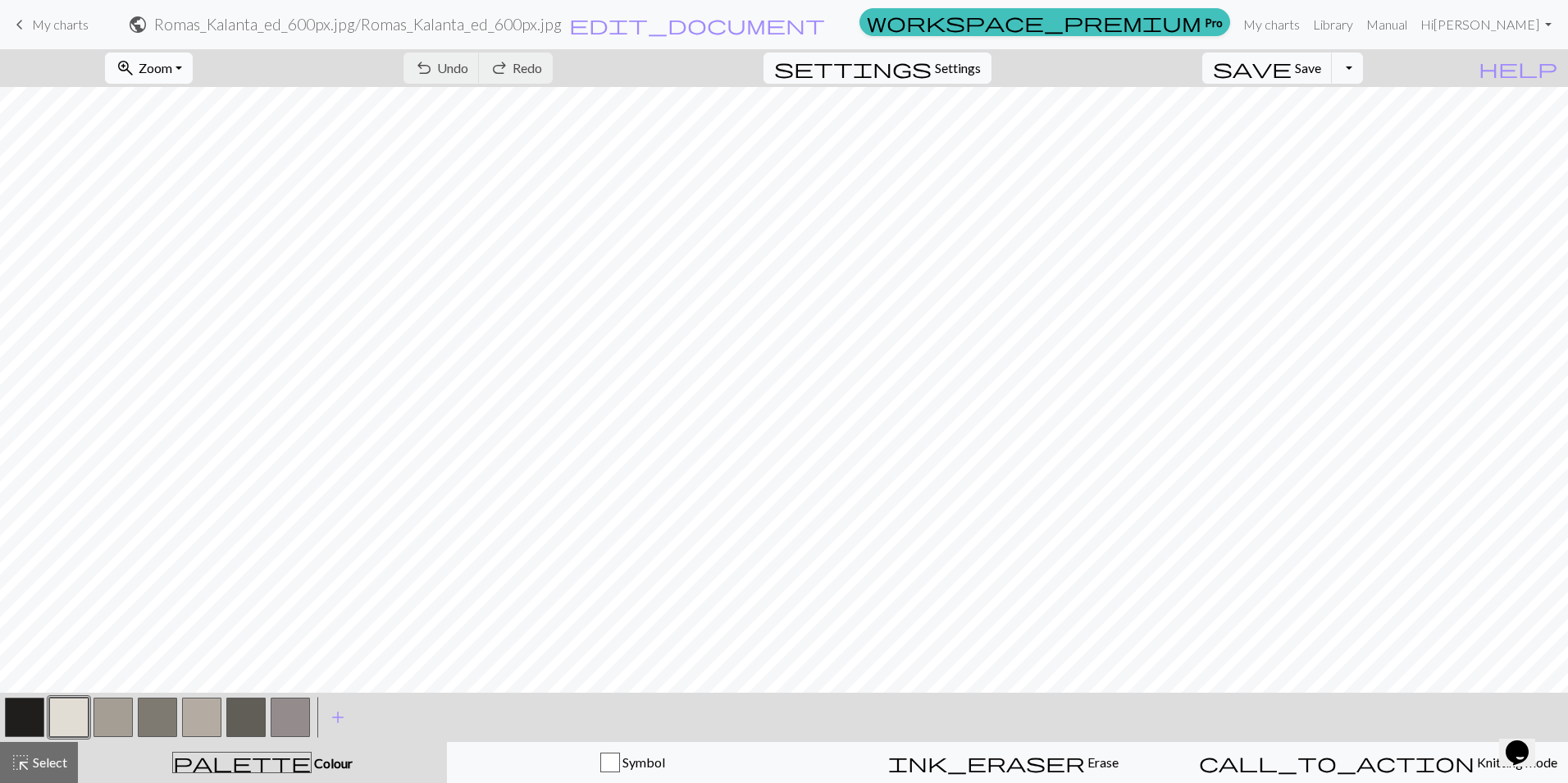
click at [172, 71] on span "Zoom" at bounding box center [155, 68] width 34 height 16
click at [187, 101] on button "Fit all" at bounding box center [170, 104] width 129 height 27
click at [62, 715] on button "button" at bounding box center [69, 717] width 39 height 39
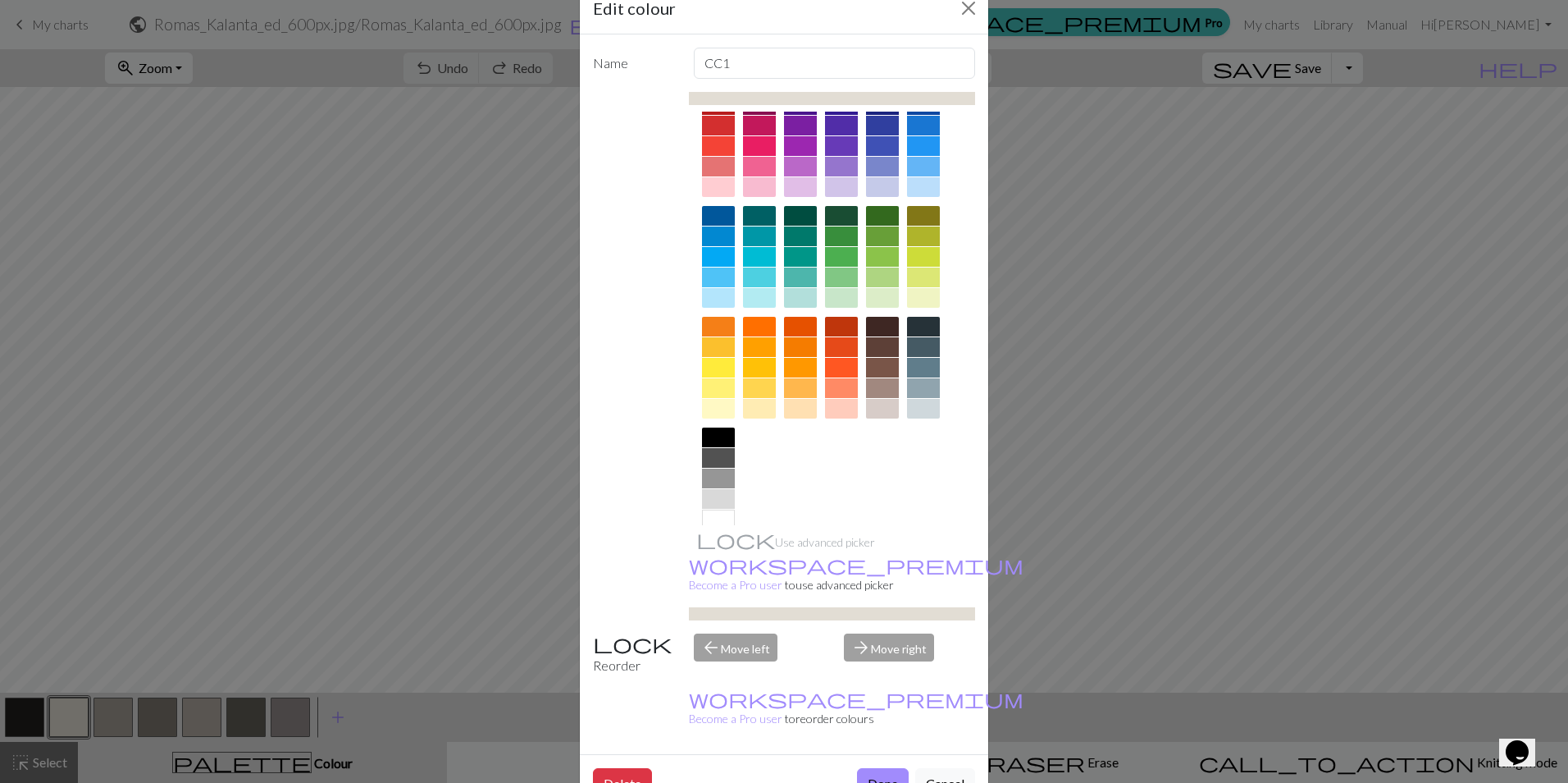
scroll to position [52, 0]
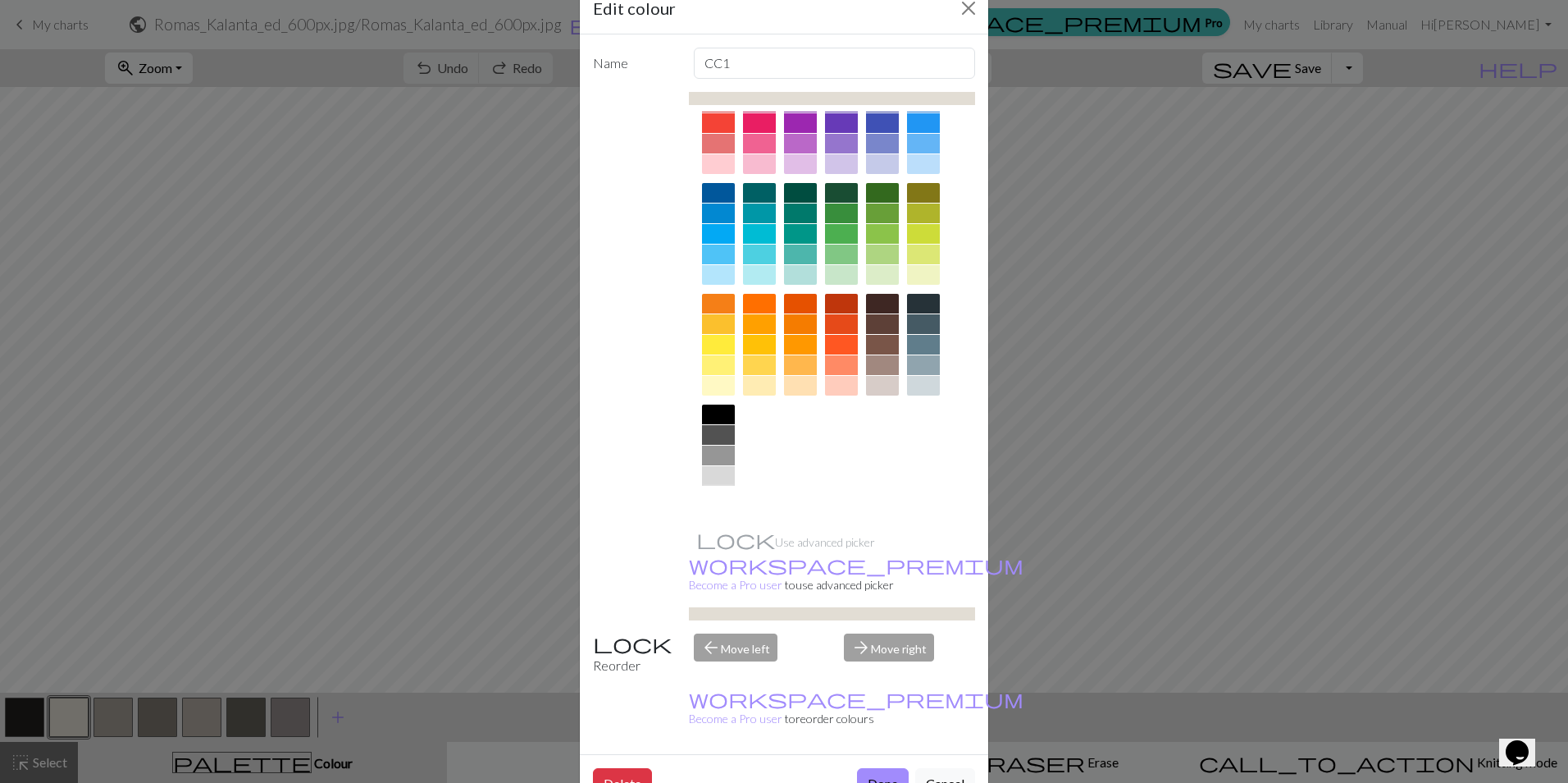
click at [714, 498] on div at bounding box center [717, 497] width 33 height 20
click at [868, 768] on button "Done" at bounding box center [882, 784] width 51 height 32
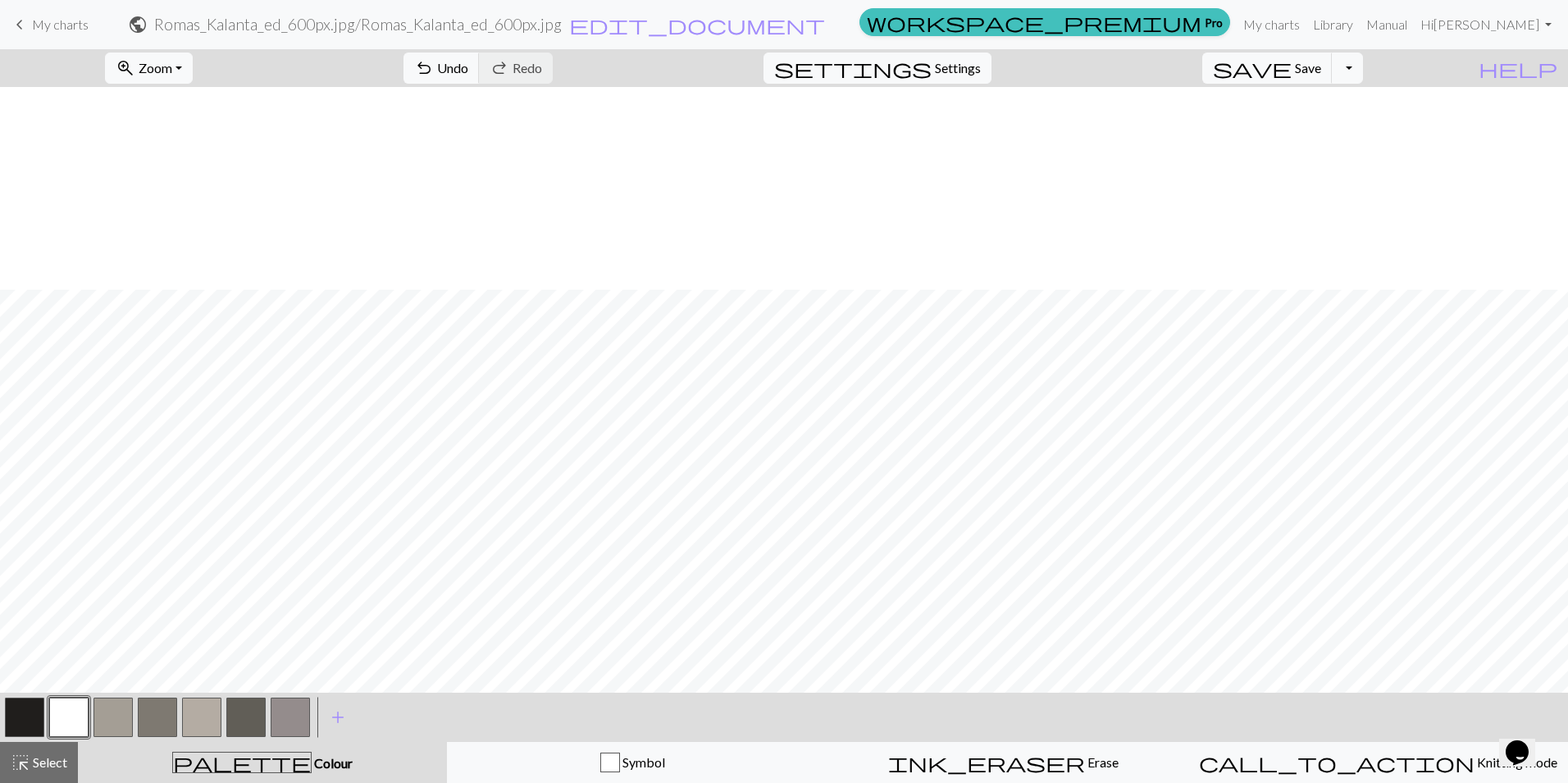
scroll to position [202, 0]
click at [293, 715] on button "button" at bounding box center [290, 717] width 39 height 39
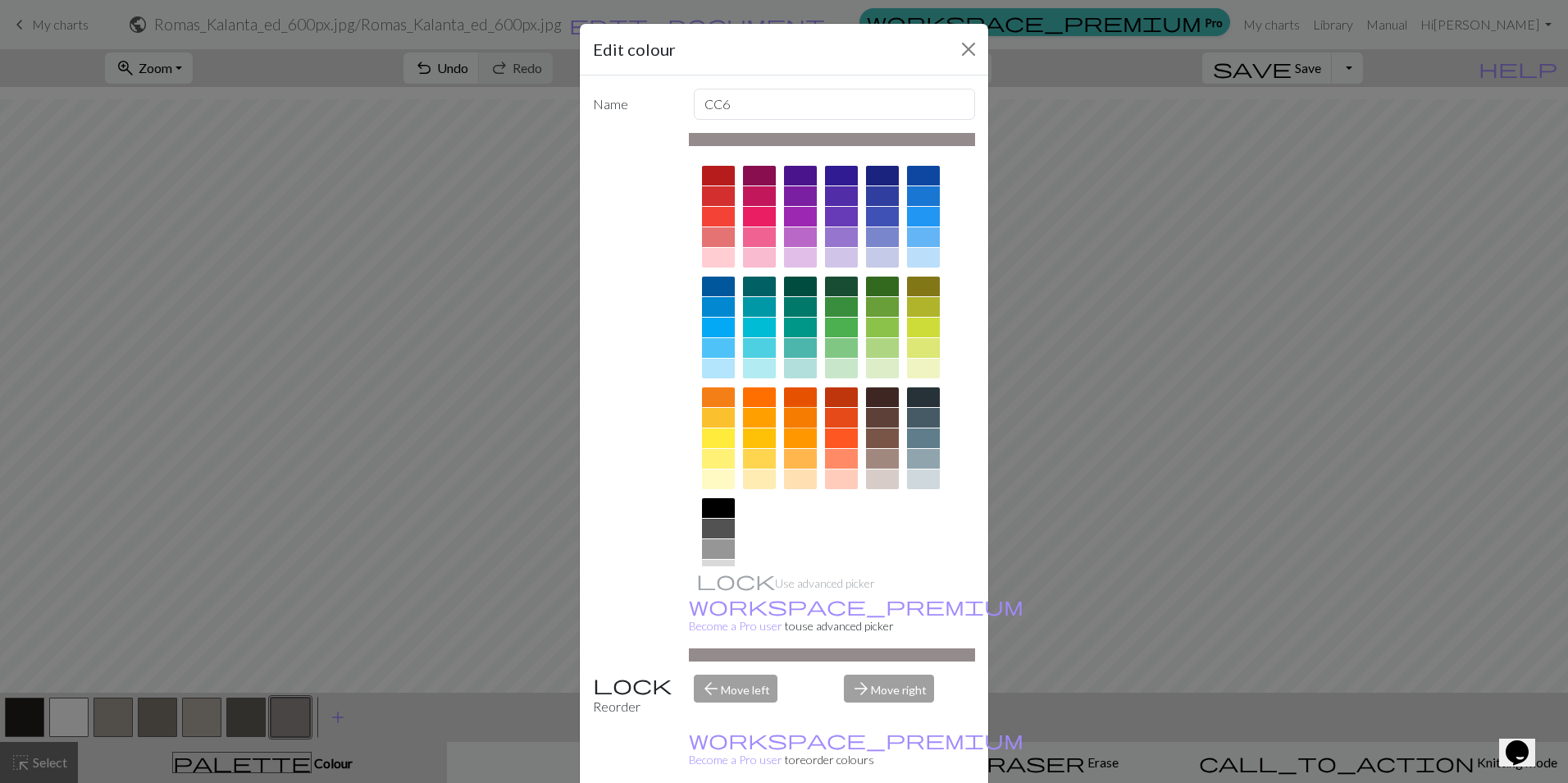
click at [808, 420] on div at bounding box center [799, 418] width 33 height 20
click at [0, 0] on div at bounding box center [0, 0] width 0 height 0
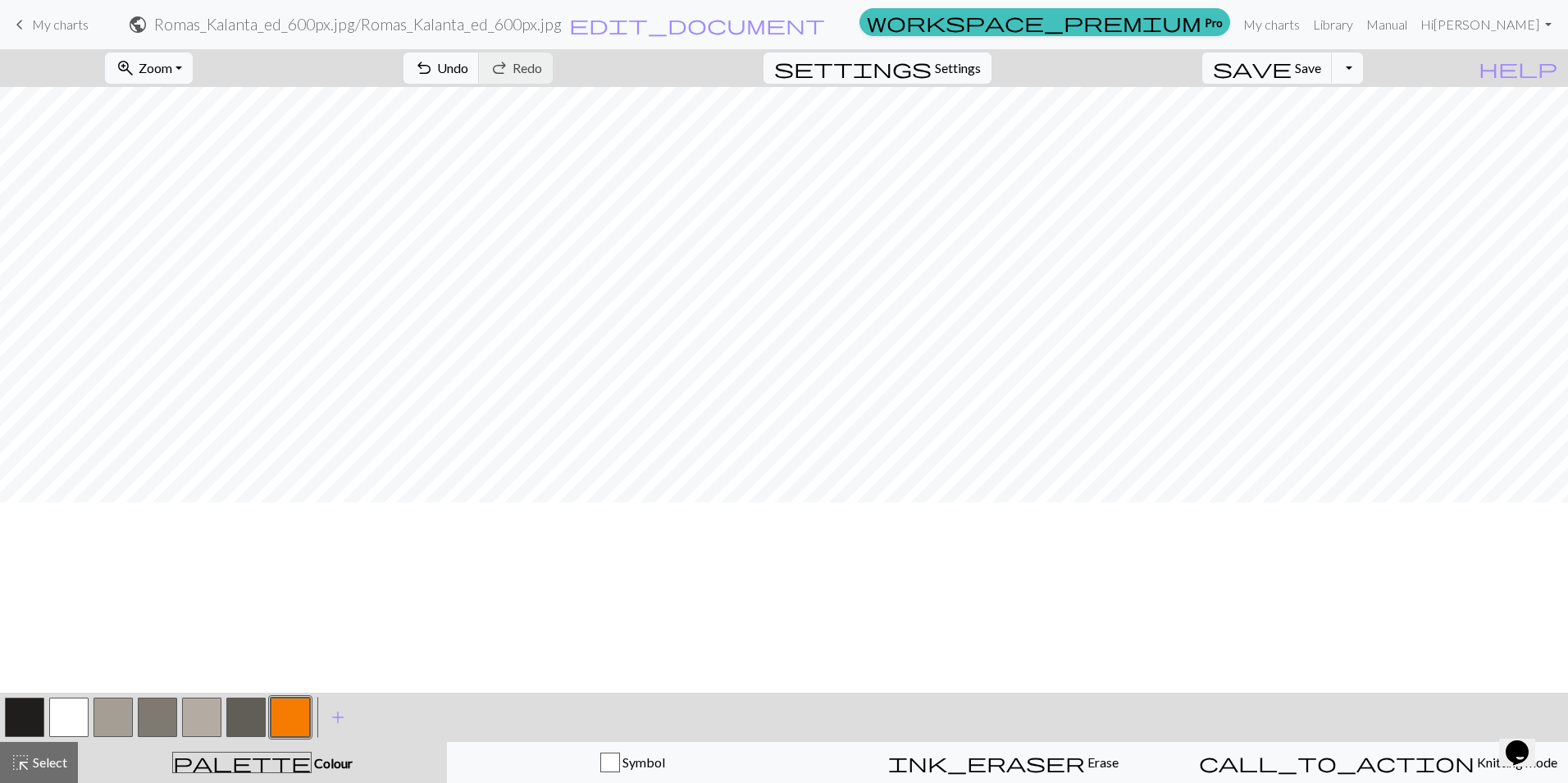
scroll to position [0, 0]
click at [310, 726] on div at bounding box center [290, 717] width 44 height 44
click at [308, 725] on button "button" at bounding box center [290, 717] width 39 height 39
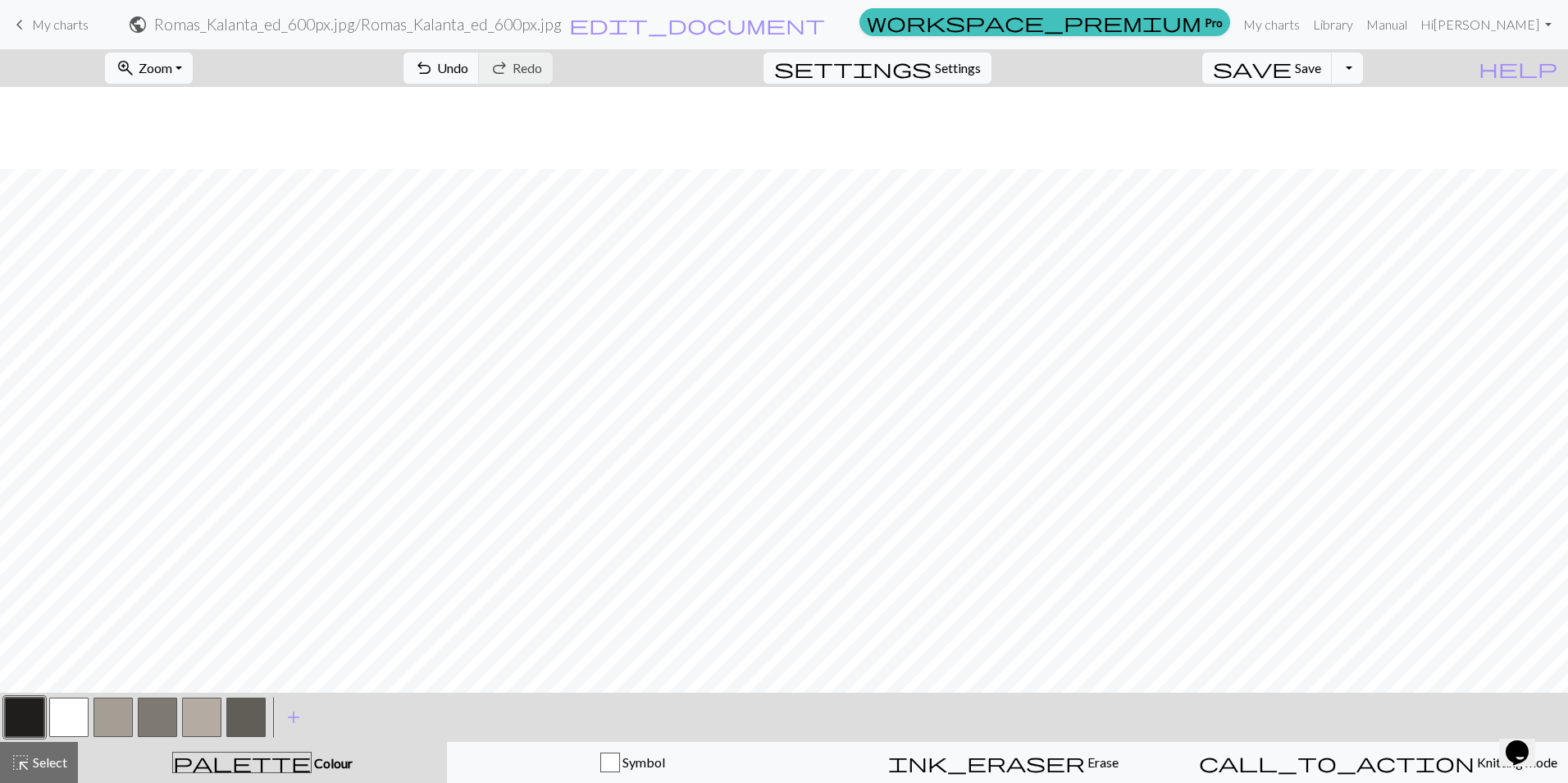
scroll to position [82, 0]
click at [109, 721] on button "button" at bounding box center [113, 717] width 39 height 39
click at [250, 722] on button "button" at bounding box center [246, 717] width 39 height 39
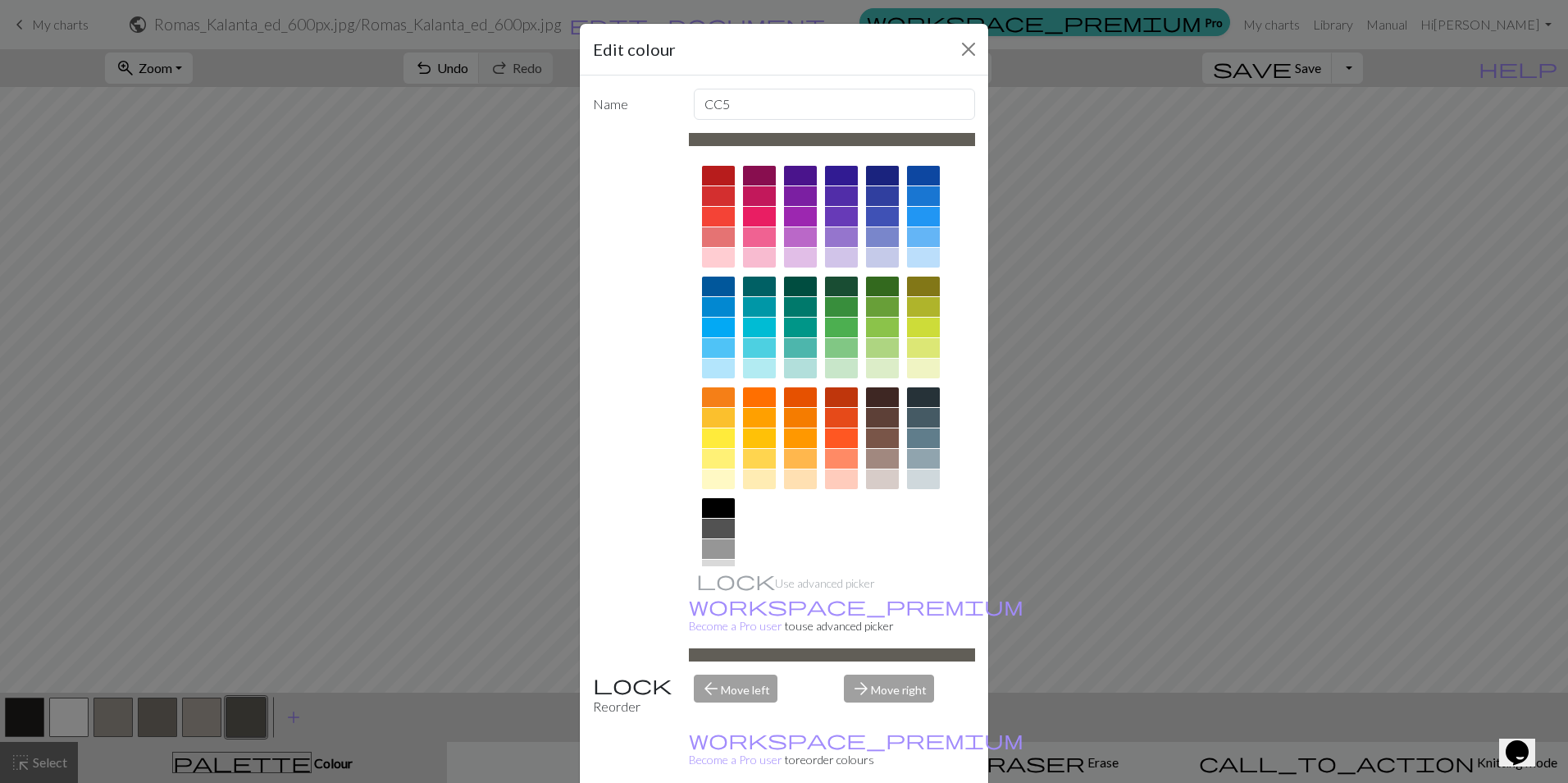
click at [749, 439] on div at bounding box center [759, 438] width 33 height 20
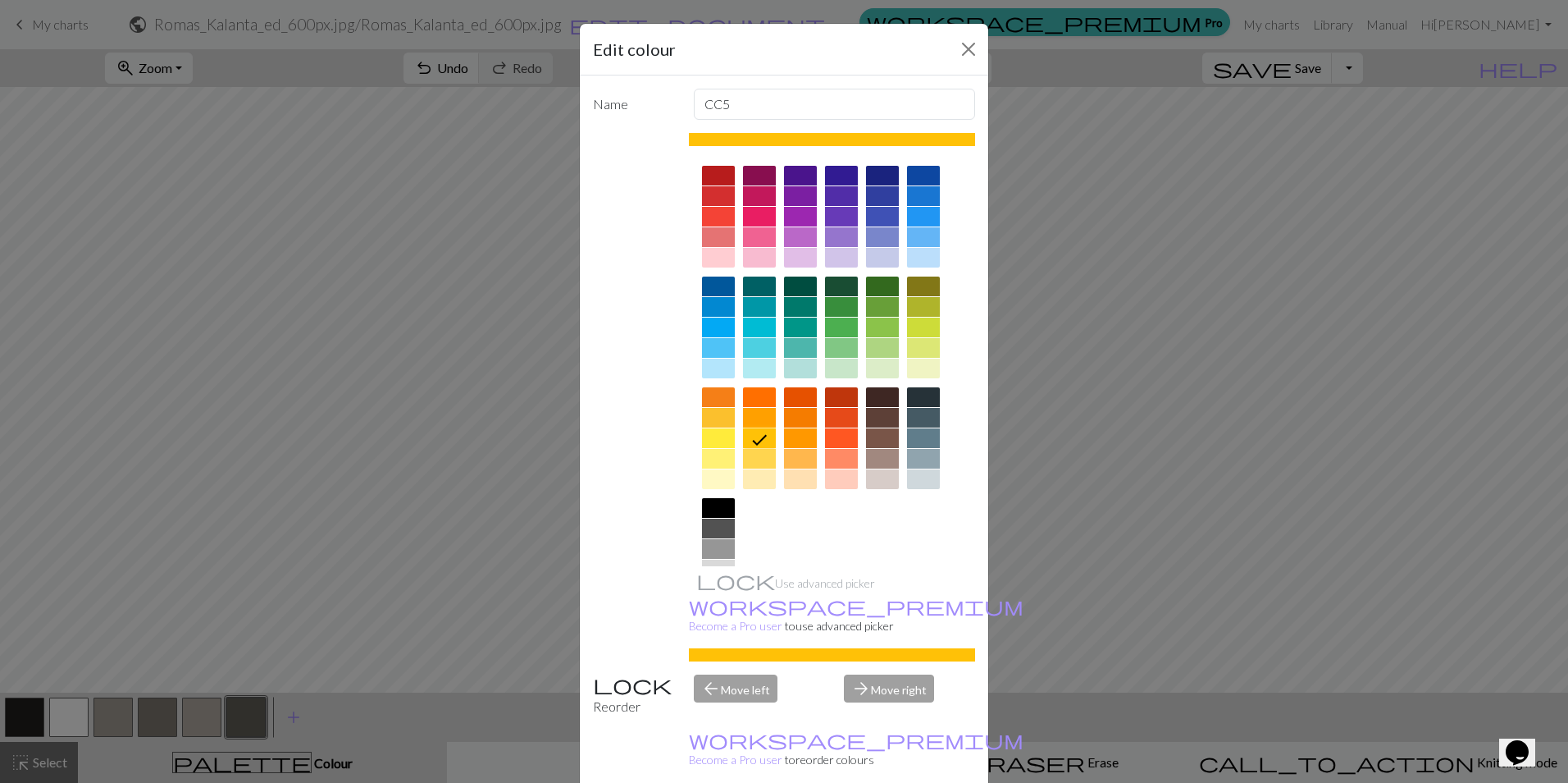
click at [749, 439] on icon at bounding box center [759, 439] width 20 height 20
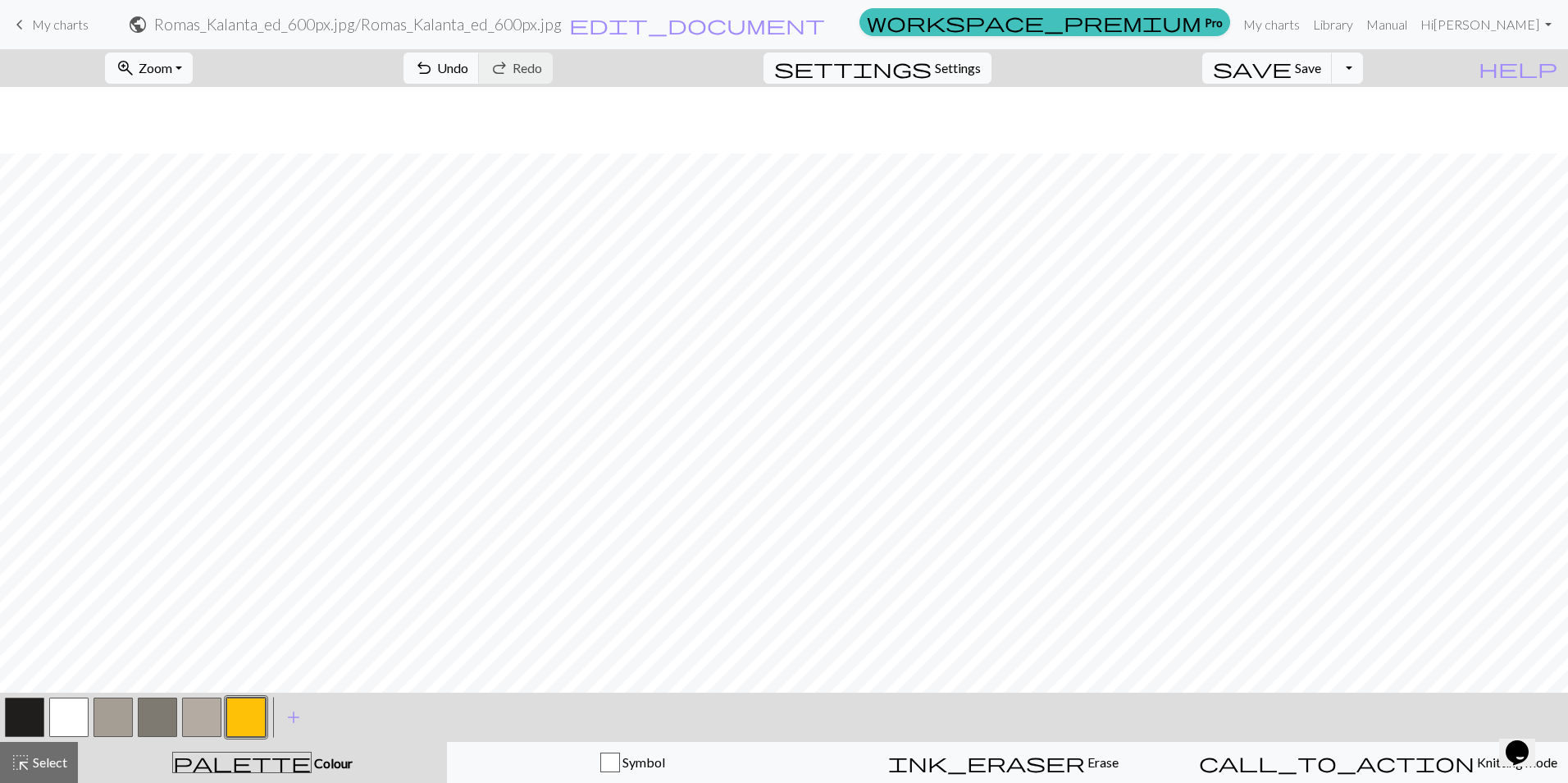
scroll to position [202, 0]
click at [120, 715] on button "button" at bounding box center [113, 717] width 39 height 39
click at [66, 710] on button "button" at bounding box center [69, 717] width 39 height 39
click at [191, 716] on button "button" at bounding box center [201, 717] width 39 height 39
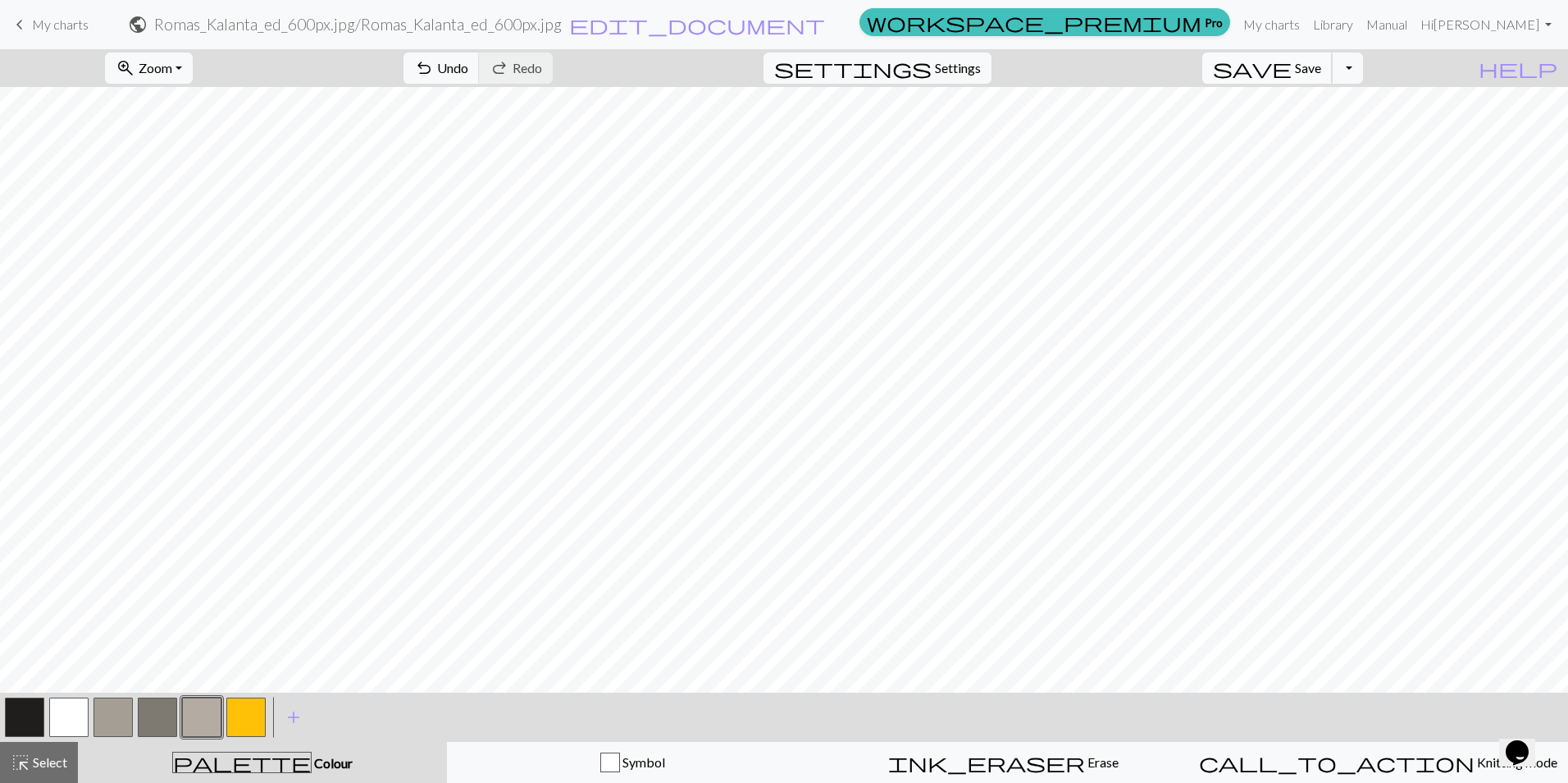
click at [1292, 79] on span "save" at bounding box center [1252, 67] width 79 height 23
click at [65, 29] on span "My charts" at bounding box center [59, 25] width 56 height 16
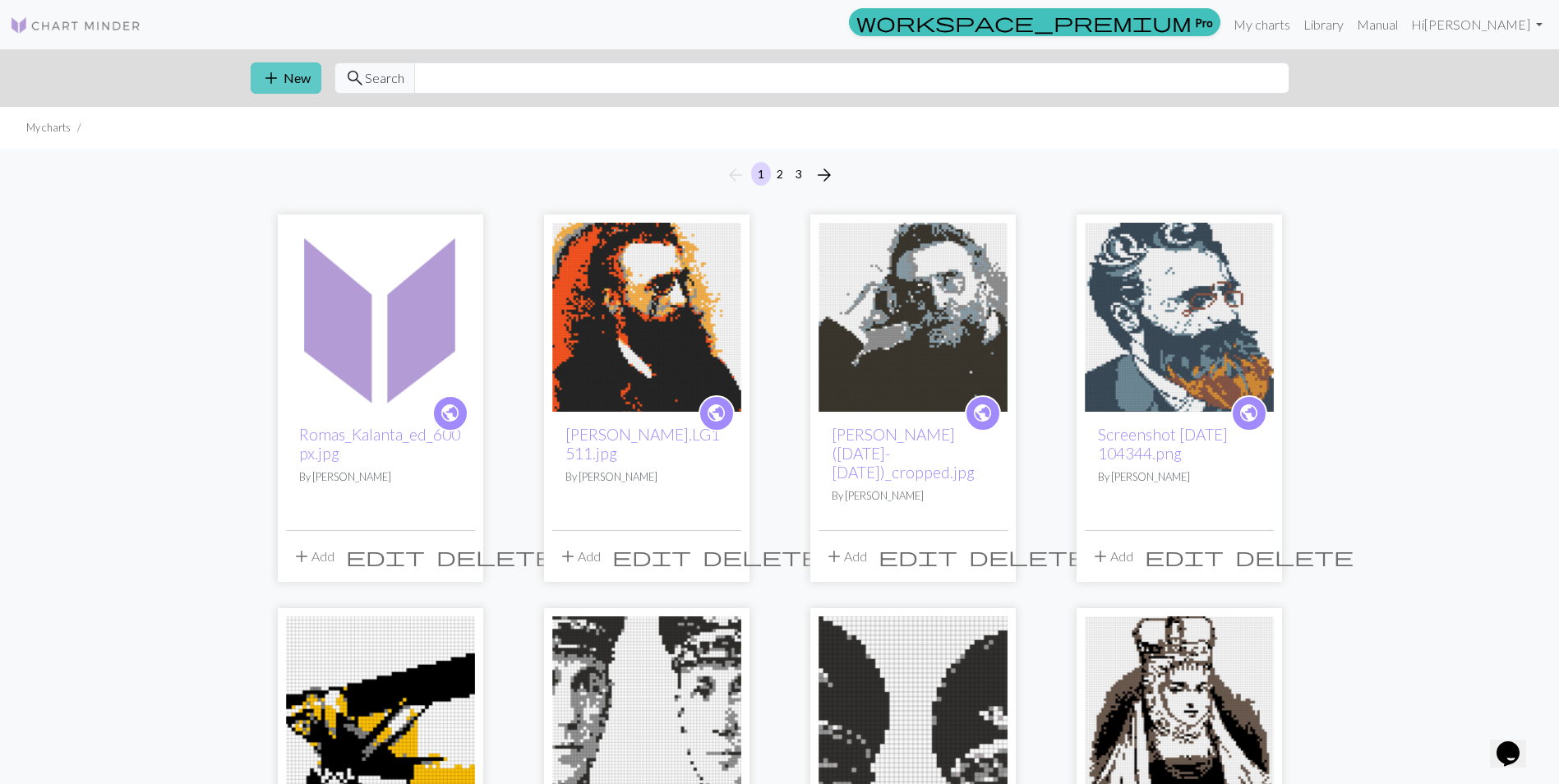
click at [284, 85] on button "add New" at bounding box center [285, 78] width 70 height 32
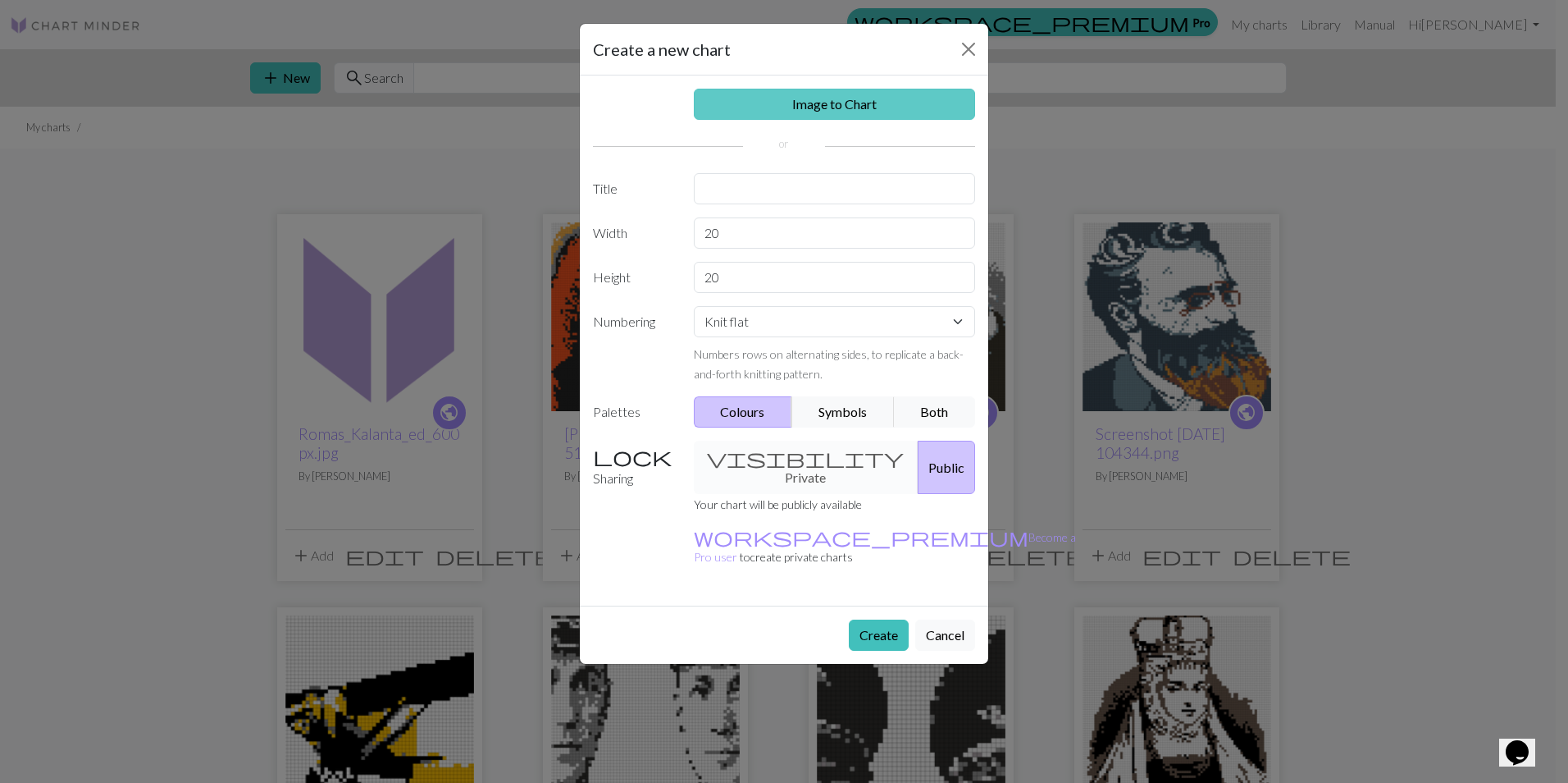
click at [811, 104] on link "Image to Chart" at bounding box center [835, 105] width 282 height 32
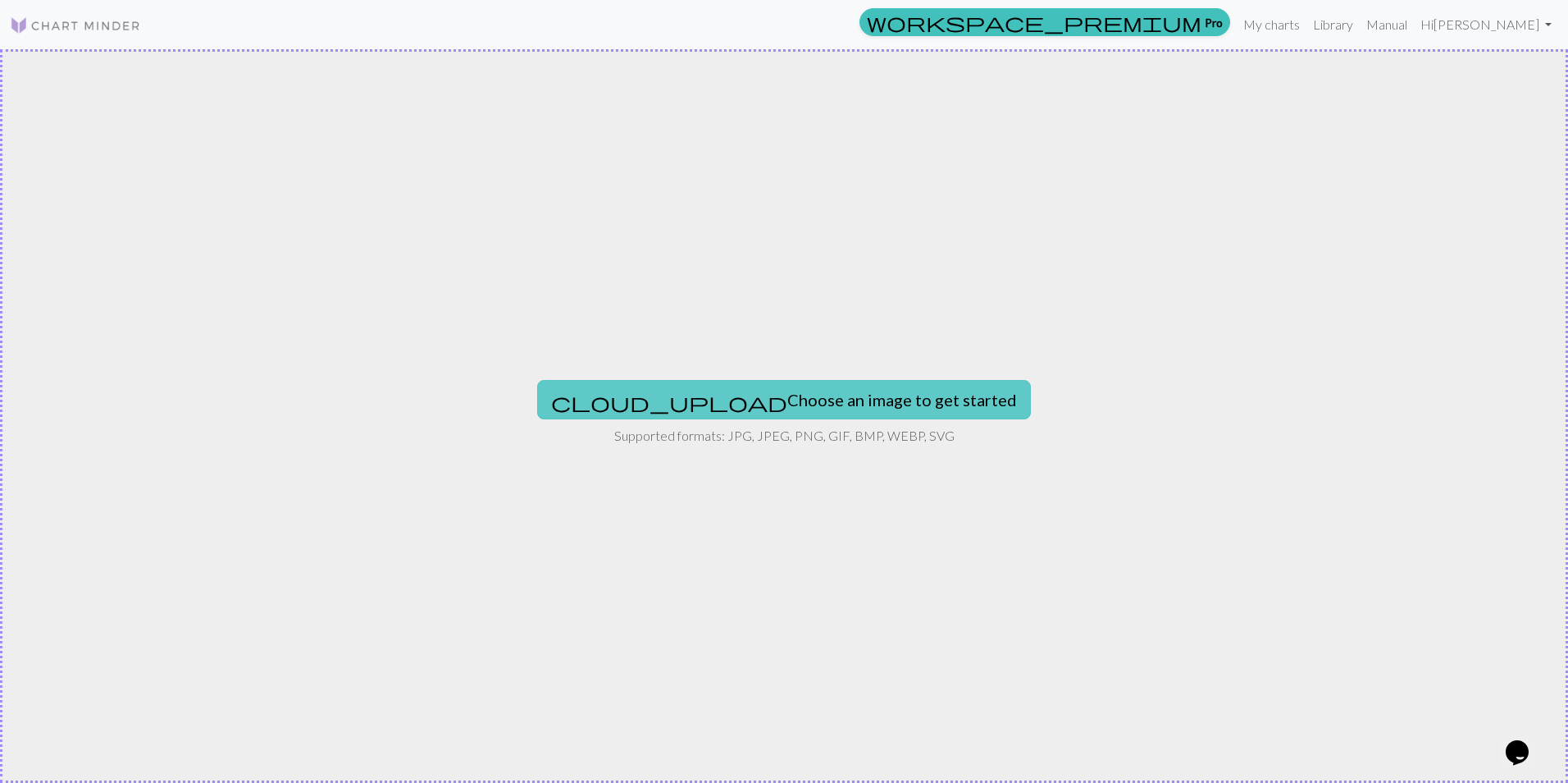
click at [725, 386] on button "cloud_upload Choose an image to get started" at bounding box center [784, 400] width 493 height 39
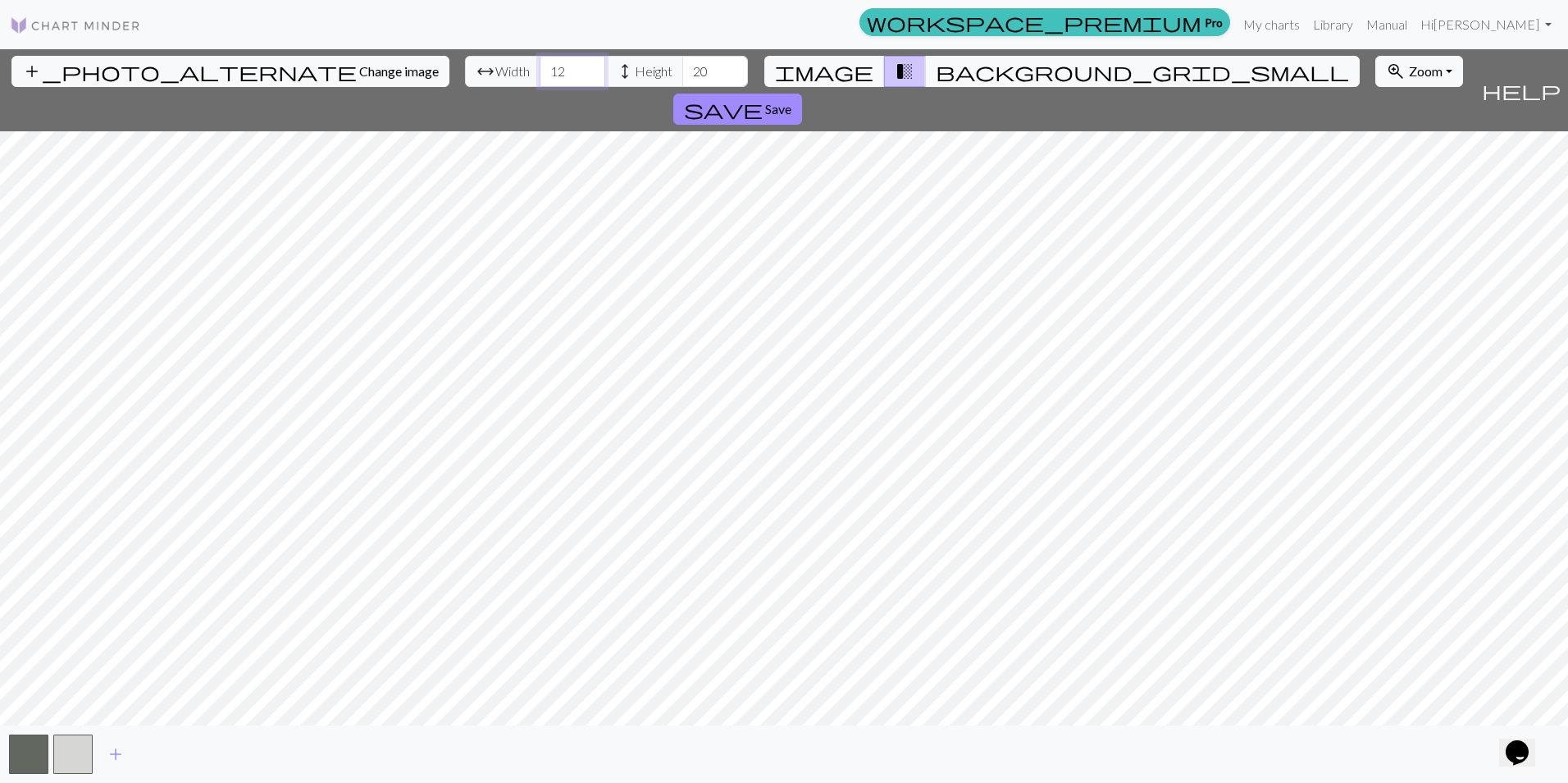
click at [540, 71] on input "12" at bounding box center [572, 72] width 65 height 32
type input "80"
type input "90"
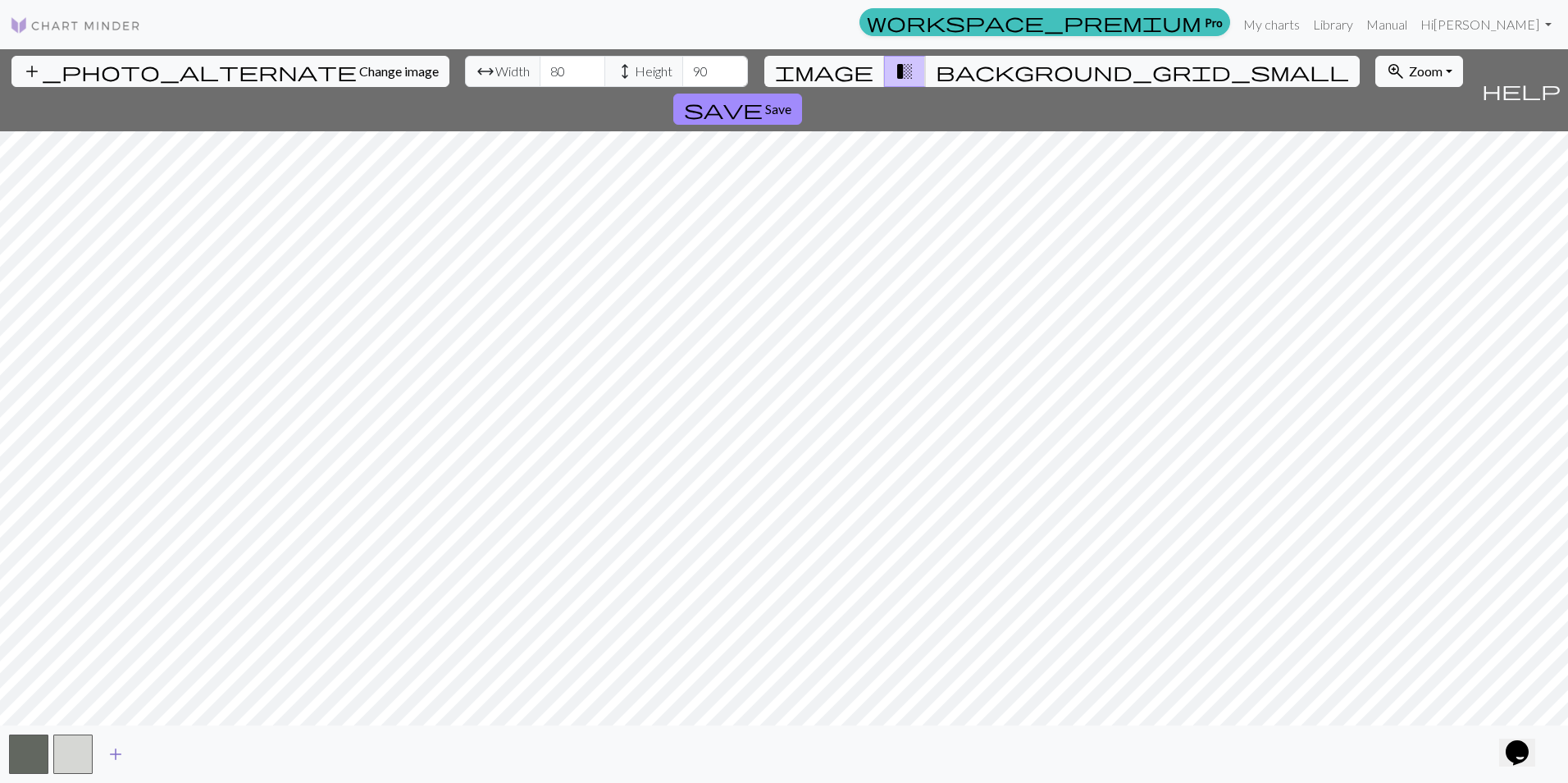
click at [118, 757] on span "add" at bounding box center [115, 753] width 20 height 23
click at [151, 754] on span "add" at bounding box center [160, 753] width 20 height 23
click at [203, 750] on span "add" at bounding box center [204, 753] width 20 height 23
click at [245, 750] on span "add" at bounding box center [249, 753] width 20 height 23
click at [288, 750] on span "add" at bounding box center [293, 753] width 20 height 23
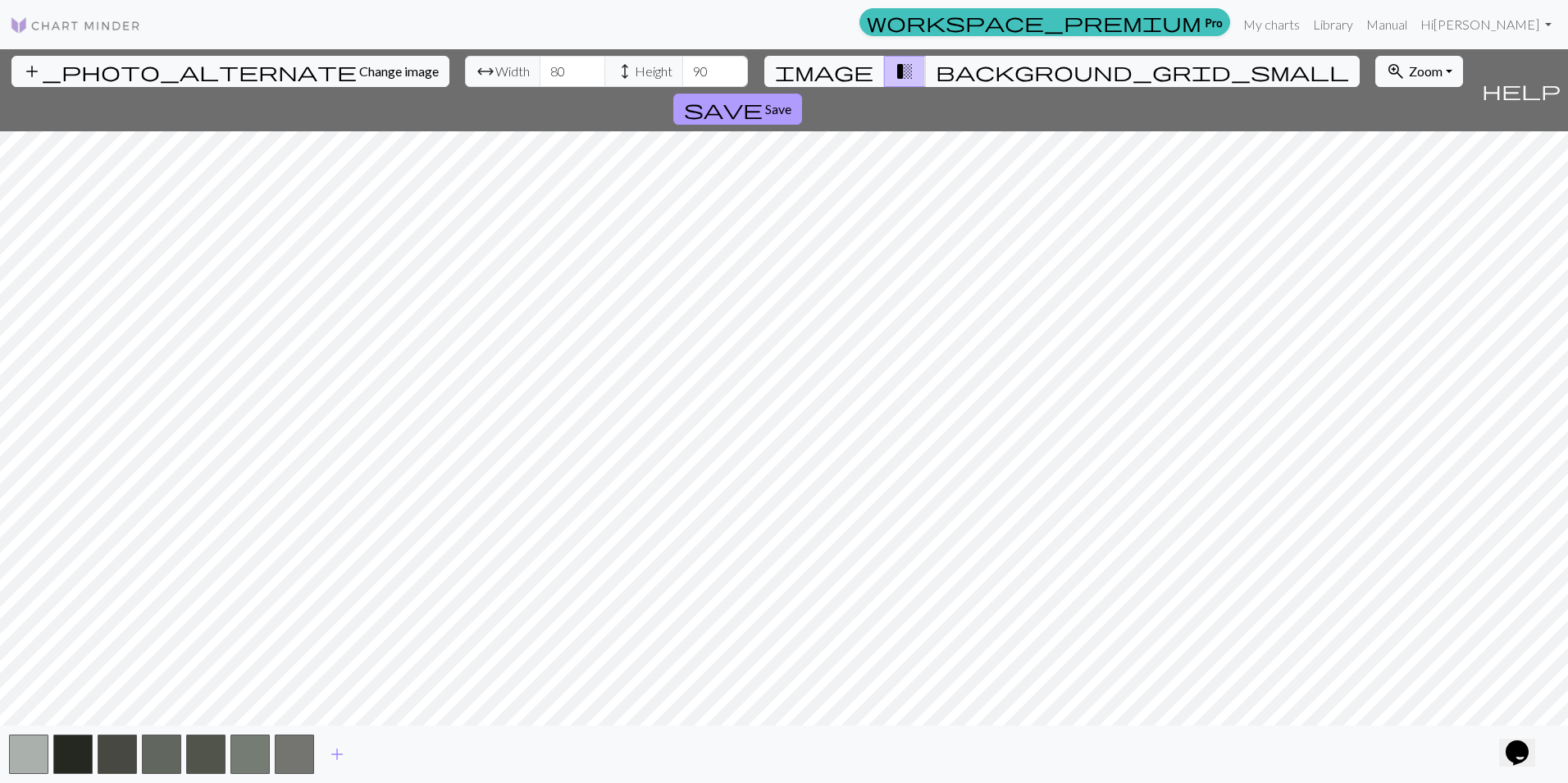
click at [791, 101] on span "Save" at bounding box center [778, 109] width 27 height 16
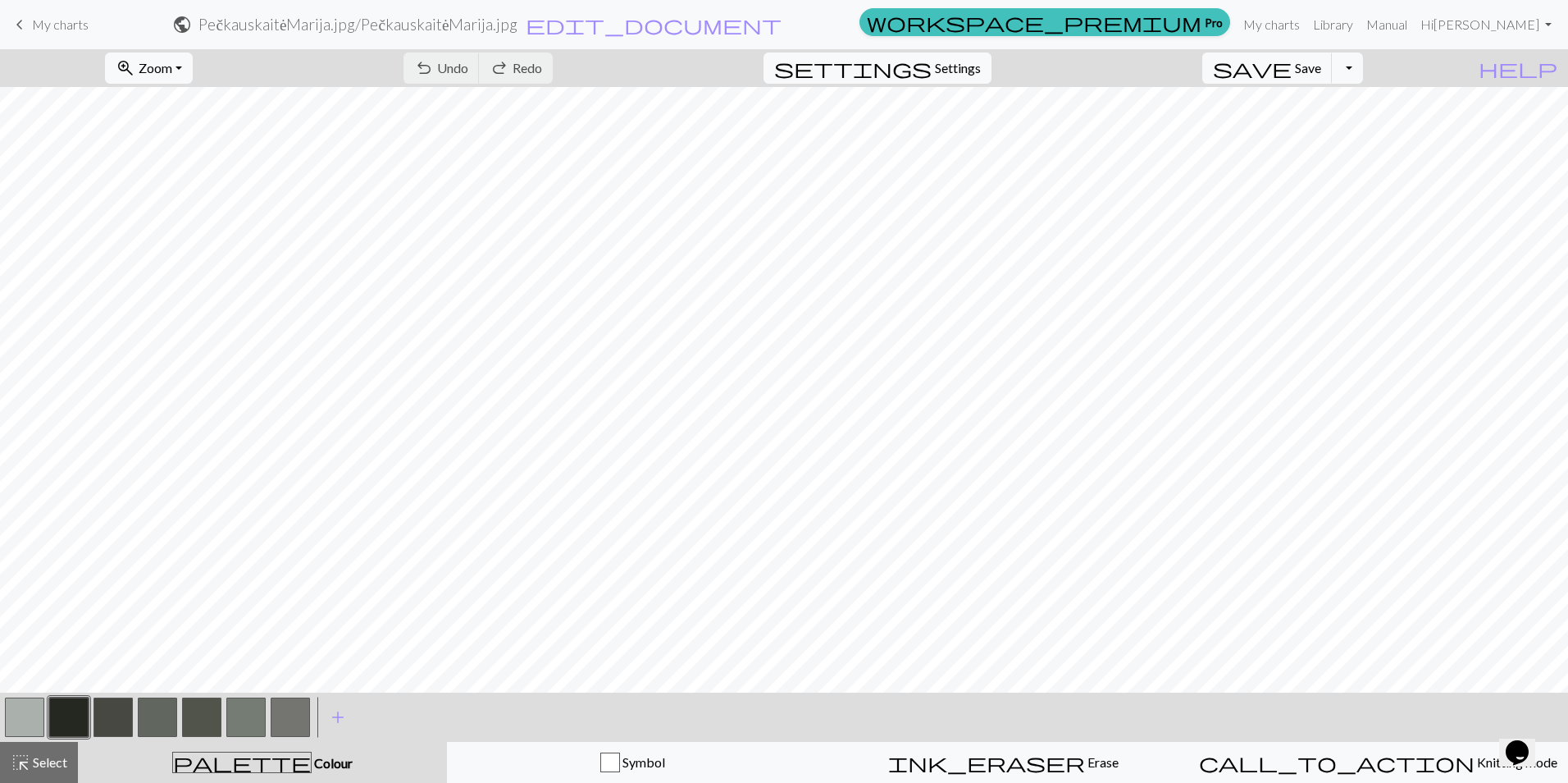
click at [53, 25] on span "My charts" at bounding box center [59, 25] width 56 height 16
